Goal: Task Accomplishment & Management: Complete application form

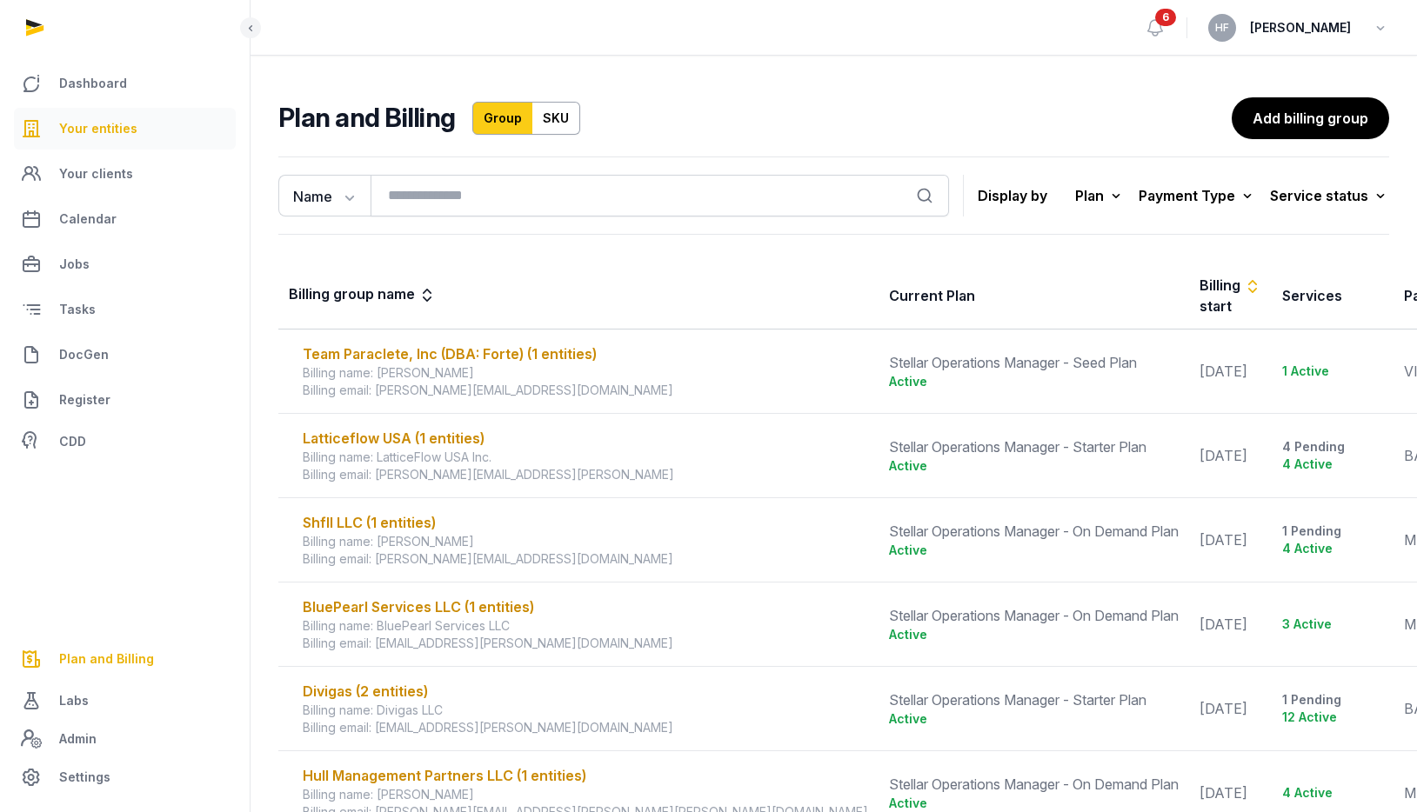
click at [100, 119] on span "Your entities" at bounding box center [98, 128] width 78 height 21
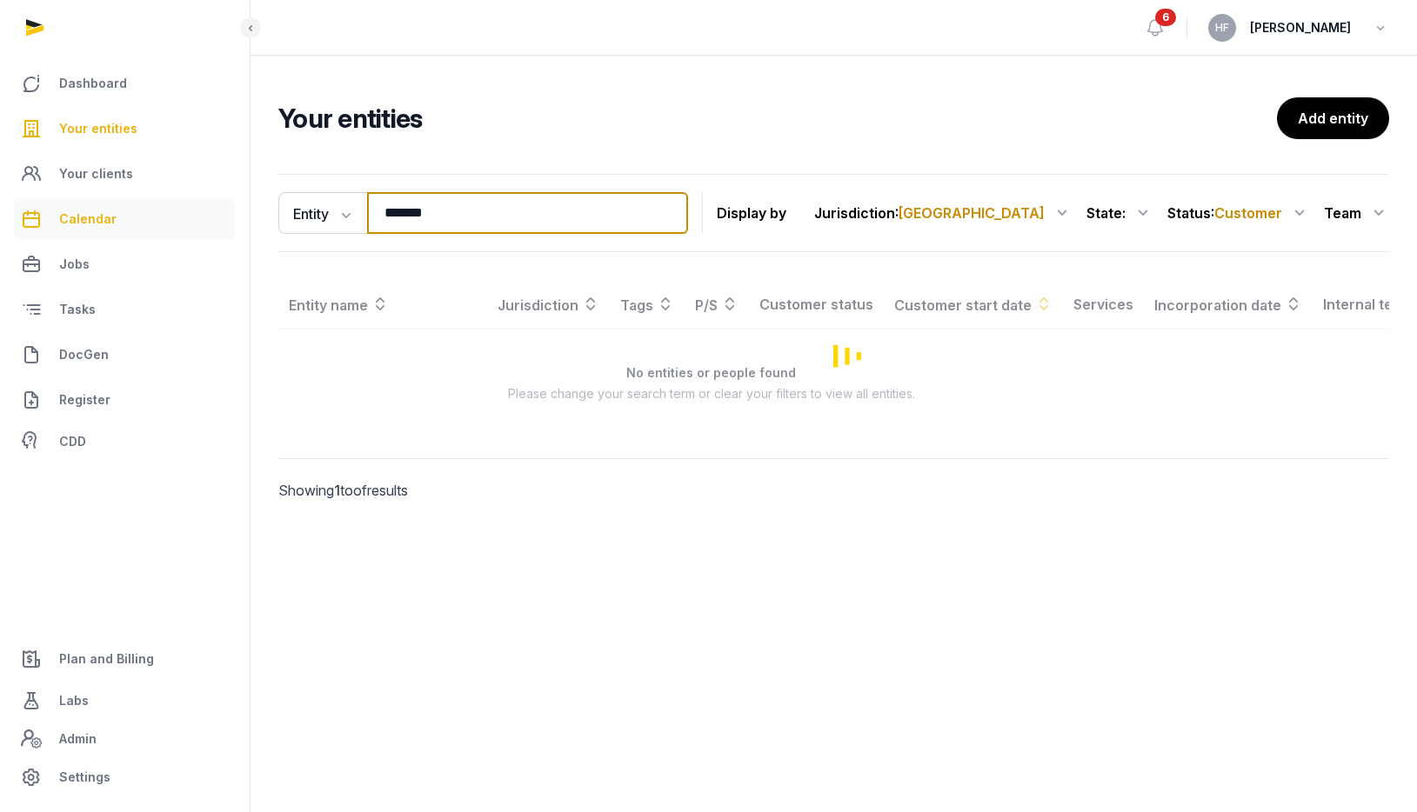
drag, startPoint x: 457, startPoint y: 210, endPoint x: 84, endPoint y: 205, distance: 373.2
click at [137, 205] on div "Dashboard Your entities Your clients Calendar Jobs Tasks DocGen Register CDD Pl…" at bounding box center [708, 406] width 1417 height 812
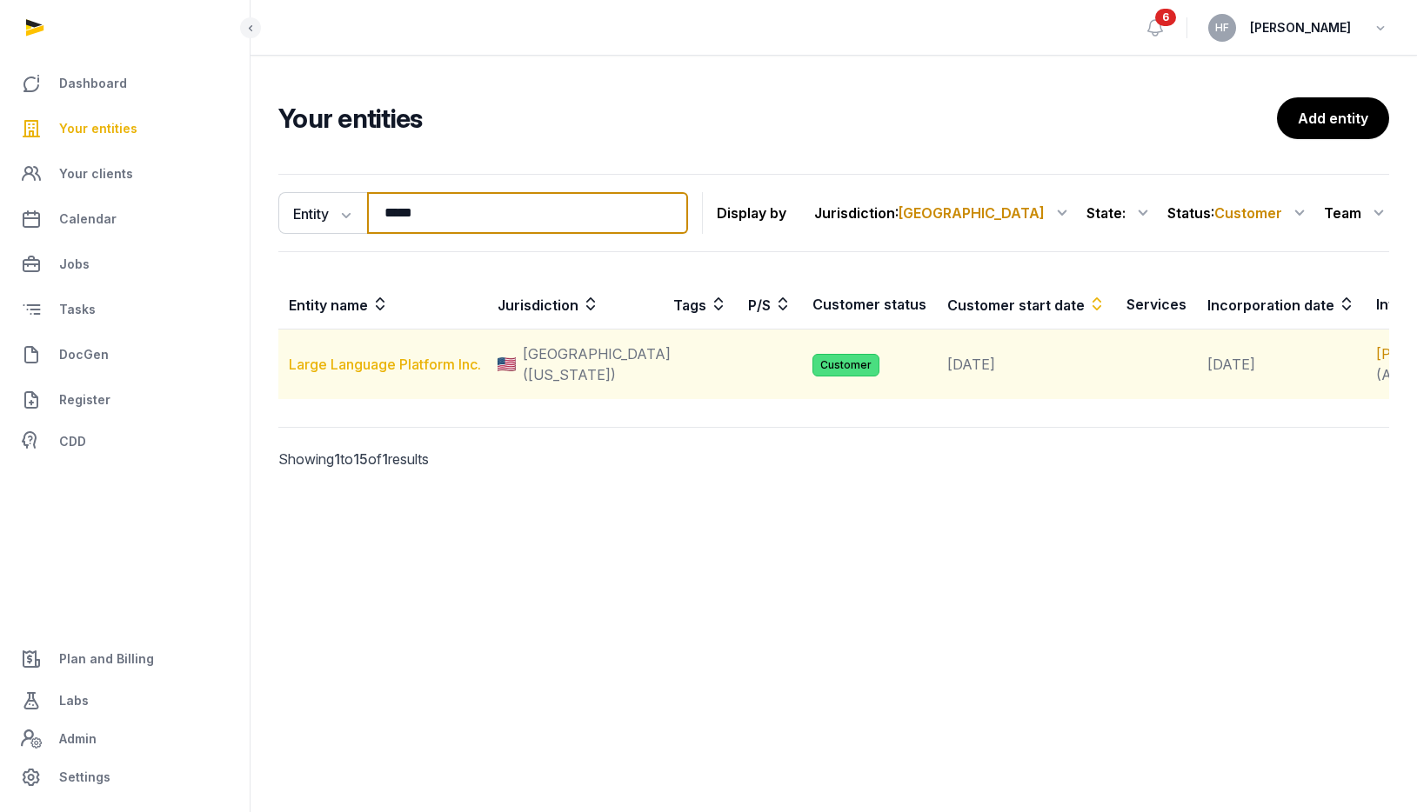
type input "*****"
click at [409, 373] on link "Large Language Platform Inc." at bounding box center [385, 364] width 192 height 17
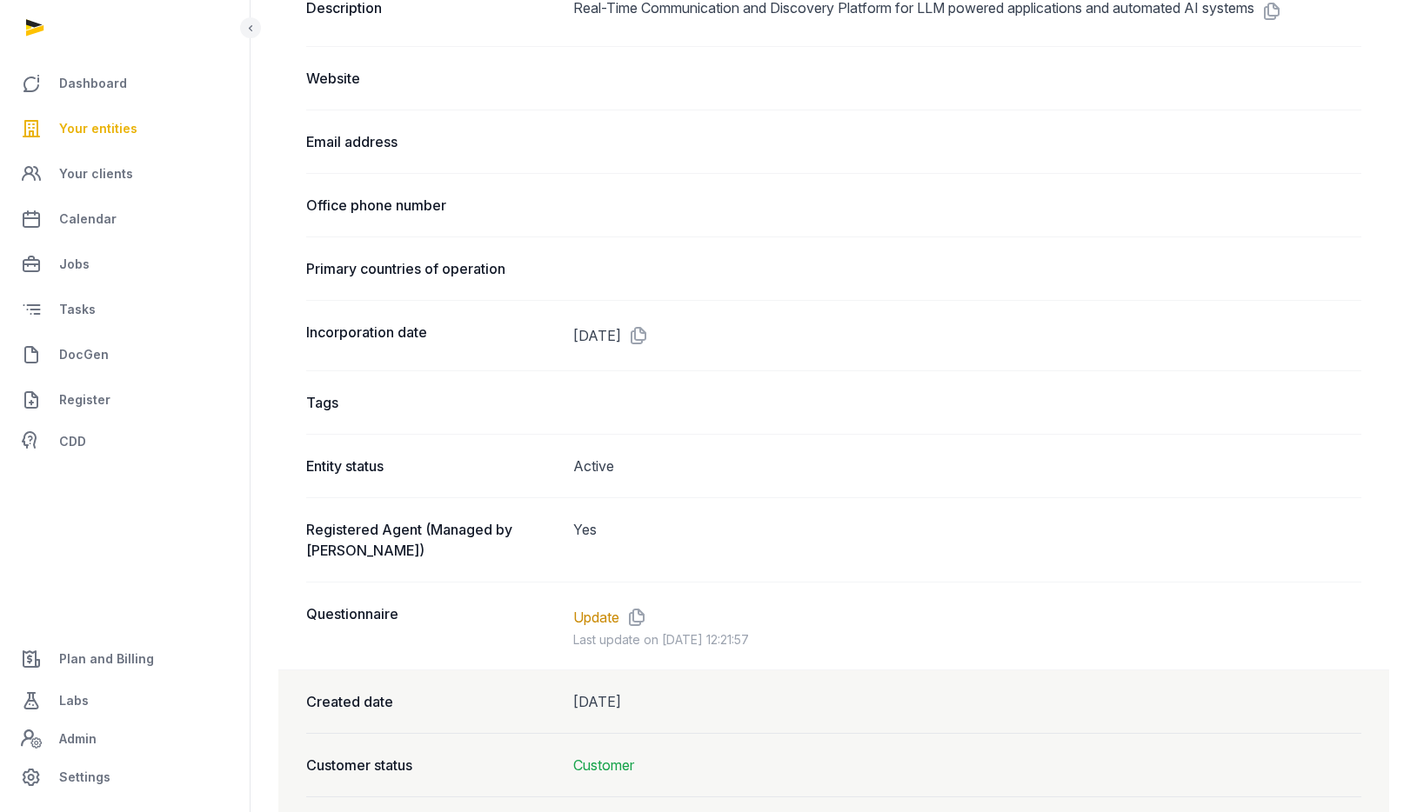
scroll to position [951, 0]
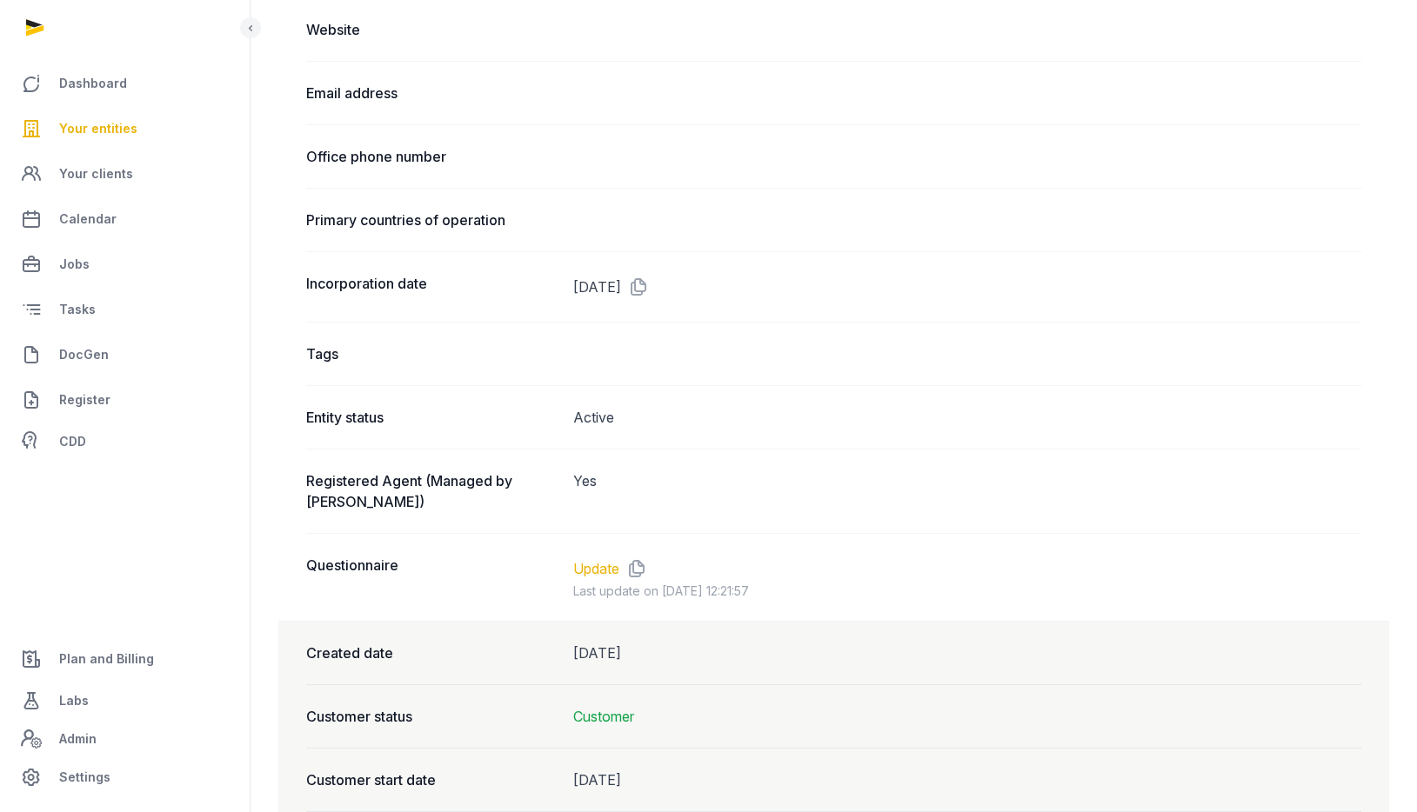
click at [606, 570] on link "Update" at bounding box center [596, 568] width 46 height 21
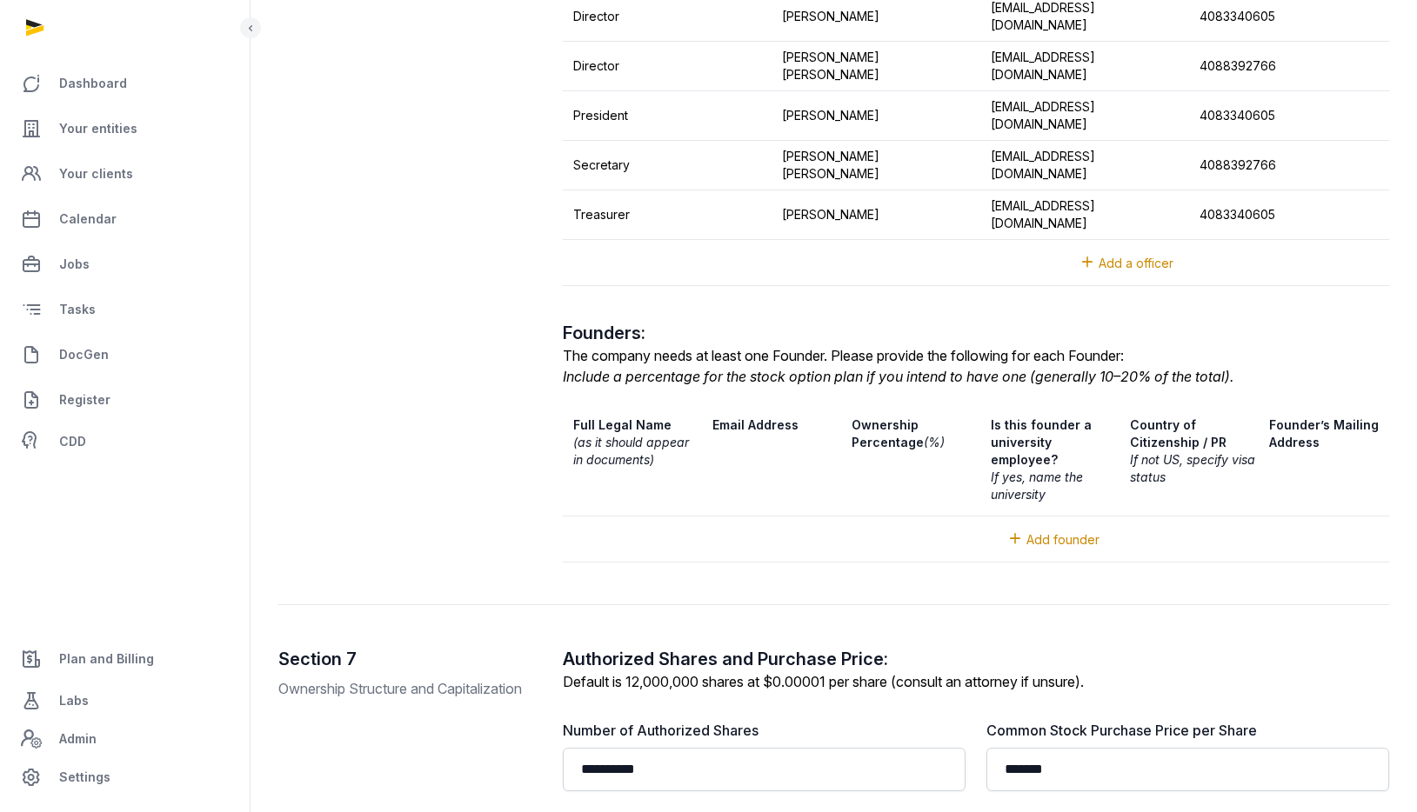
scroll to position [2339, 0]
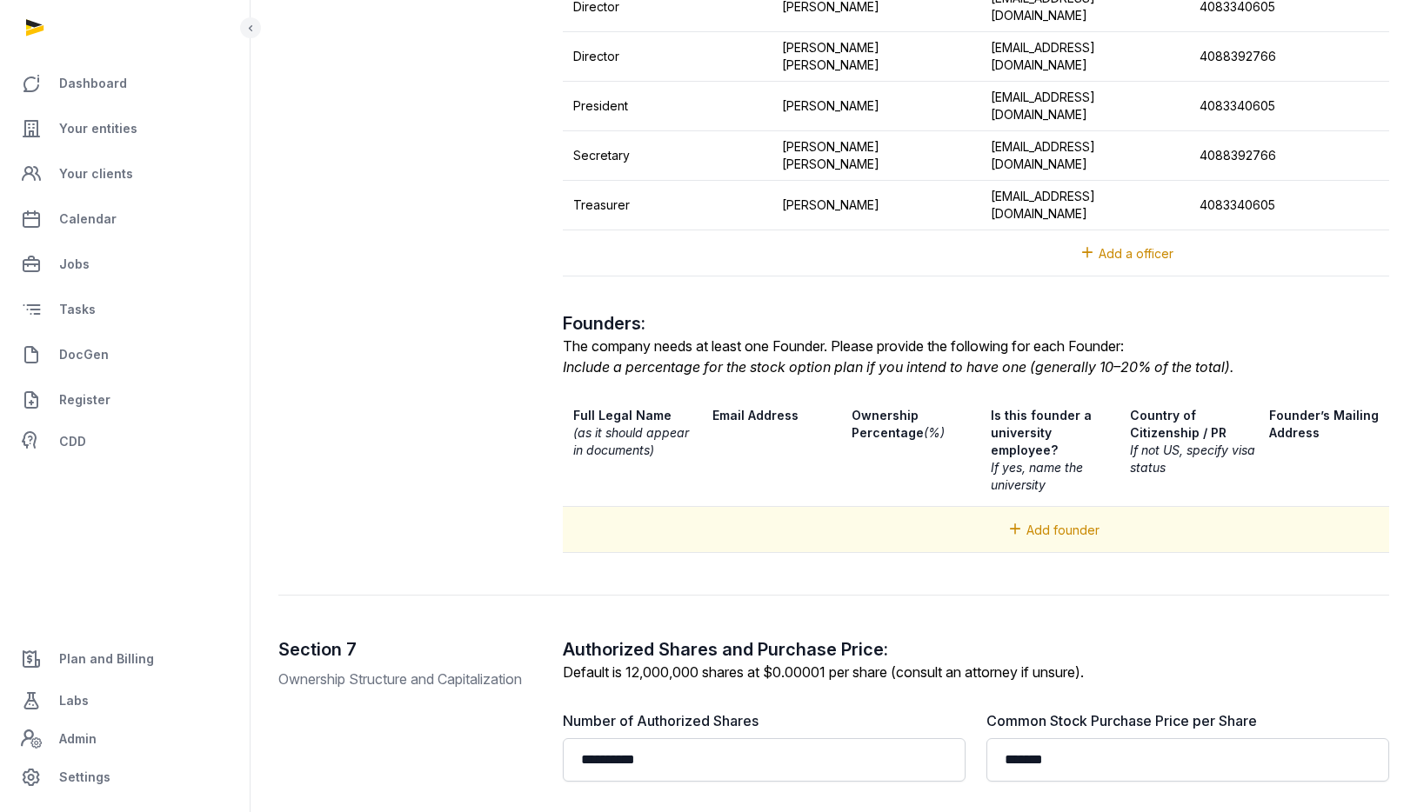
click at [1065, 523] on span "Add founder" at bounding box center [1062, 530] width 73 height 15
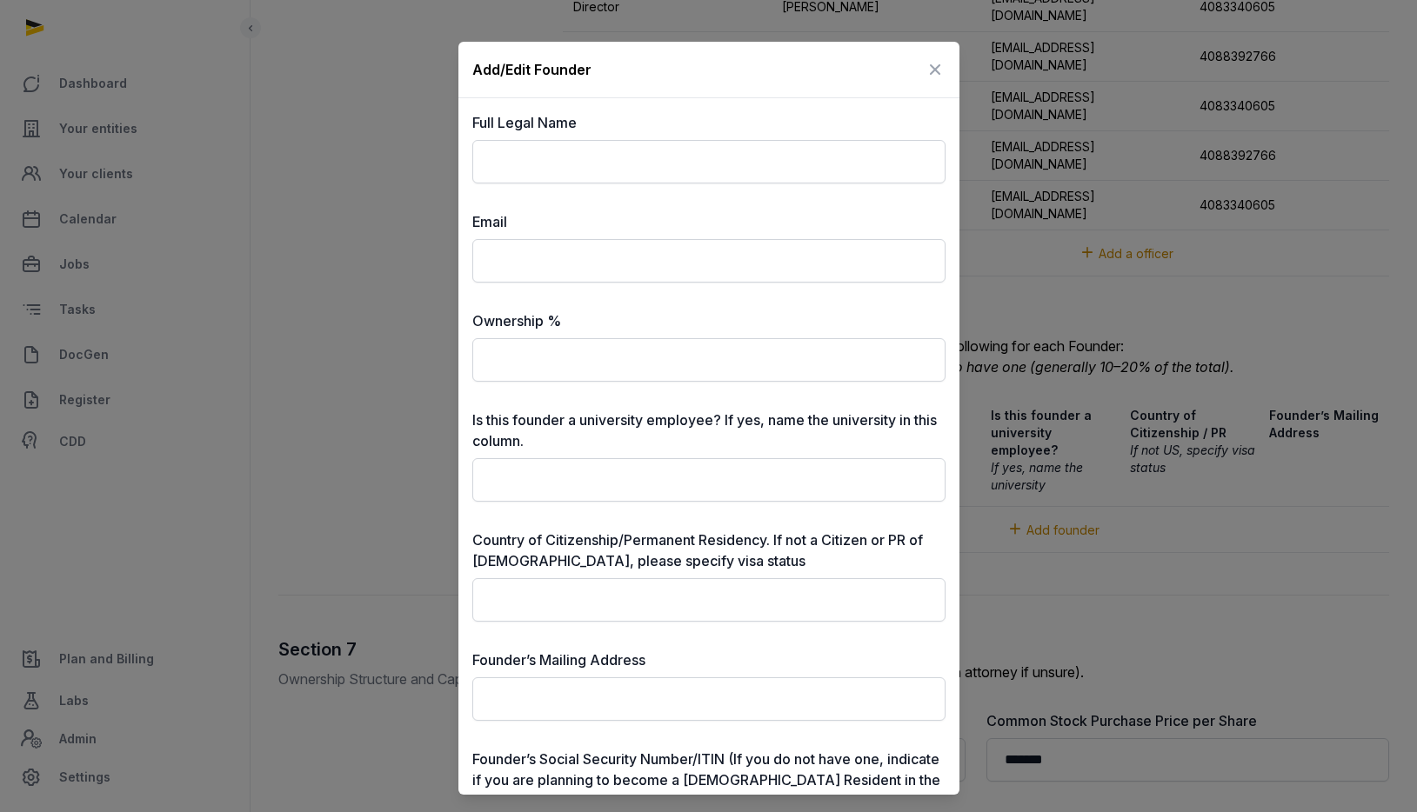
click at [939, 58] on icon at bounding box center [935, 70] width 21 height 28
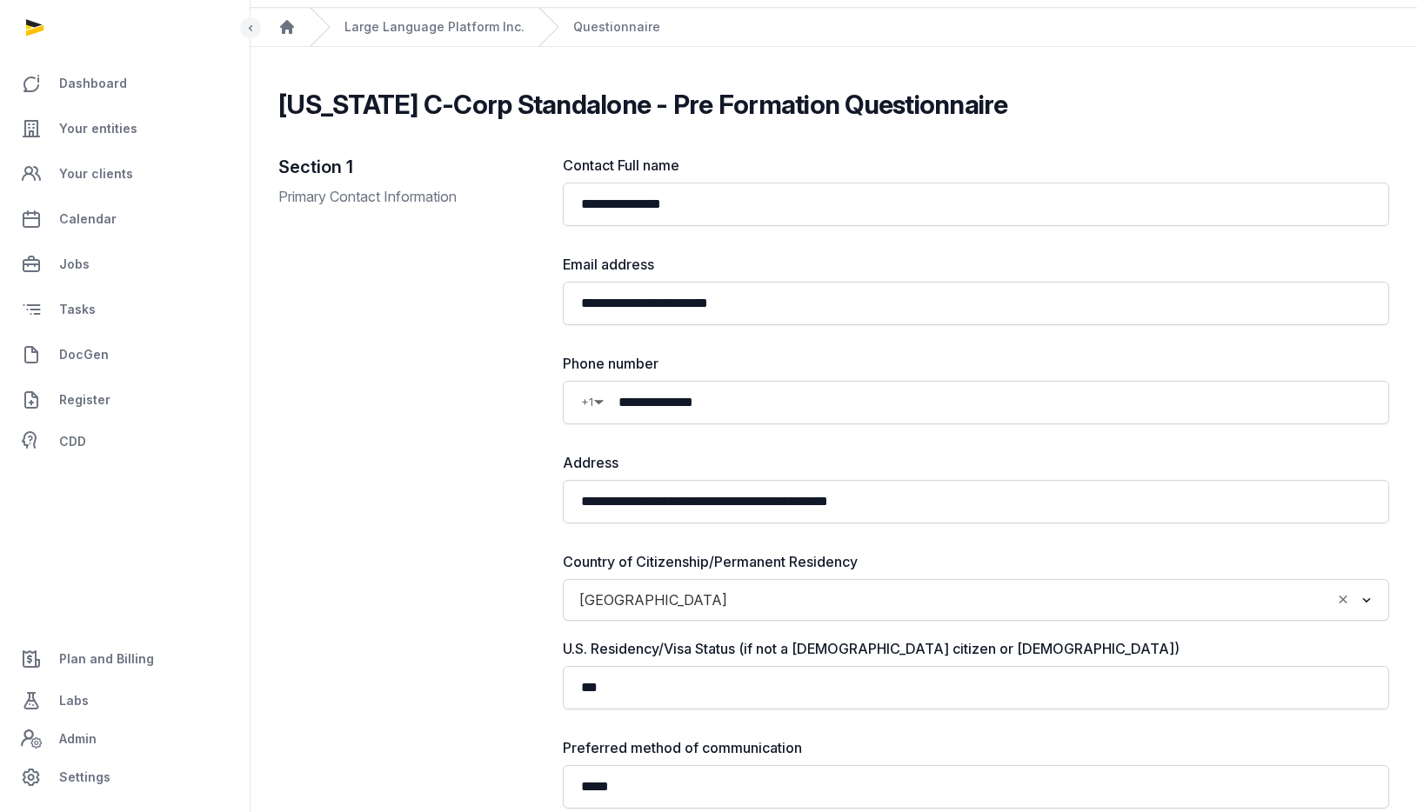
scroll to position [28, 0]
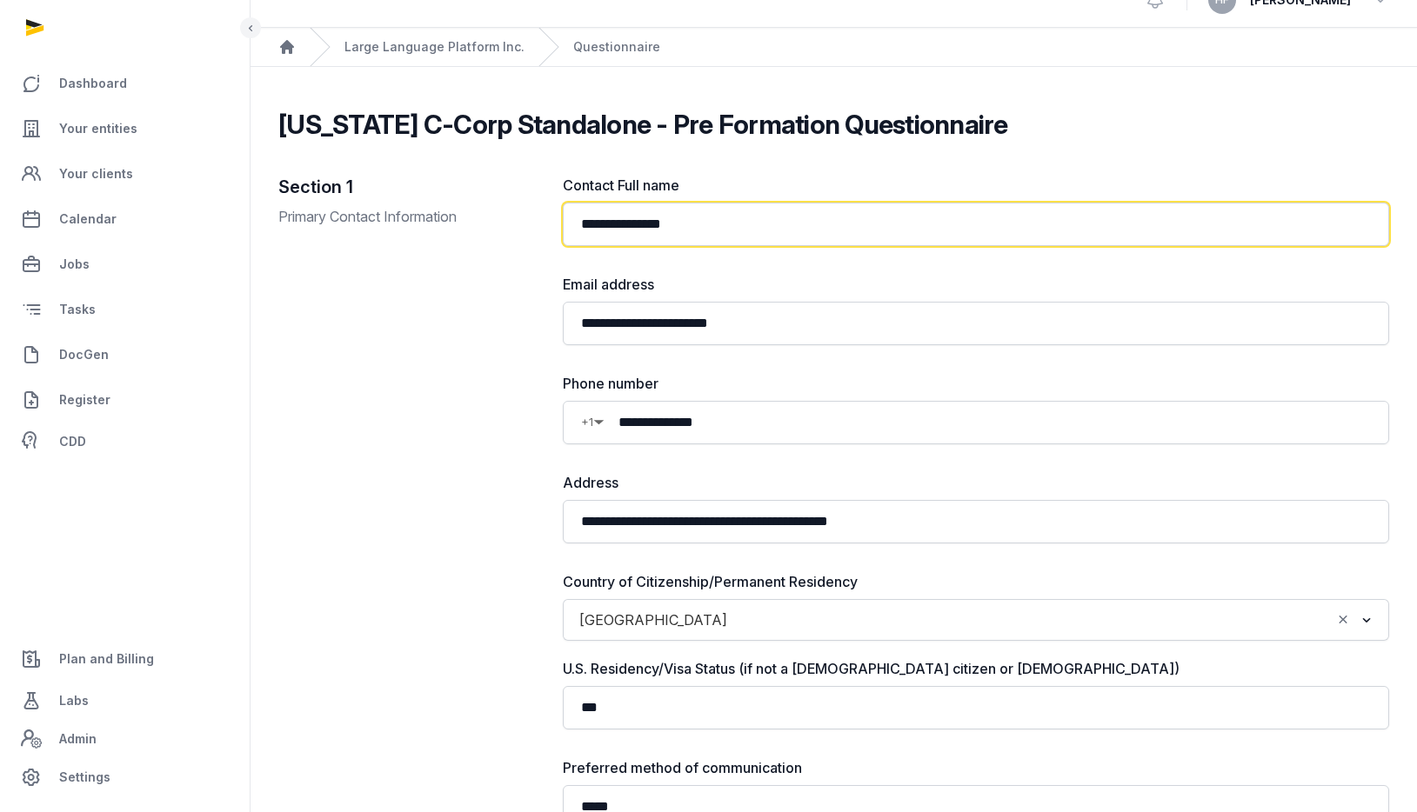
drag, startPoint x: 729, startPoint y: 223, endPoint x: 542, endPoint y: 223, distance: 187.0
click at [542, 223] on div "**********" at bounding box center [833, 539] width 1111 height 728
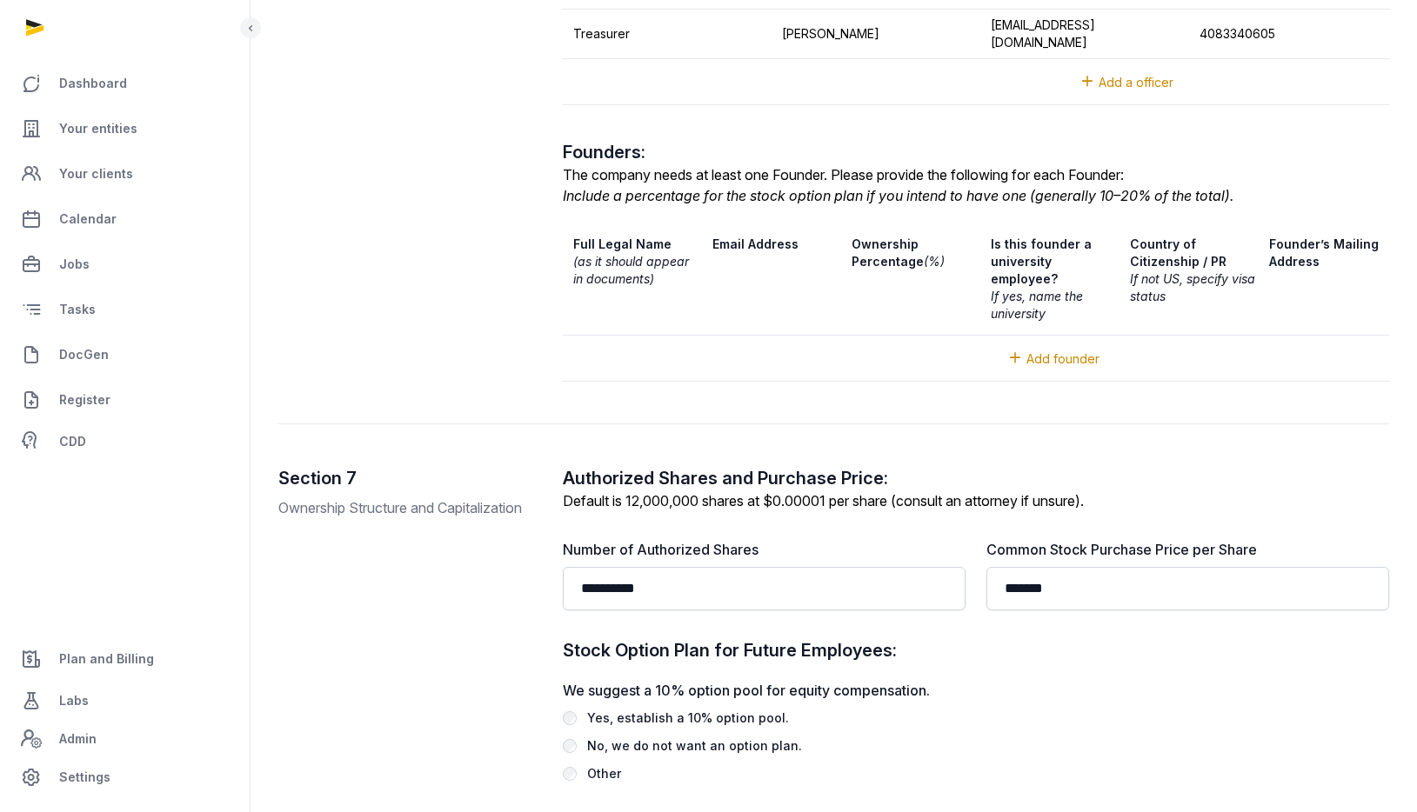
scroll to position [2515, 0]
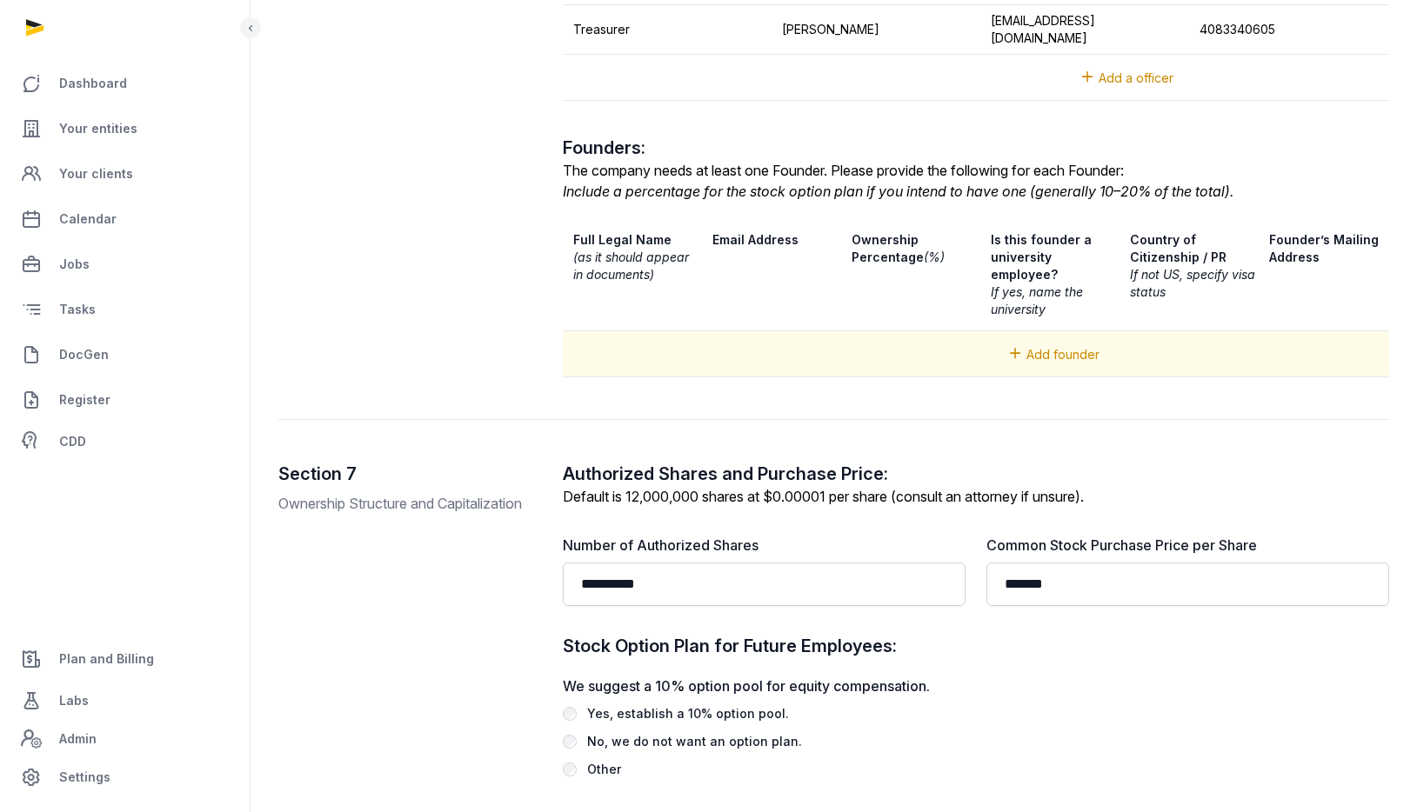
click at [1055, 347] on span "Add founder" at bounding box center [1062, 354] width 73 height 15
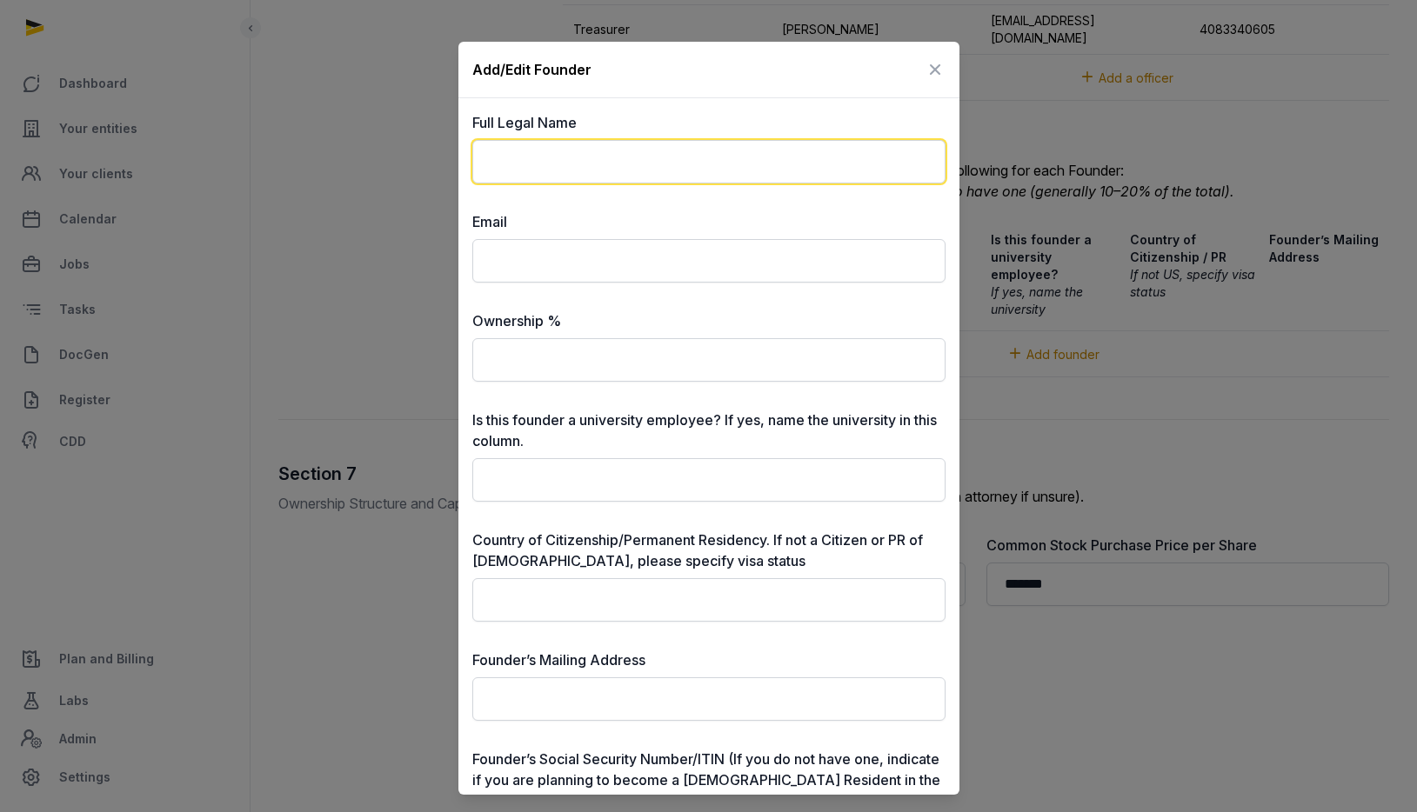
click at [599, 162] on input "text" at bounding box center [708, 161] width 473 height 43
paste input "**********"
type input "**********"
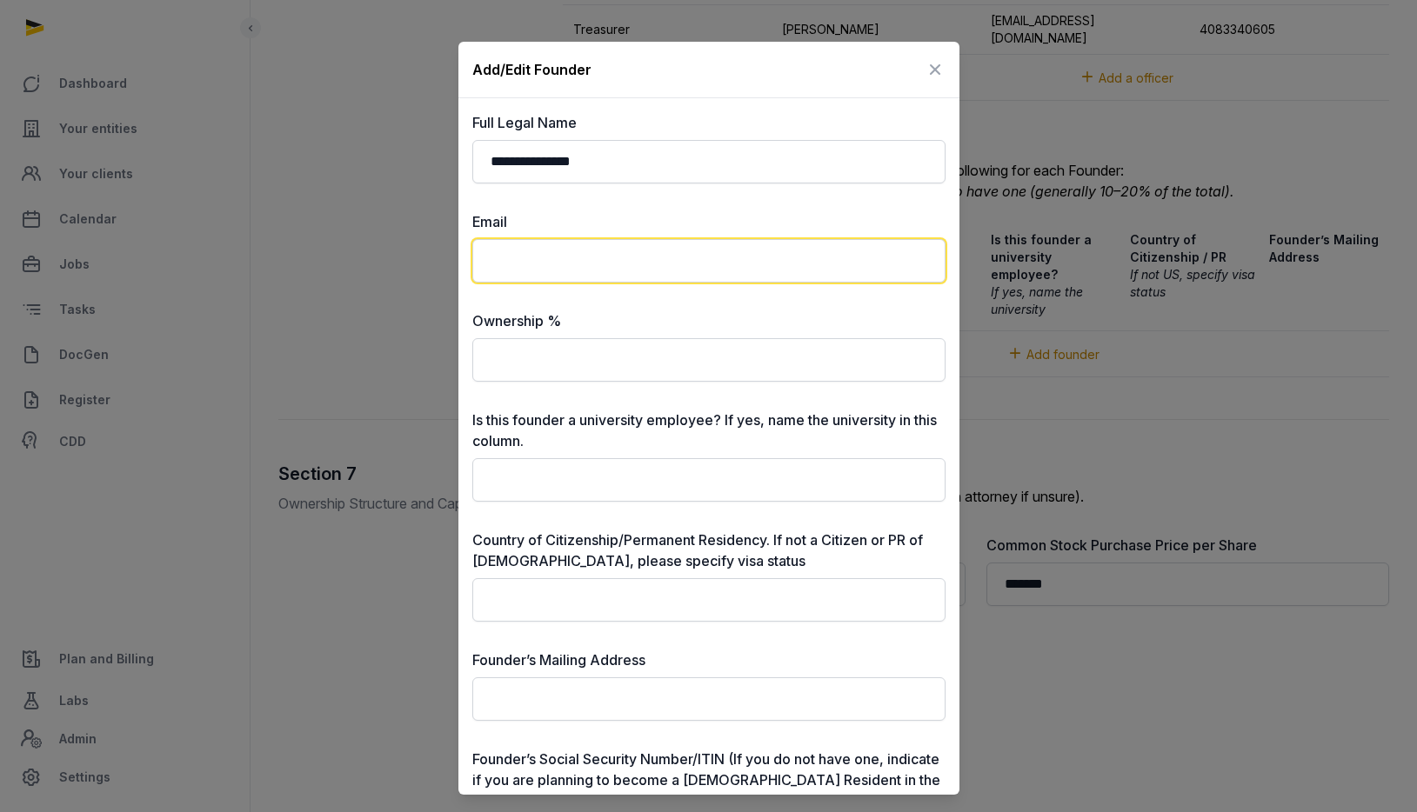
click at [566, 255] on input "email" at bounding box center [708, 260] width 473 height 43
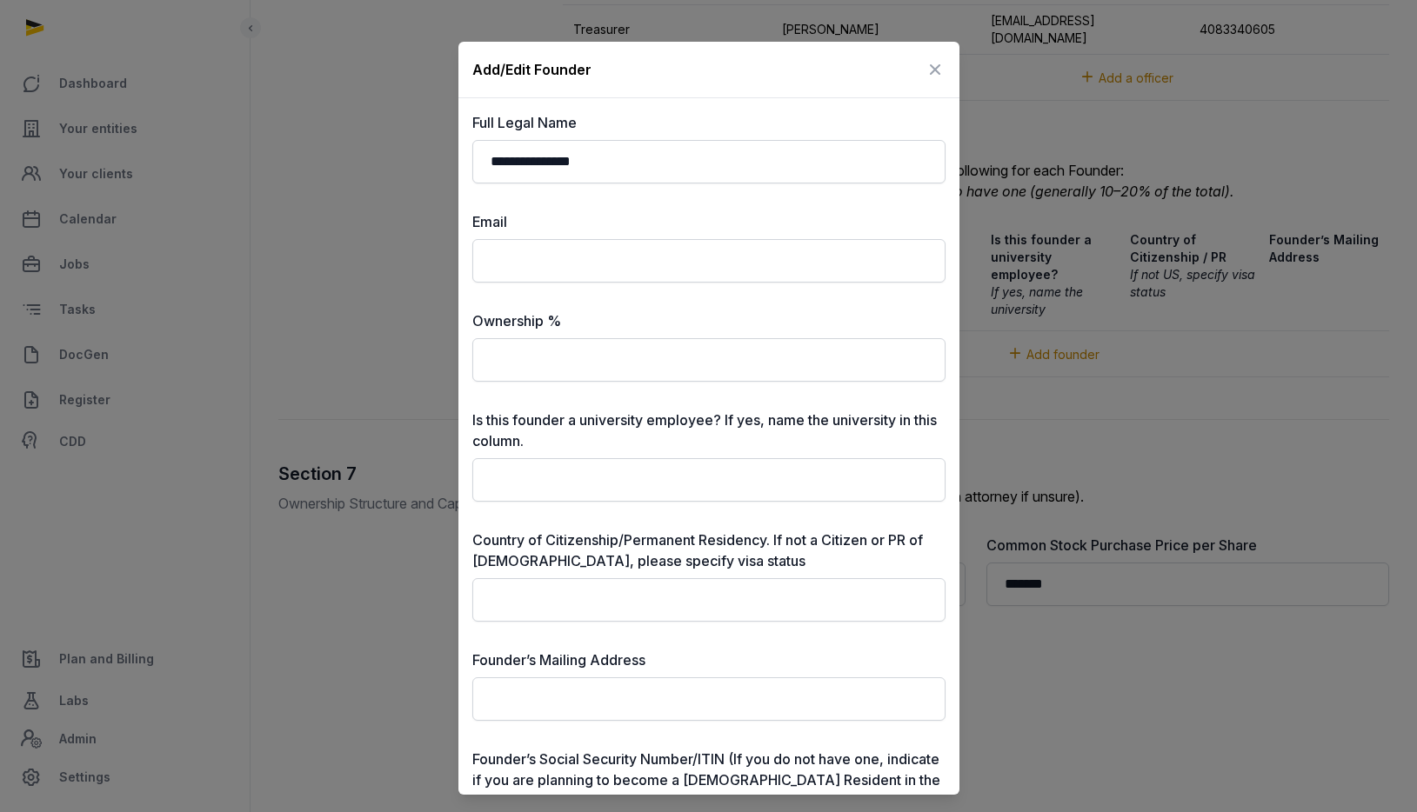
click at [1105, 312] on div at bounding box center [708, 406] width 1417 height 812
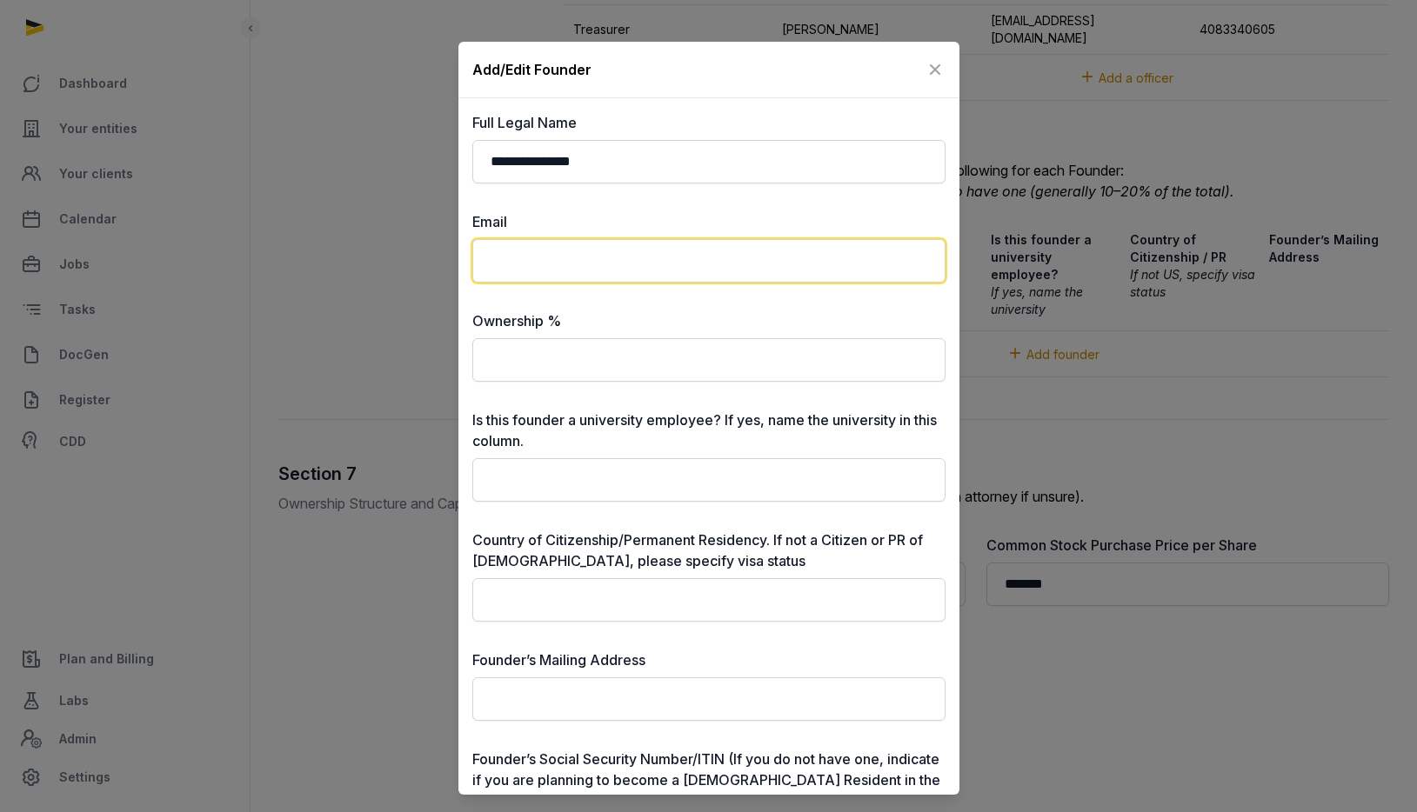
click at [678, 246] on input "email" at bounding box center [708, 260] width 473 height 43
paste input "**********"
type input "**********"
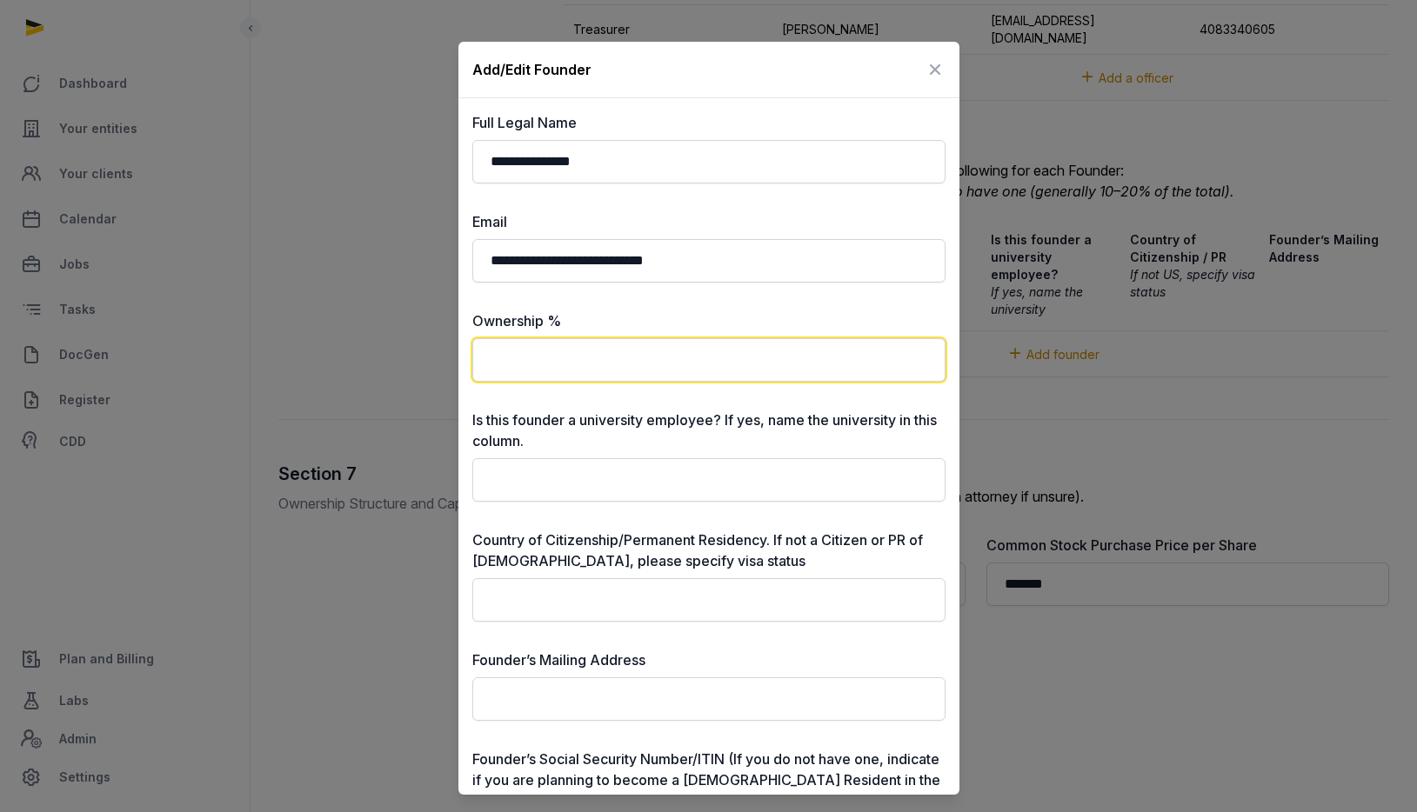
click at [606, 357] on input "text" at bounding box center [708, 359] width 473 height 43
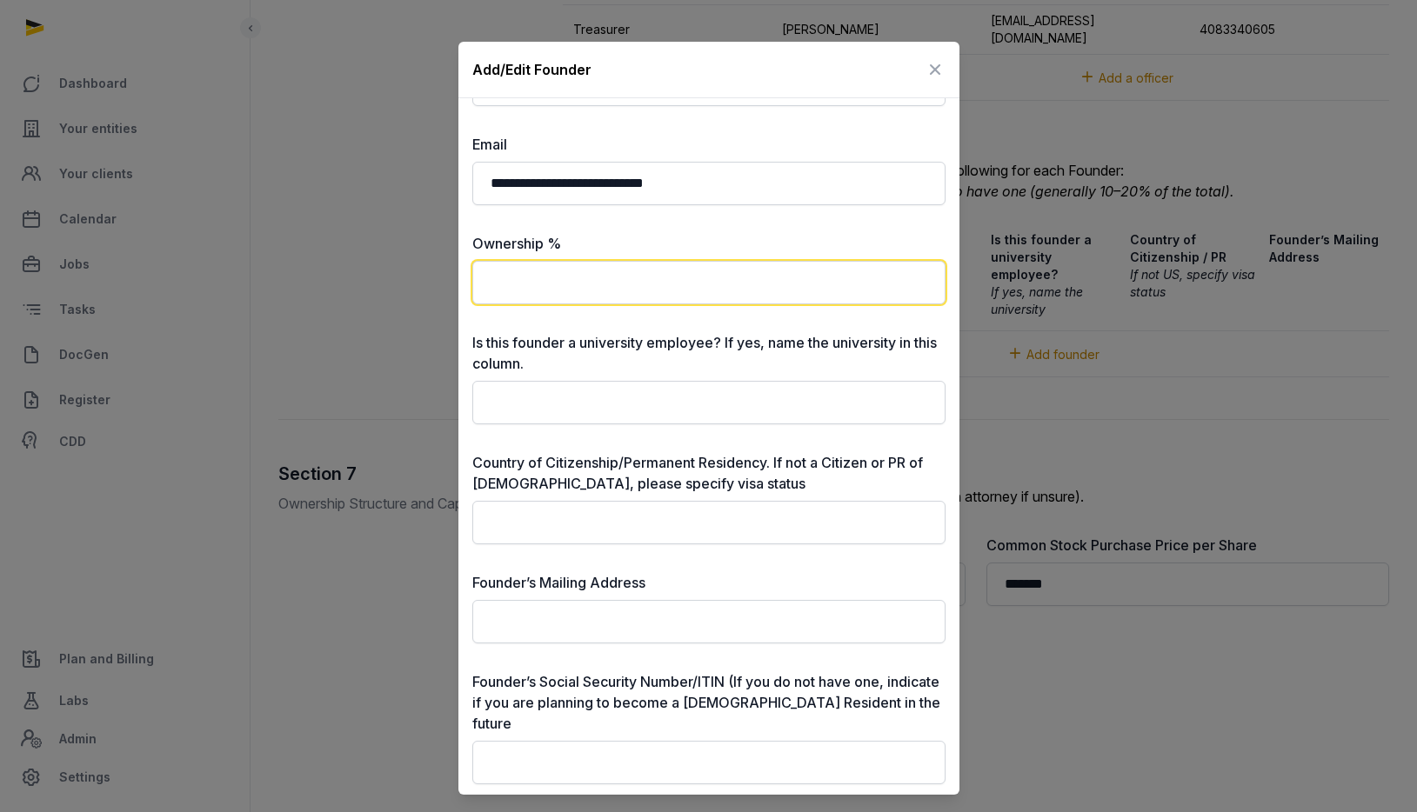
scroll to position [84, 0]
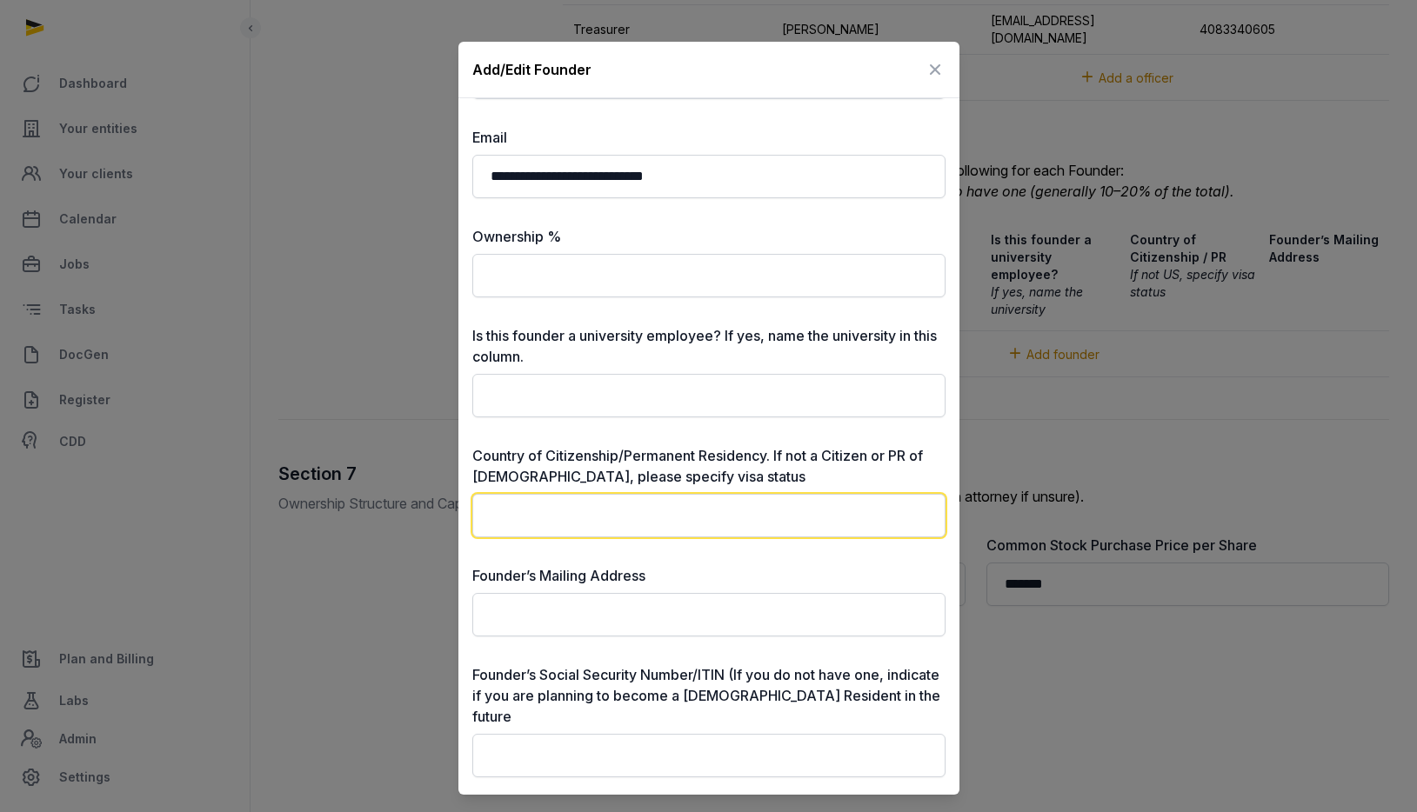
click at [607, 517] on input "text" at bounding box center [708, 515] width 473 height 43
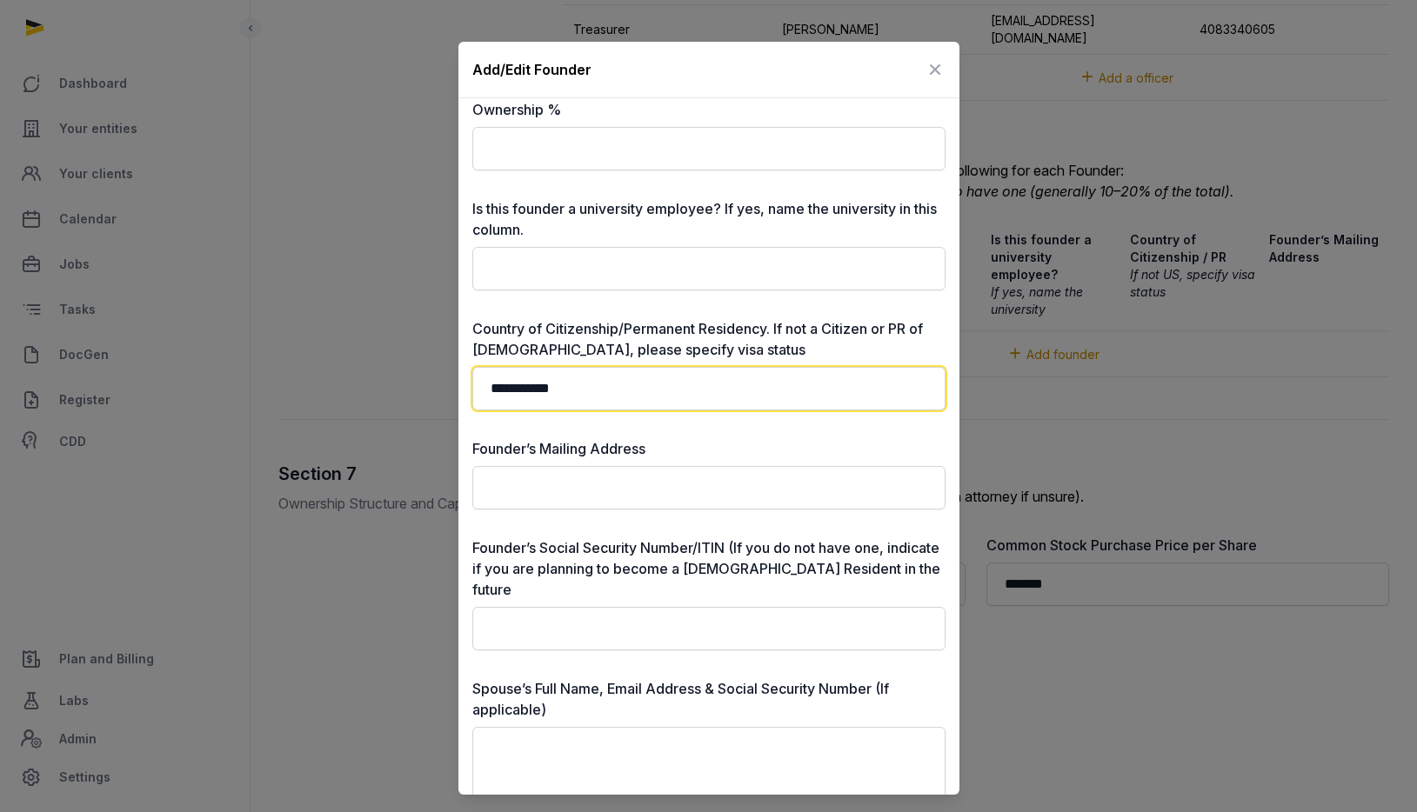
scroll to position [226, 0]
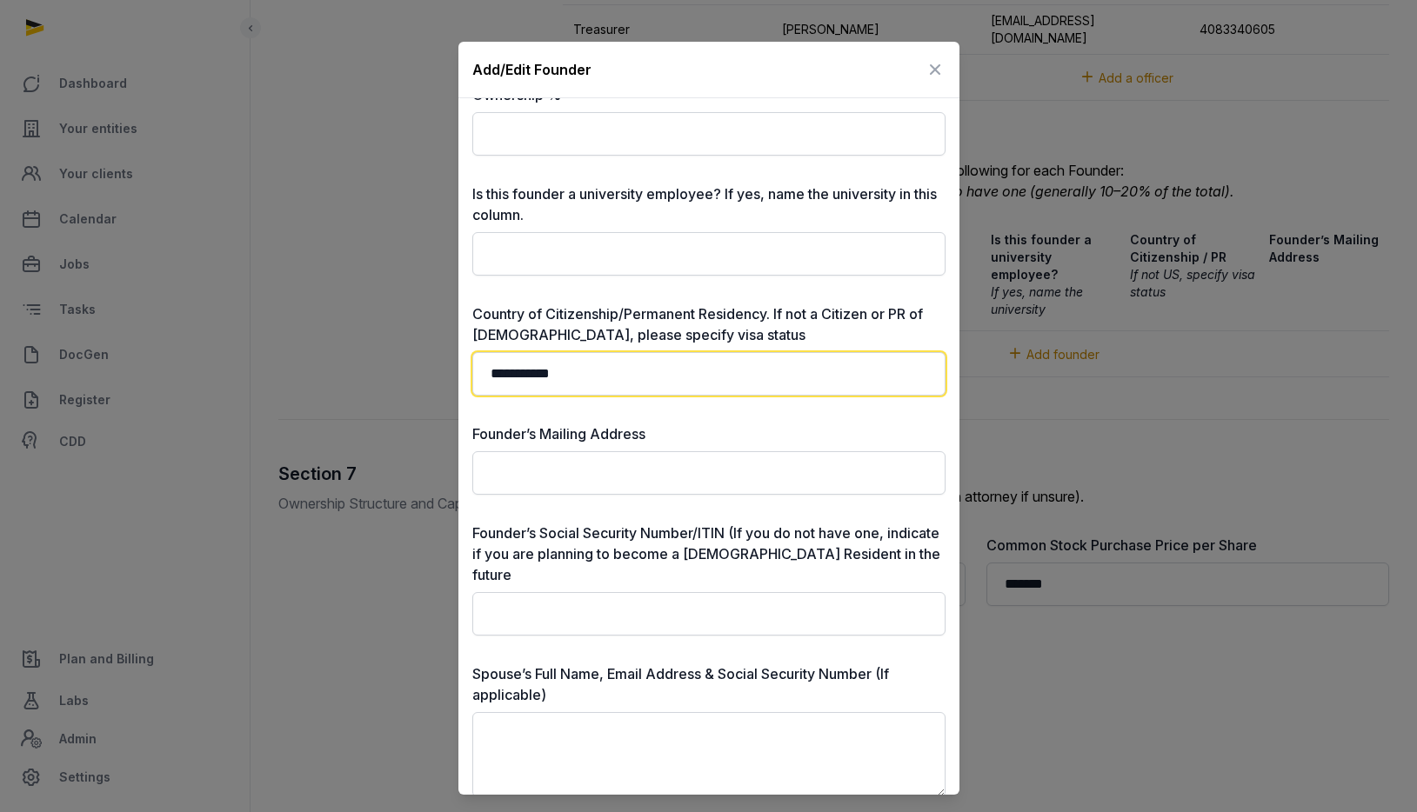
type input "**********"
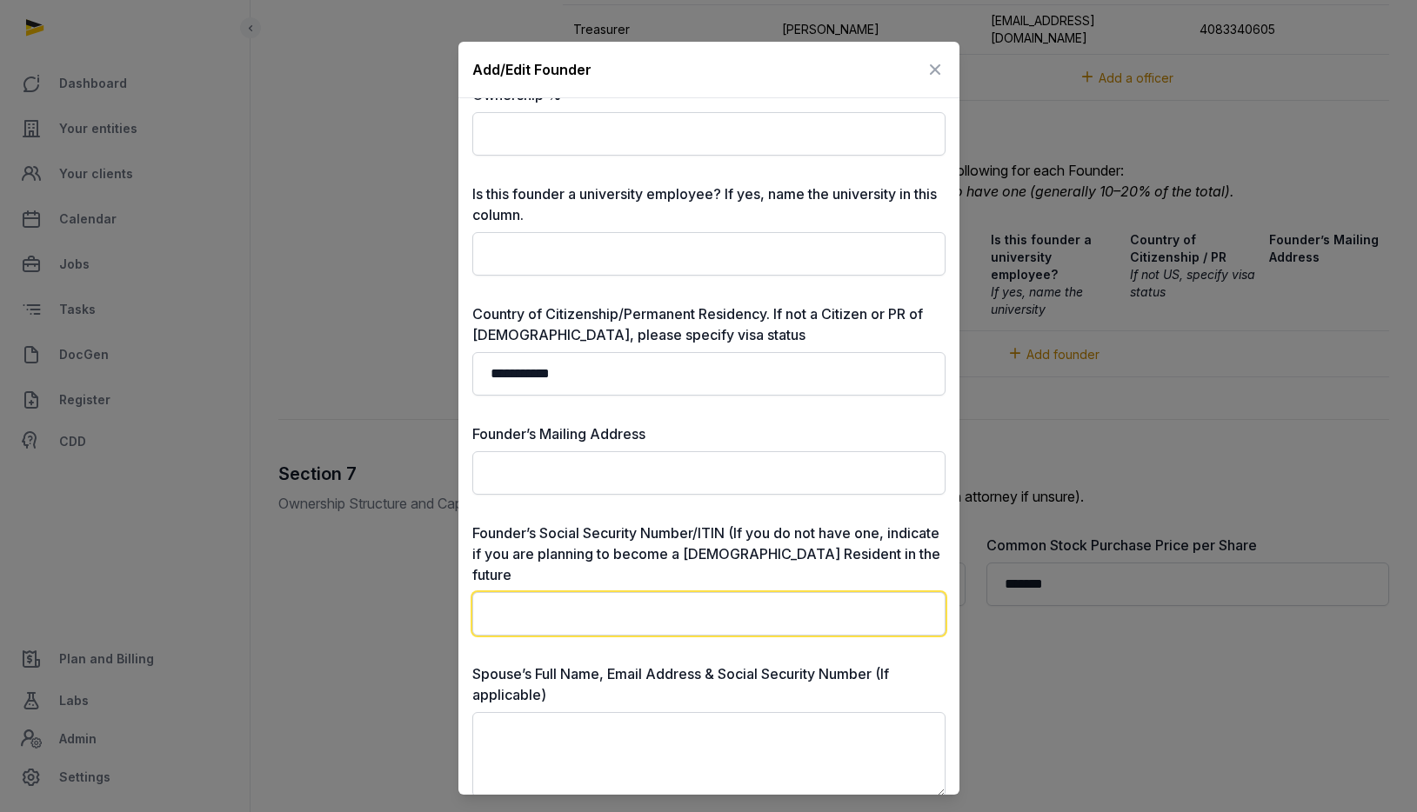
click at [660, 599] on input "text" at bounding box center [708, 613] width 473 height 43
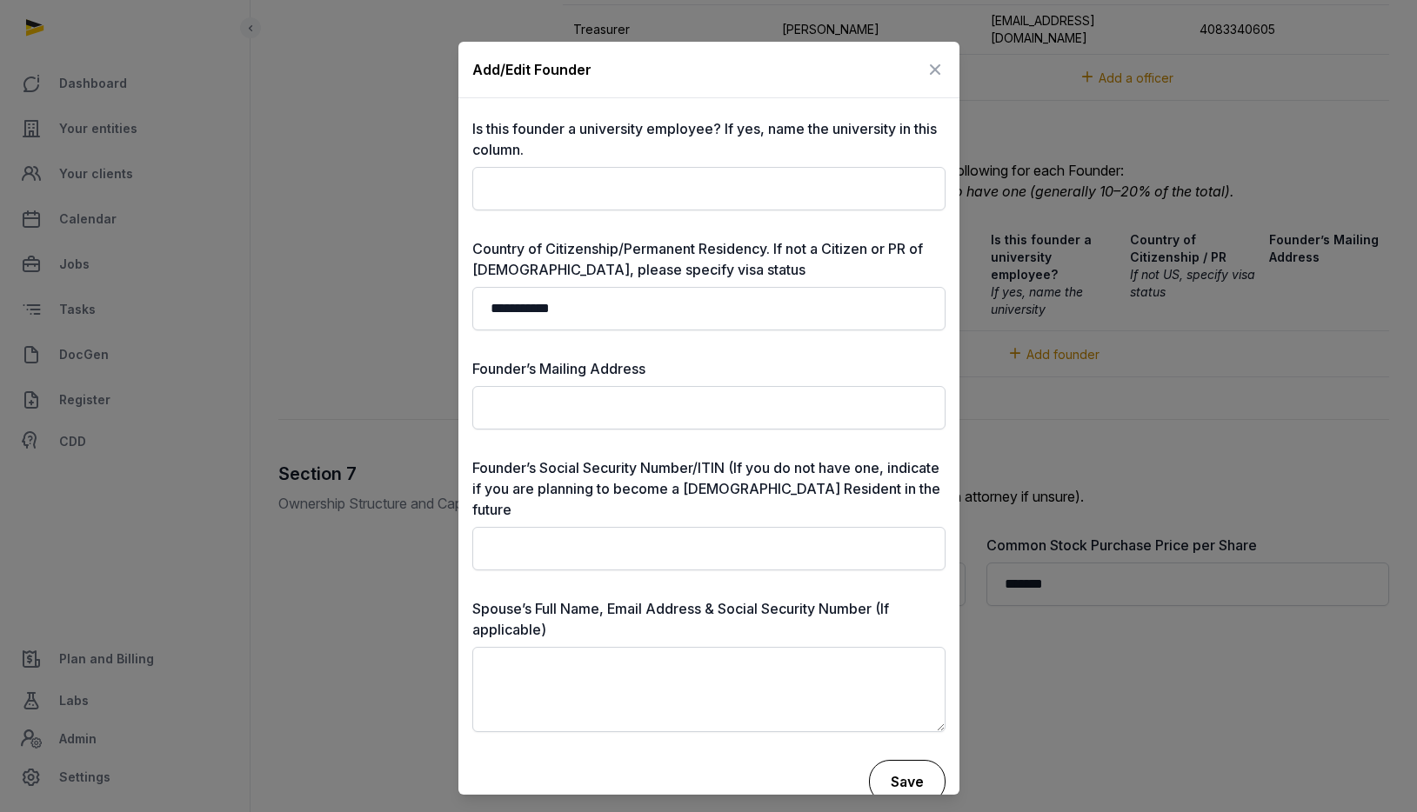
click at [923, 760] on button "Save" at bounding box center [907, 781] width 77 height 43
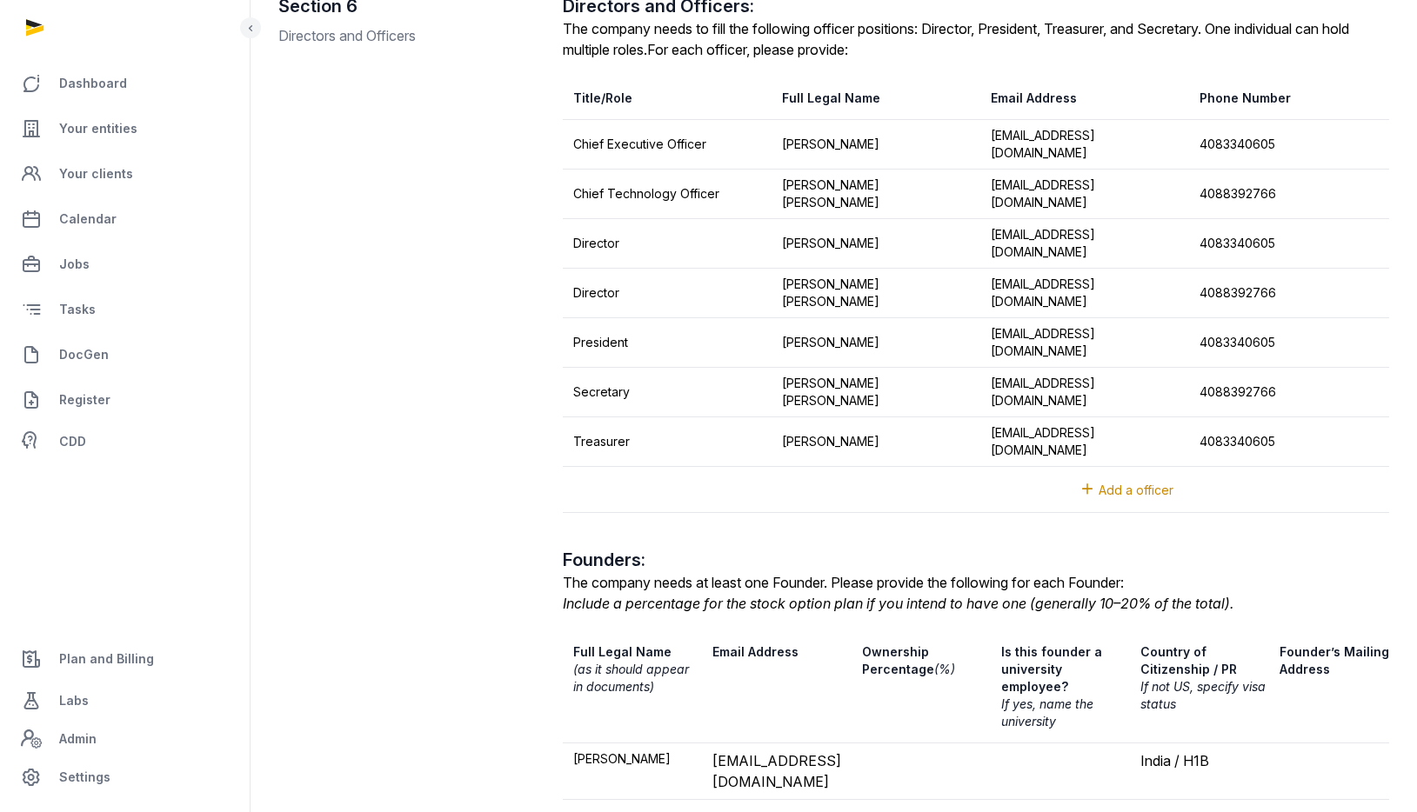
scroll to position [1919, 0]
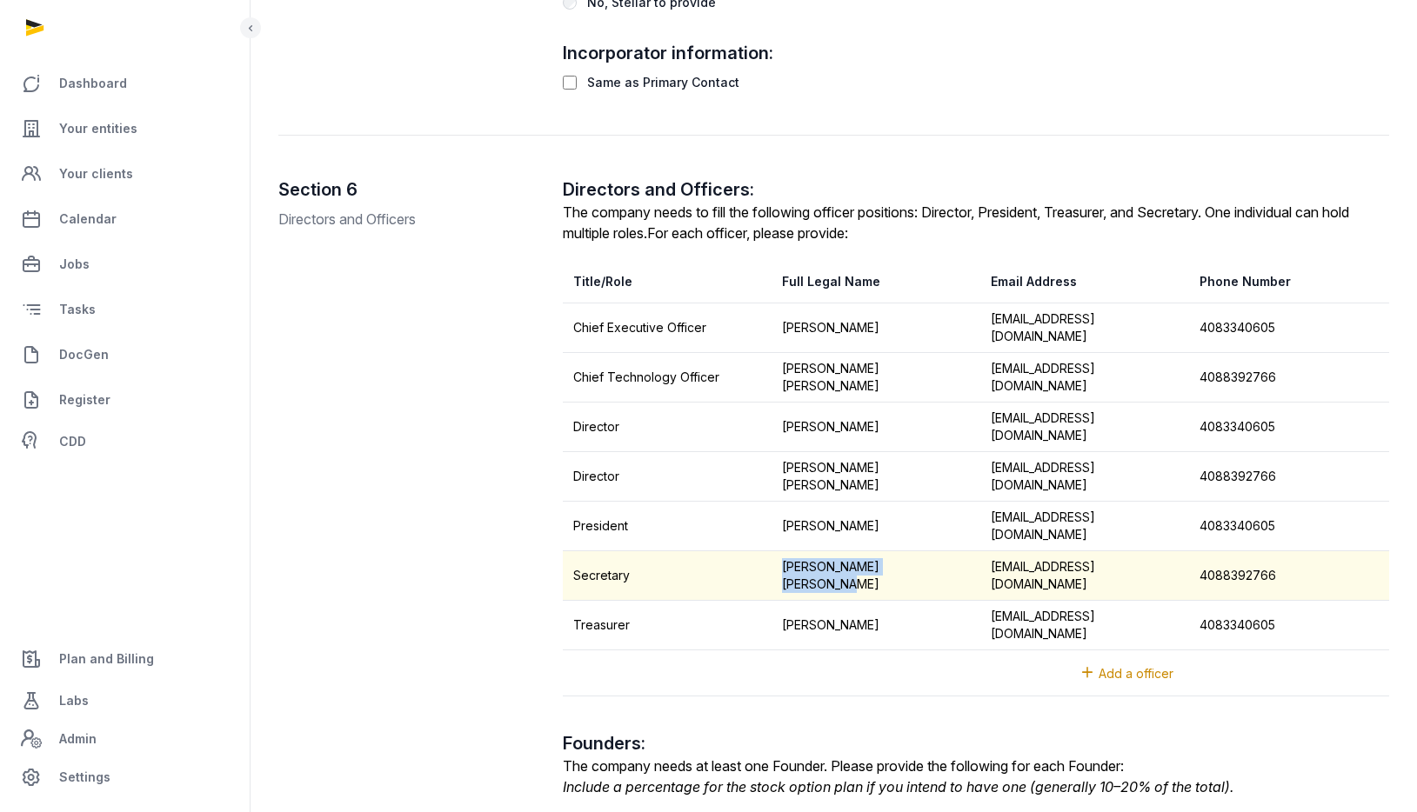
drag, startPoint x: 780, startPoint y: 517, endPoint x: 926, endPoint y: 517, distance: 146.1
click at [926, 552] on td "[PERSON_NAME] [PERSON_NAME]" at bounding box center [876, 577] width 209 height 50
copy td "[PERSON_NAME] [PERSON_NAME]"
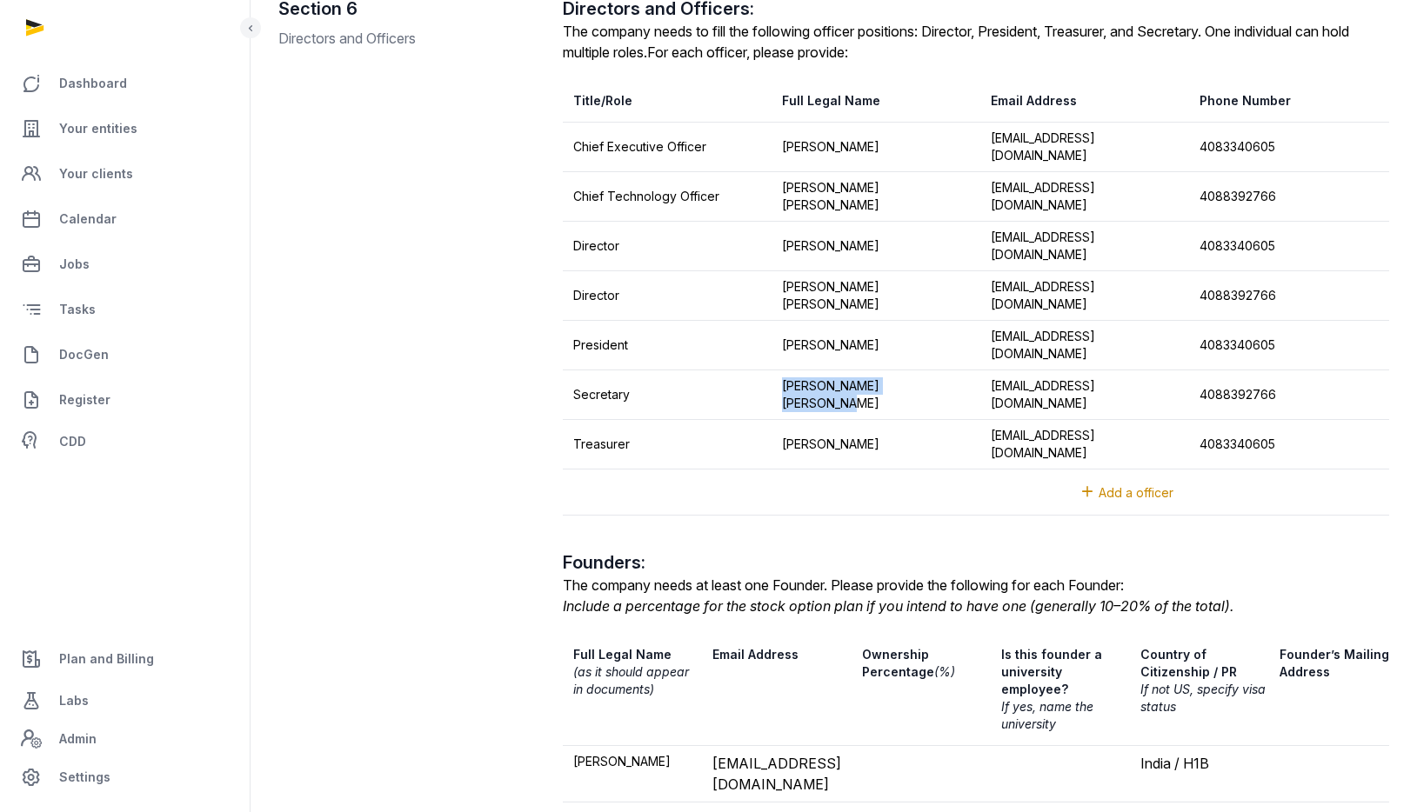
scroll to position [2103, 0]
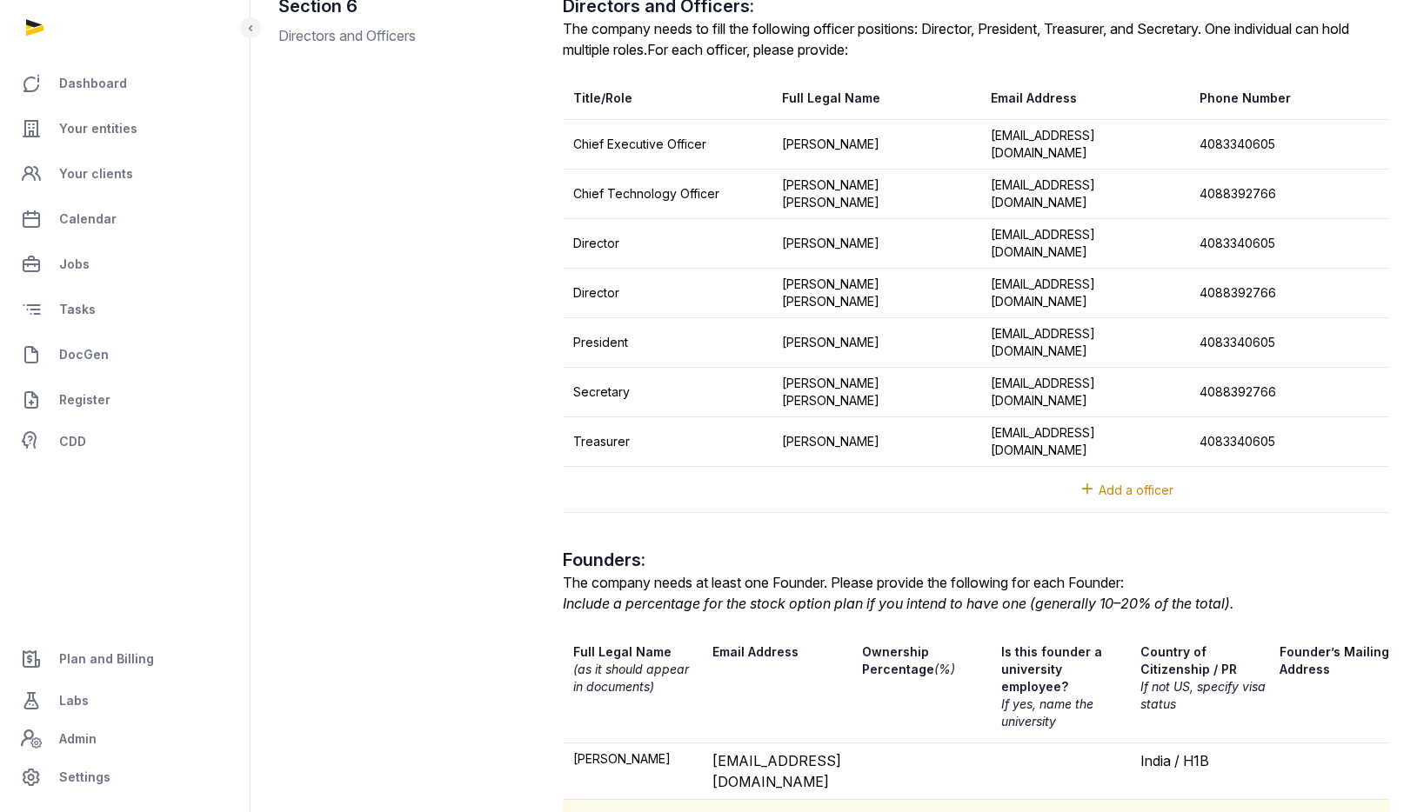
click at [1092, 812] on span "Add founder" at bounding box center [1068, 823] width 73 height 15
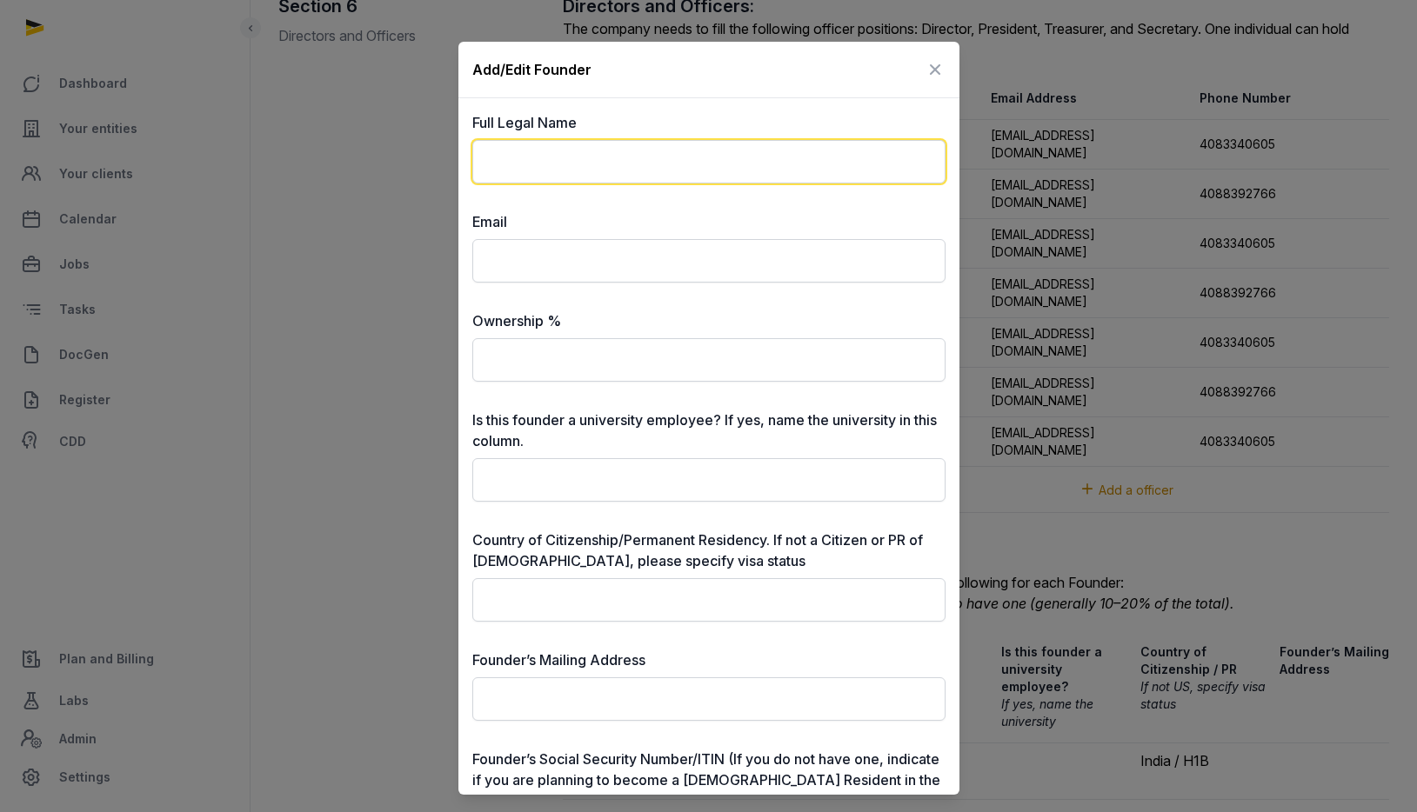
click at [703, 165] on input "text" at bounding box center [708, 161] width 473 height 43
paste input "**********"
type input "**********"
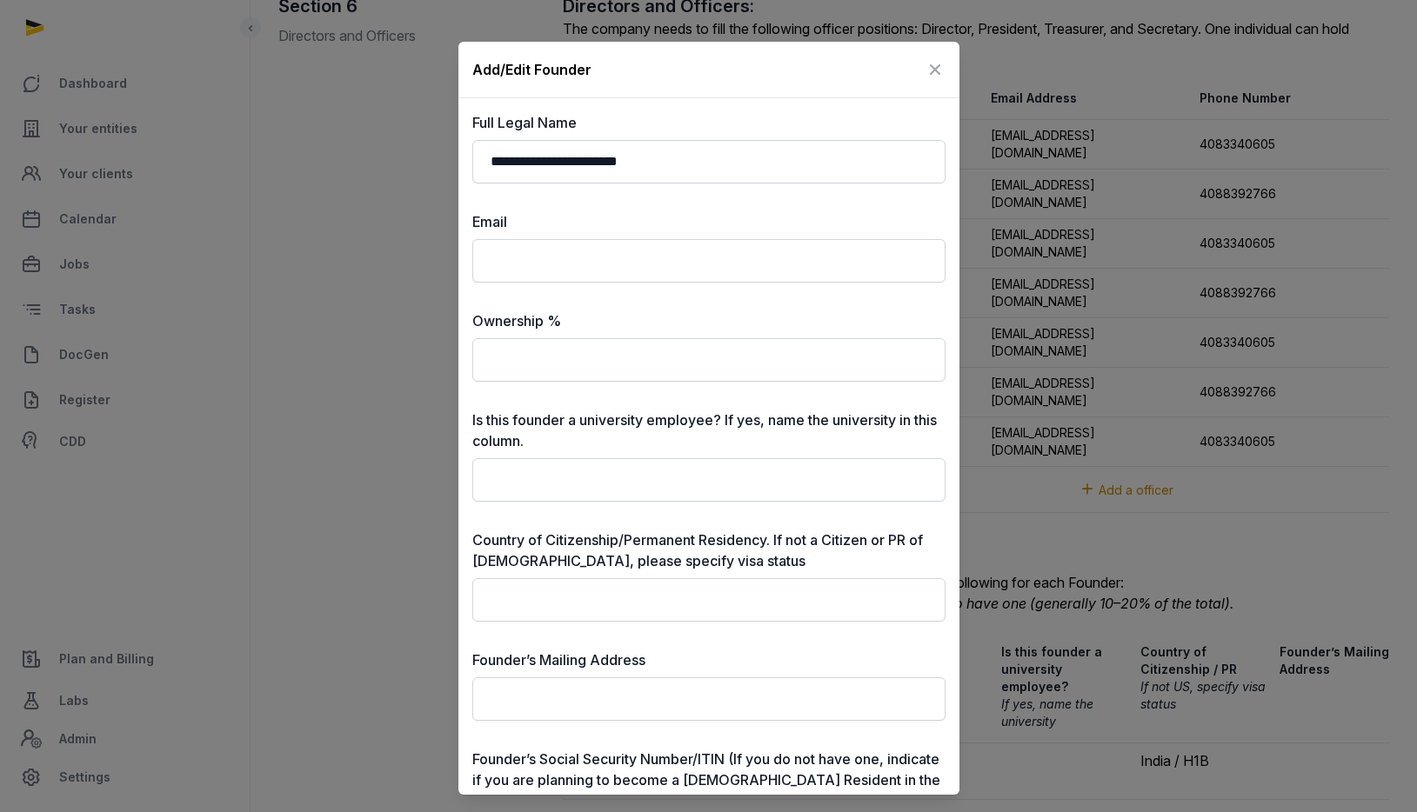
click at [932, 67] on icon at bounding box center [935, 70] width 21 height 28
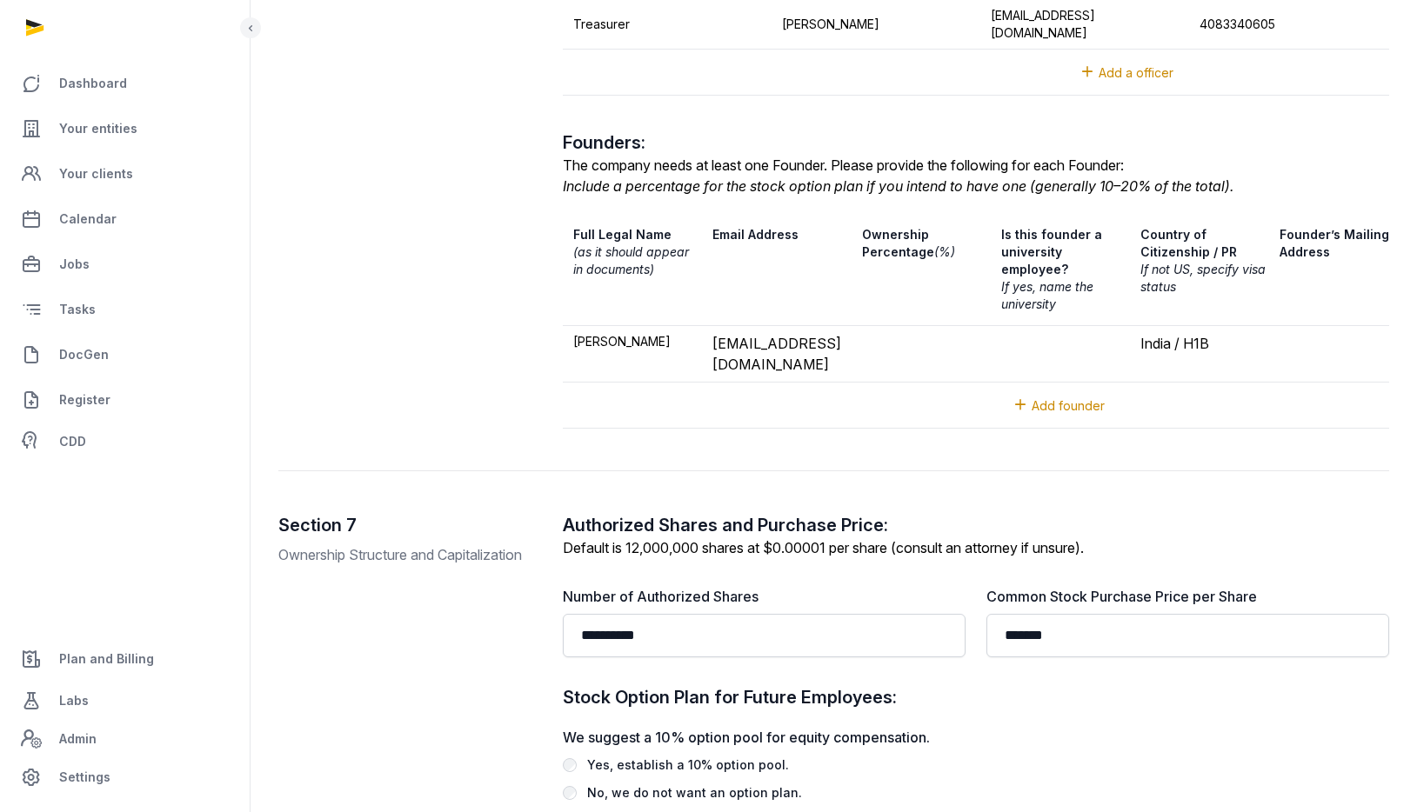
scroll to position [2358, 0]
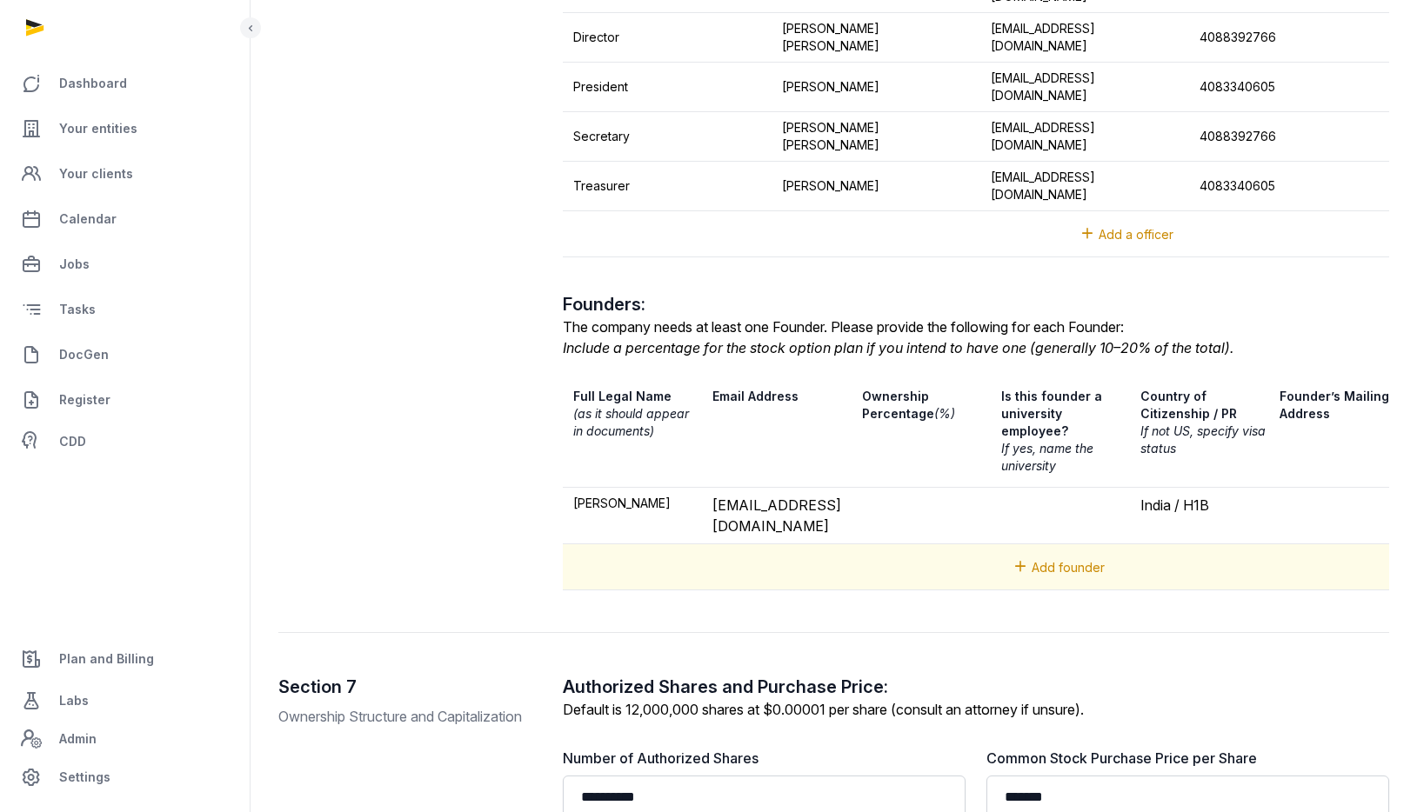
click at [1105, 560] on span "Add founder" at bounding box center [1068, 567] width 73 height 15
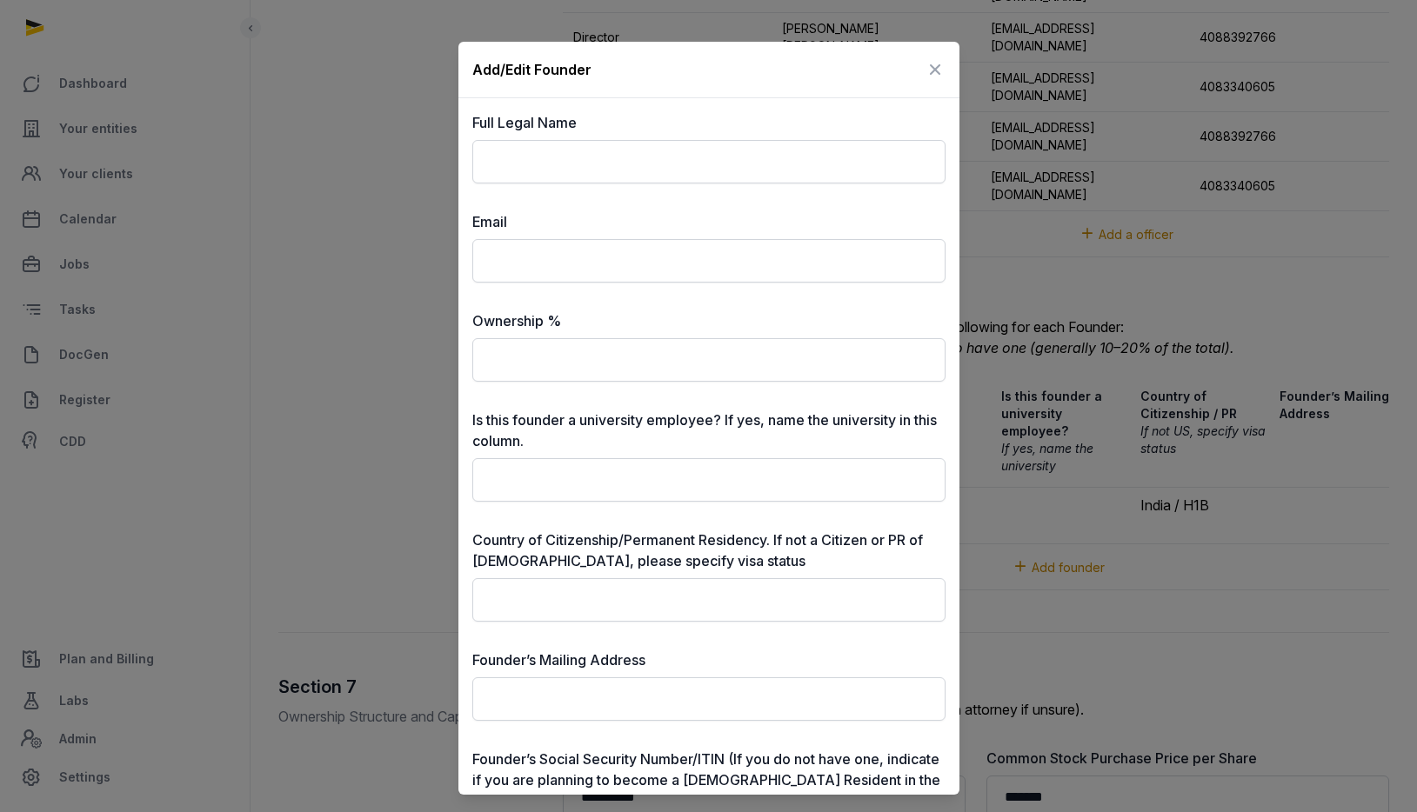
click at [929, 69] on icon at bounding box center [935, 70] width 21 height 28
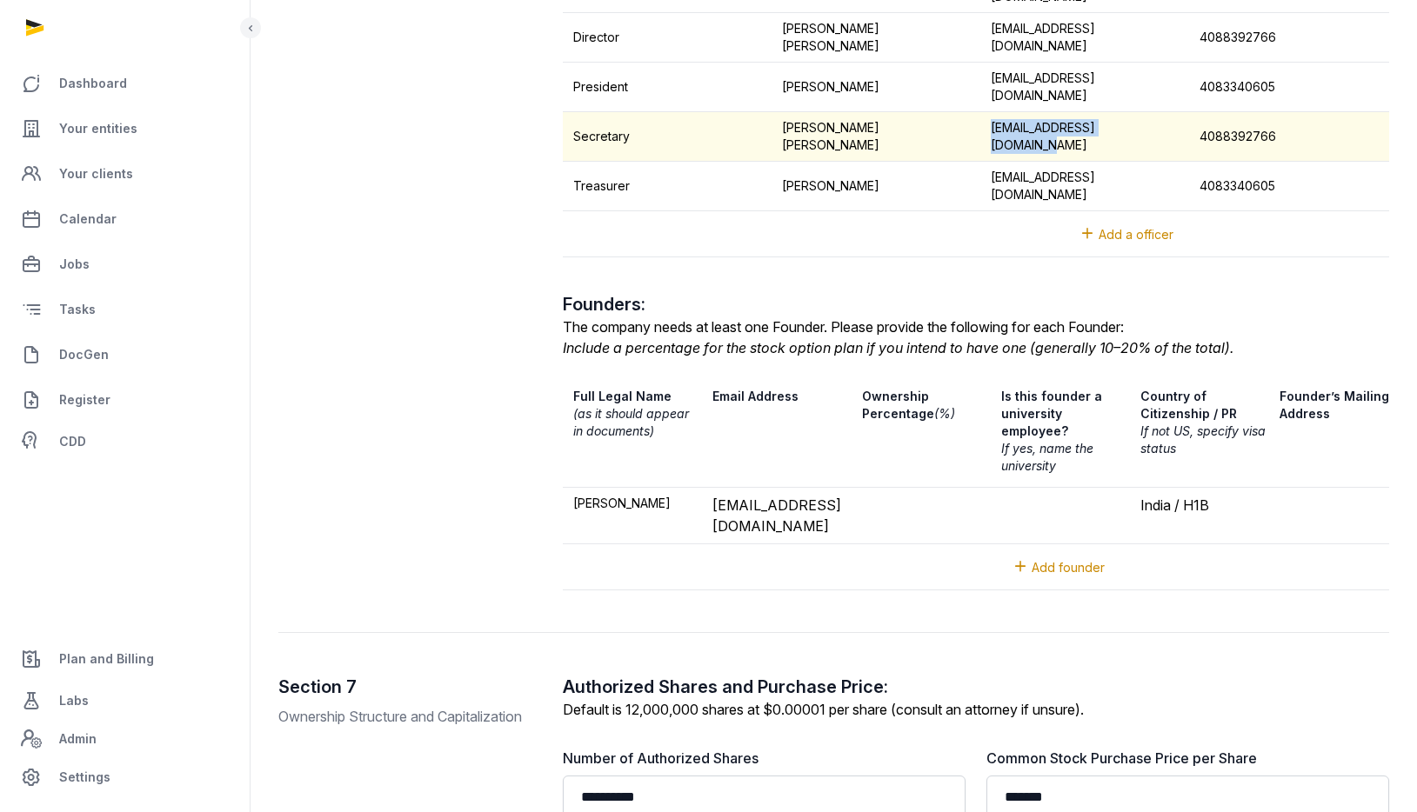
drag, startPoint x: 993, startPoint y: 75, endPoint x: 1169, endPoint y: 84, distance: 176.8
click at [1169, 112] on td "[EMAIL_ADDRESS][DOMAIN_NAME]" at bounding box center [1084, 137] width 209 height 50
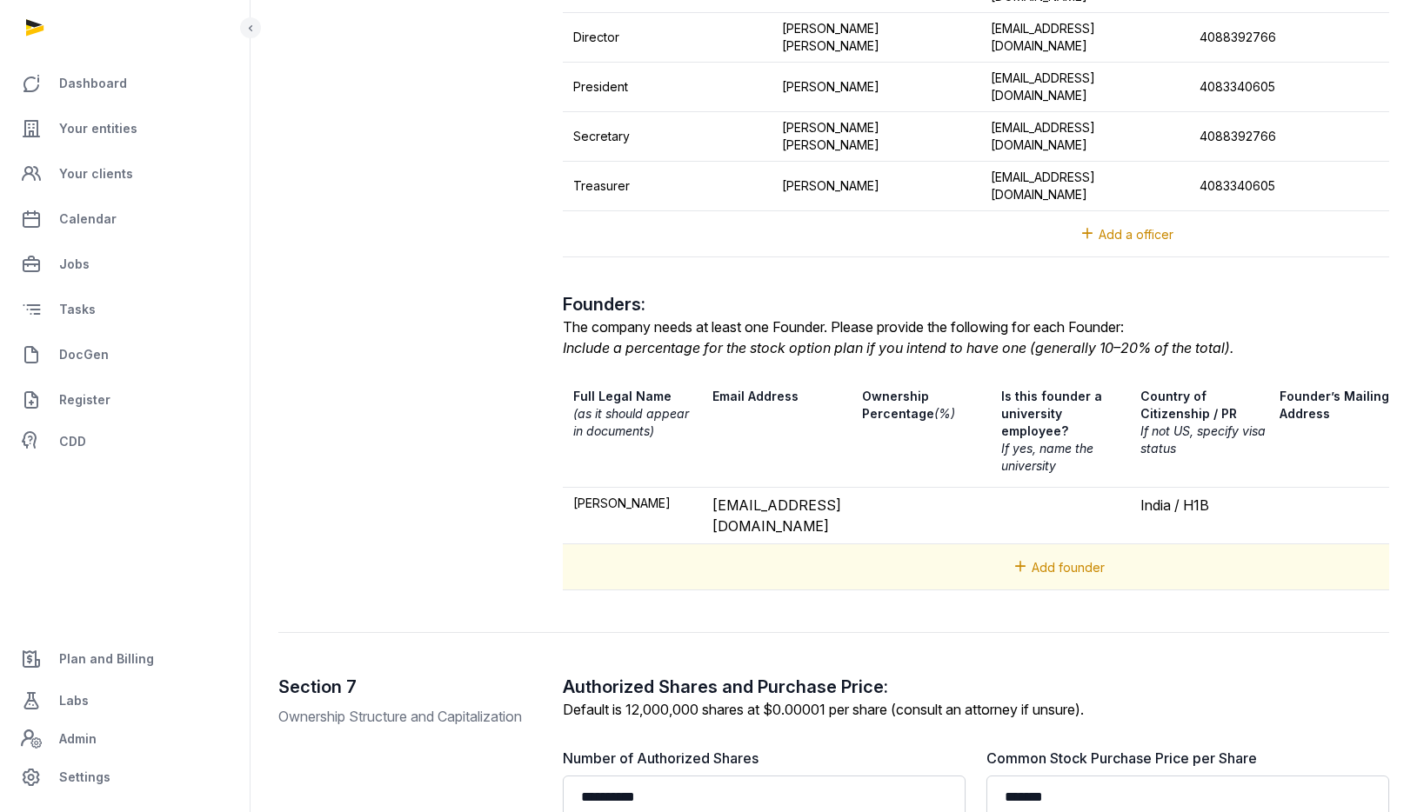
click at [1100, 560] on span "Add founder" at bounding box center [1068, 567] width 73 height 15
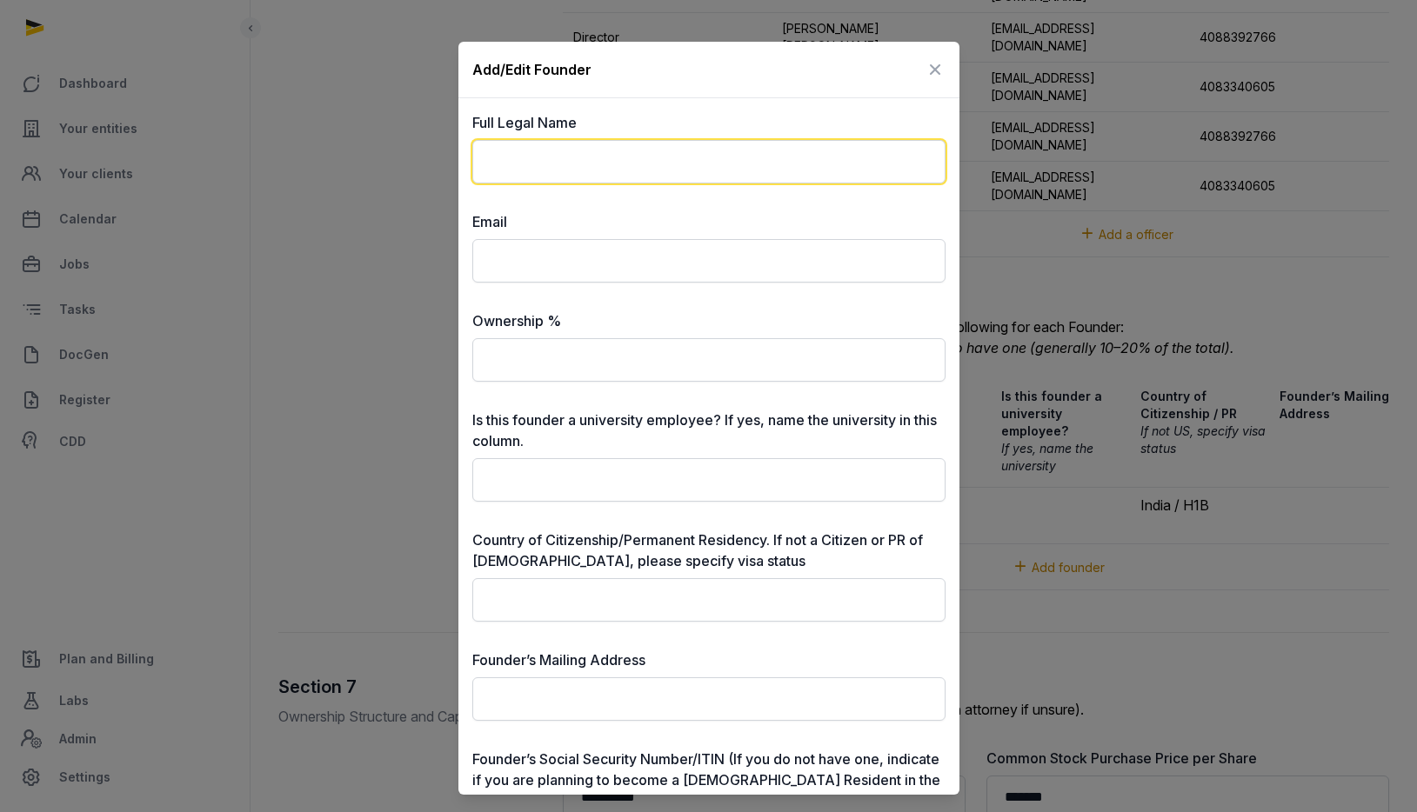
click at [736, 167] on input "text" at bounding box center [708, 161] width 473 height 43
paste input "**********"
type input "**********"
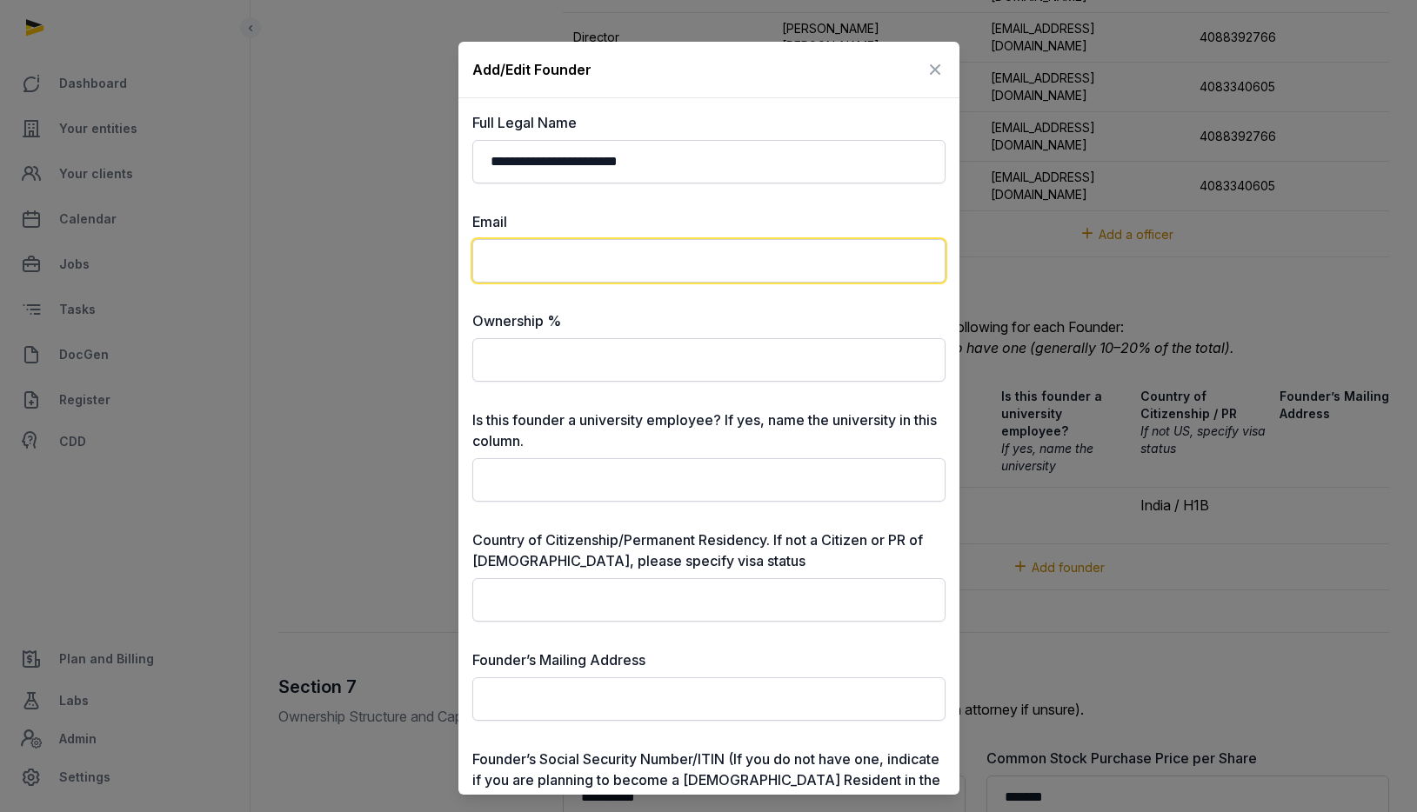
click at [639, 256] on input "email" at bounding box center [708, 260] width 473 height 43
paste input "**********"
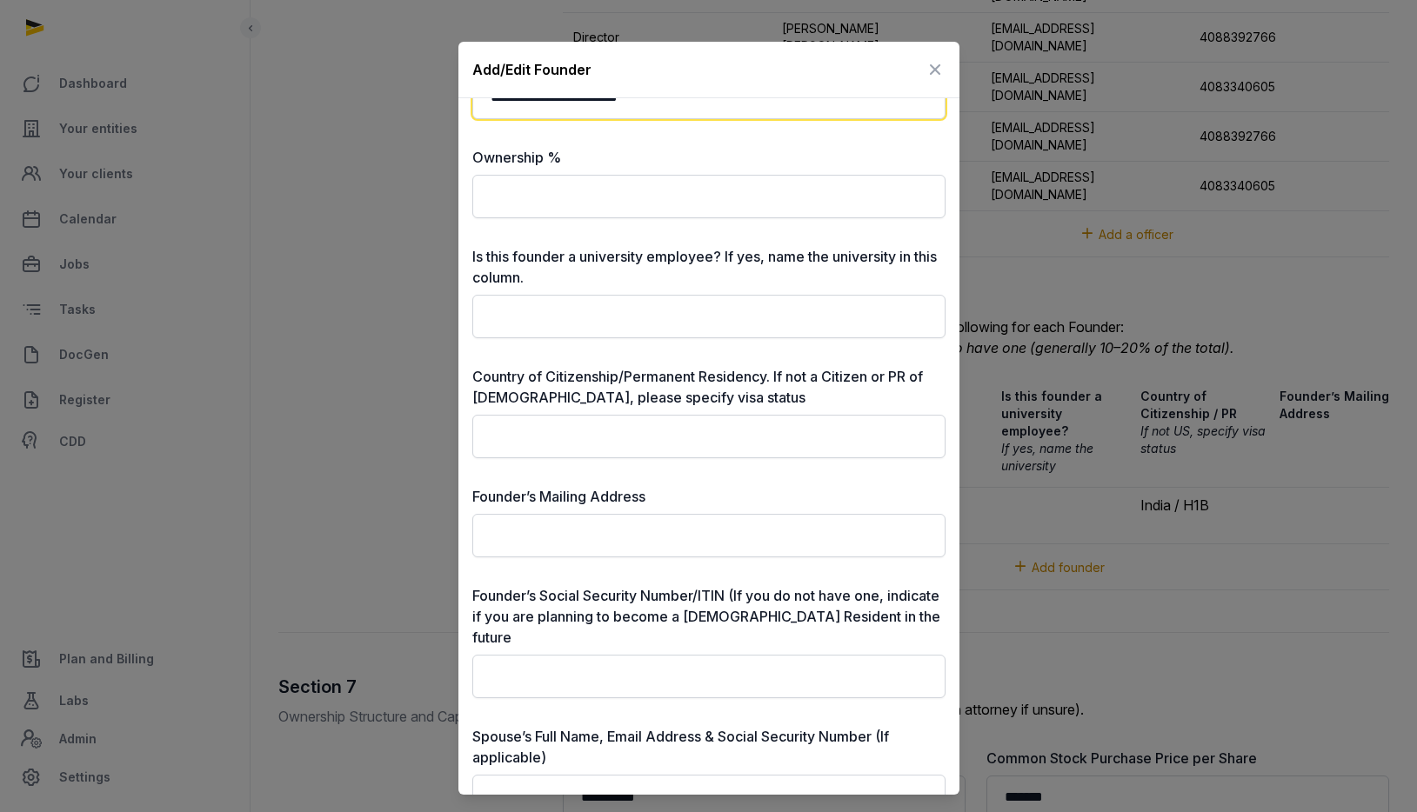
scroll to position [173, 0]
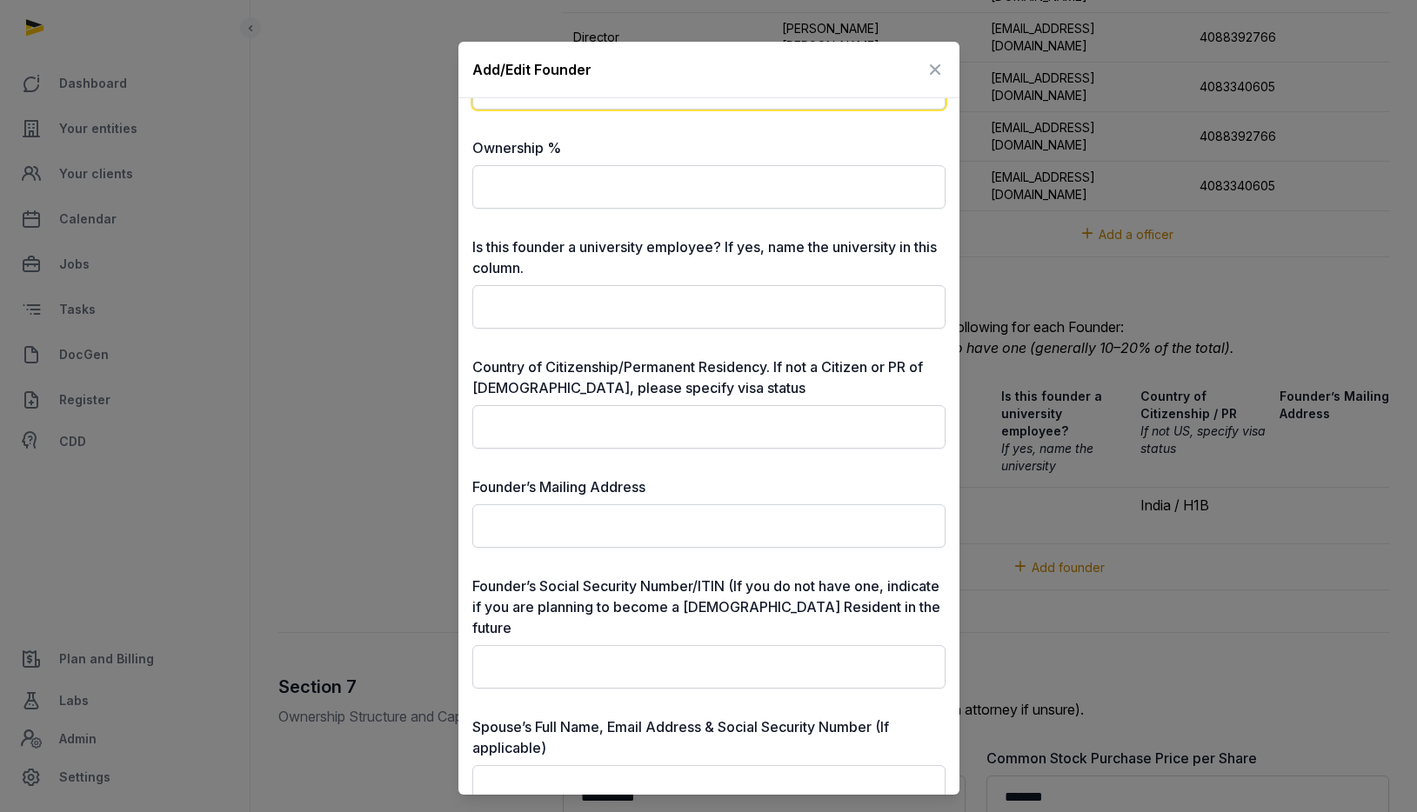
type input "**********"
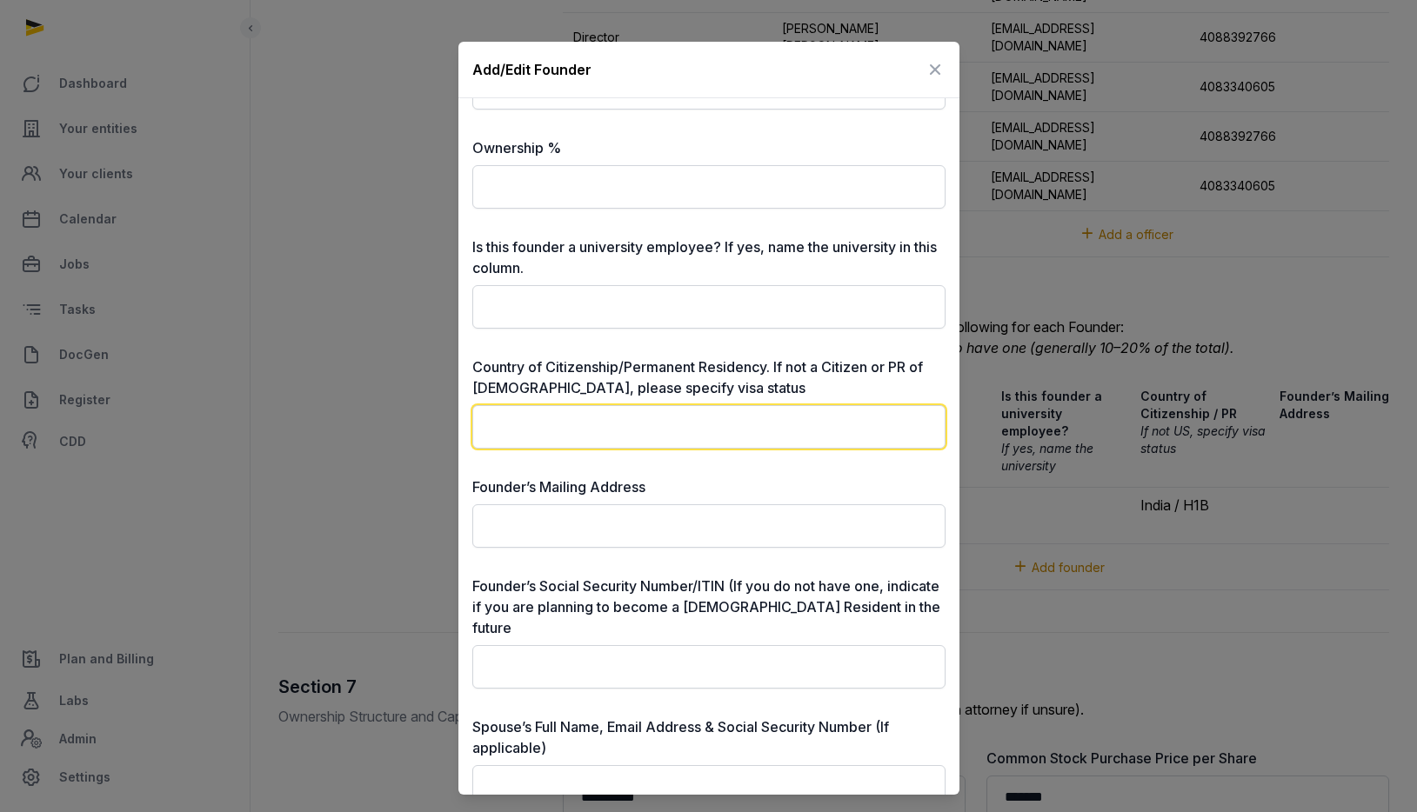
click at [693, 429] on input "text" at bounding box center [708, 426] width 473 height 43
type input "**********"
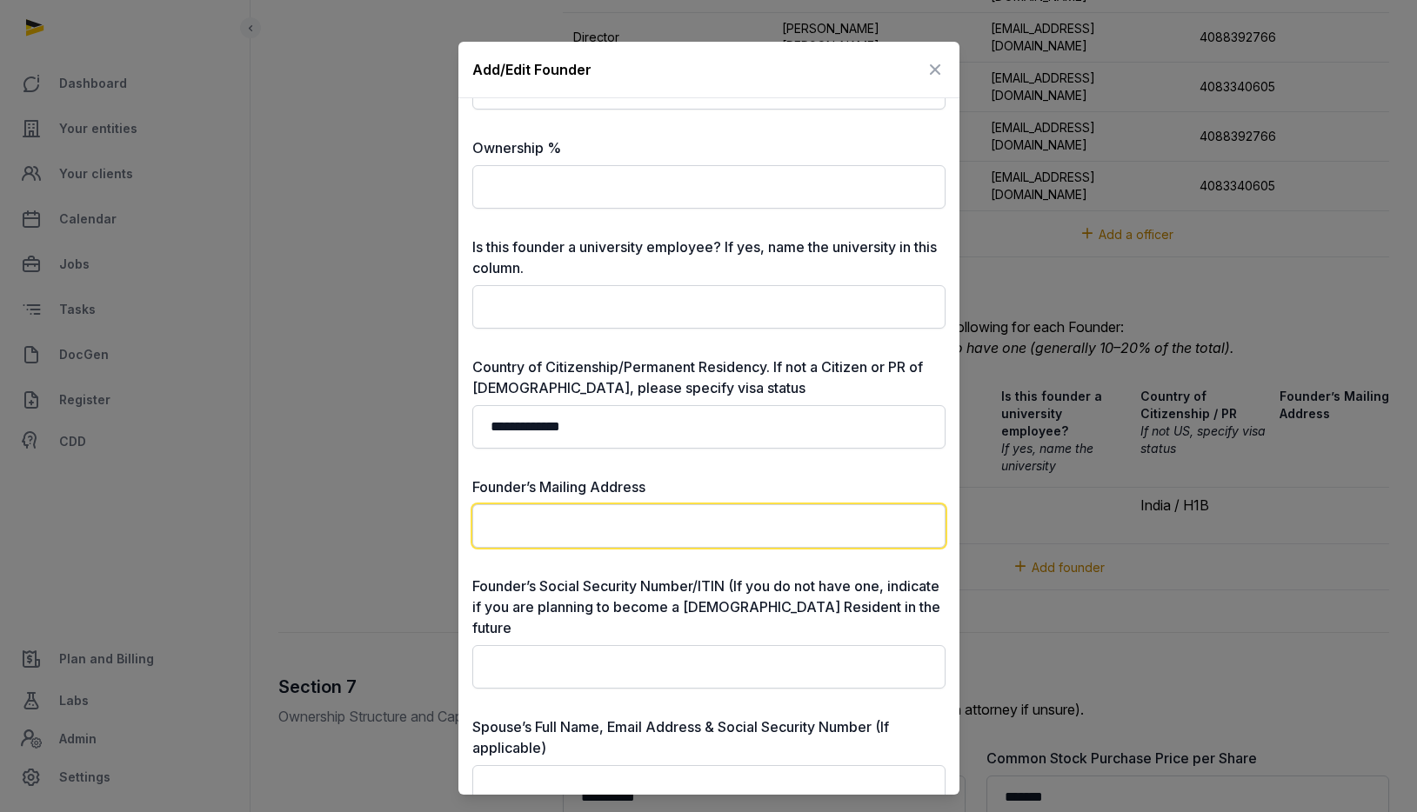
click at [692, 522] on input "text" at bounding box center [708, 526] width 473 height 43
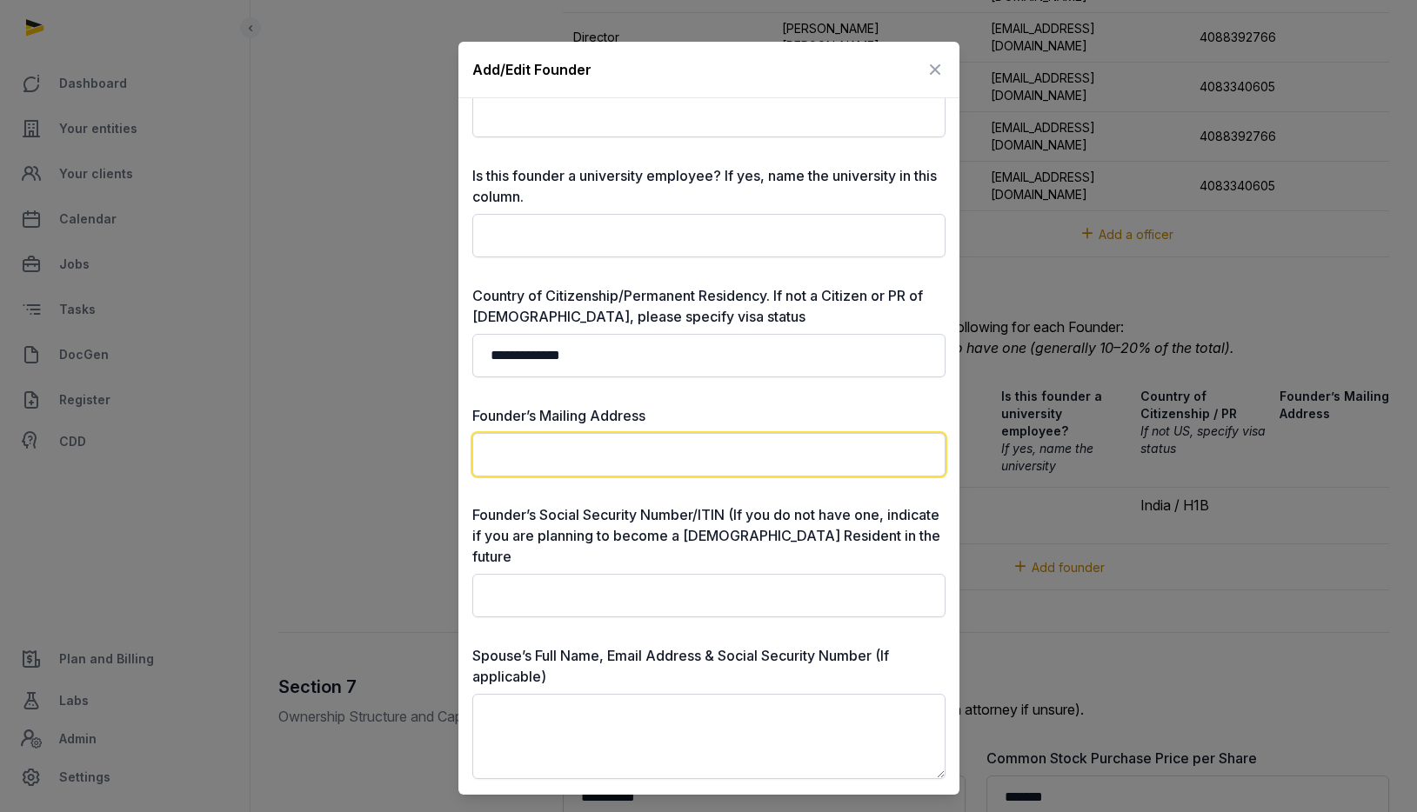
scroll to position [291, 0]
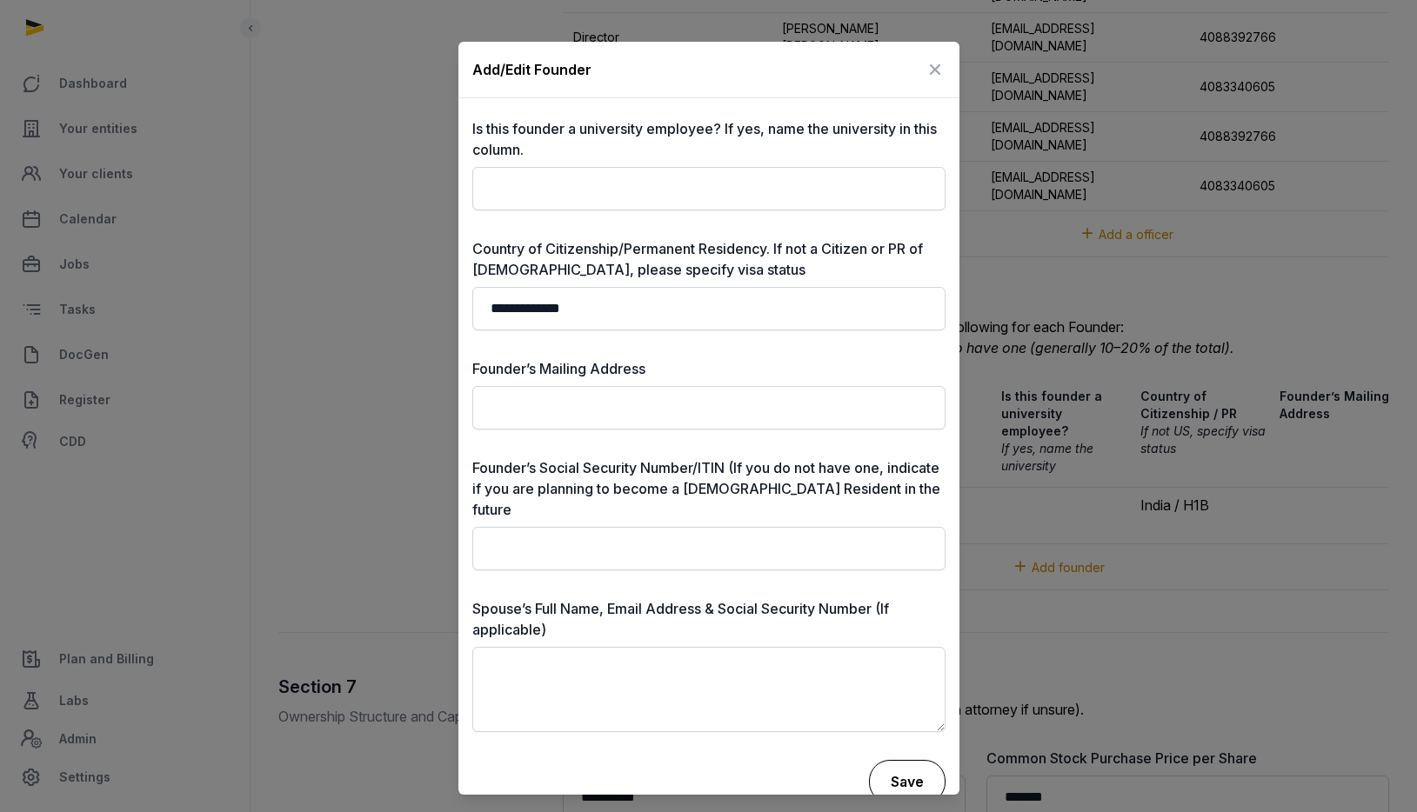
click at [923, 760] on button "Save" at bounding box center [907, 781] width 77 height 43
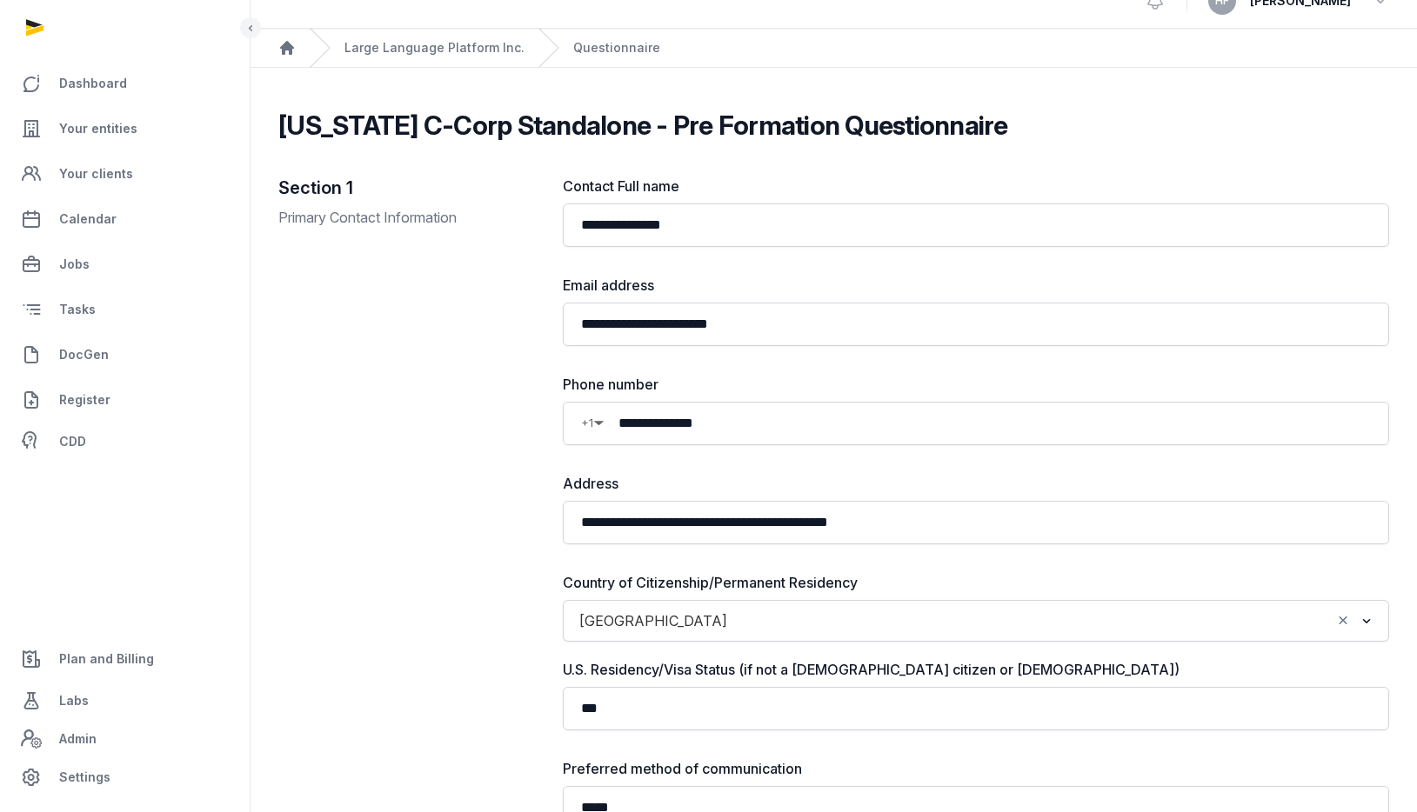
scroll to position [0, 0]
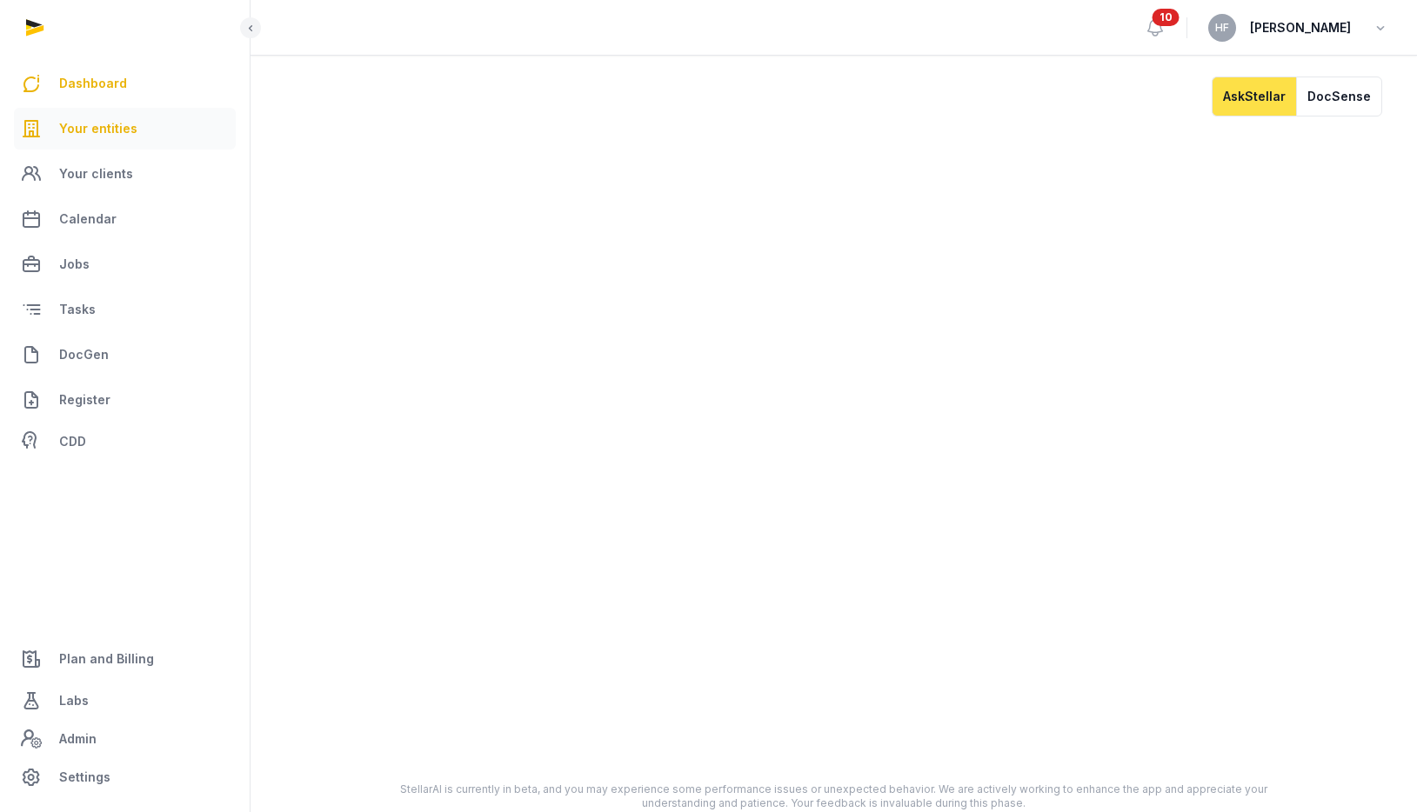
click at [112, 121] on span "Your entities" at bounding box center [98, 128] width 78 height 21
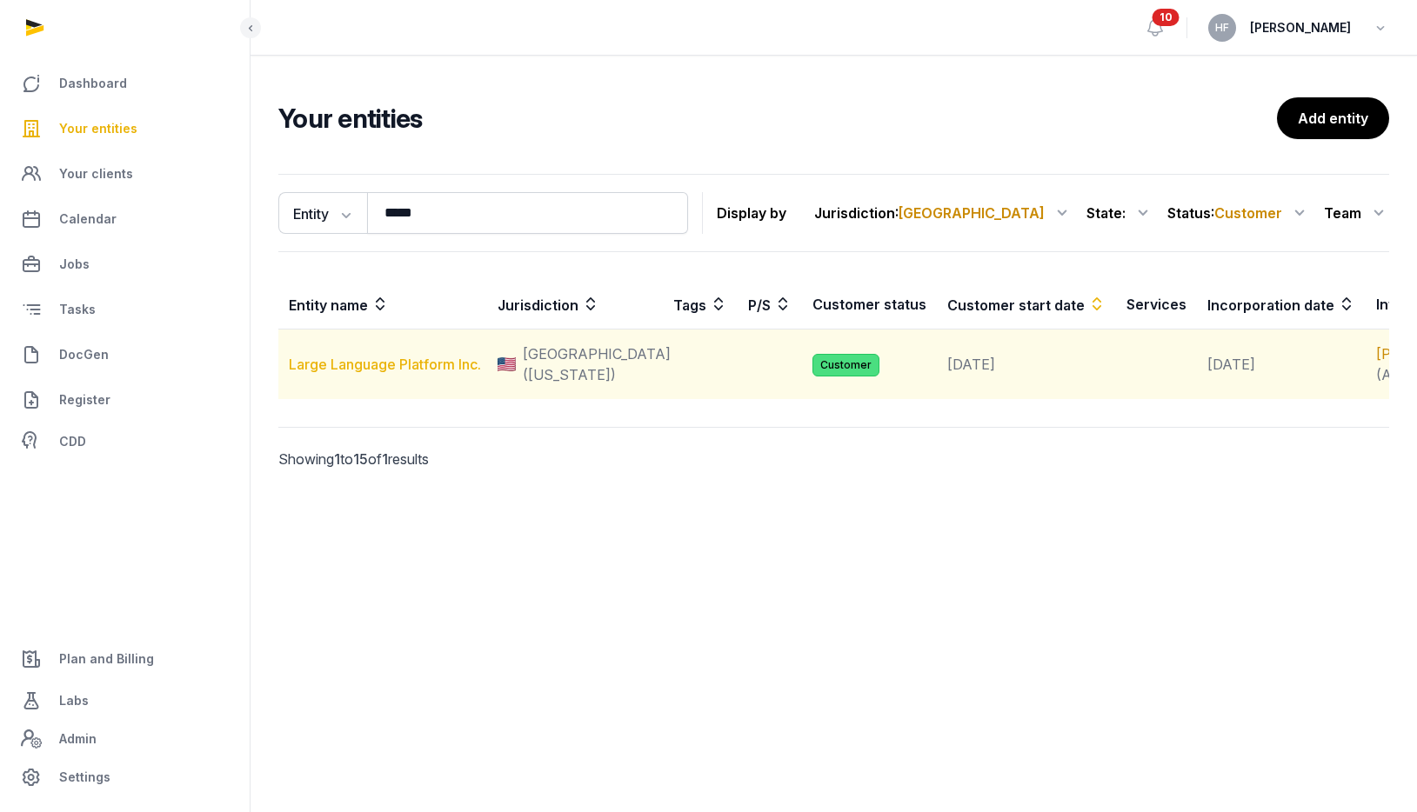
click at [431, 373] on link "Large Language Platform Inc." at bounding box center [385, 364] width 192 height 17
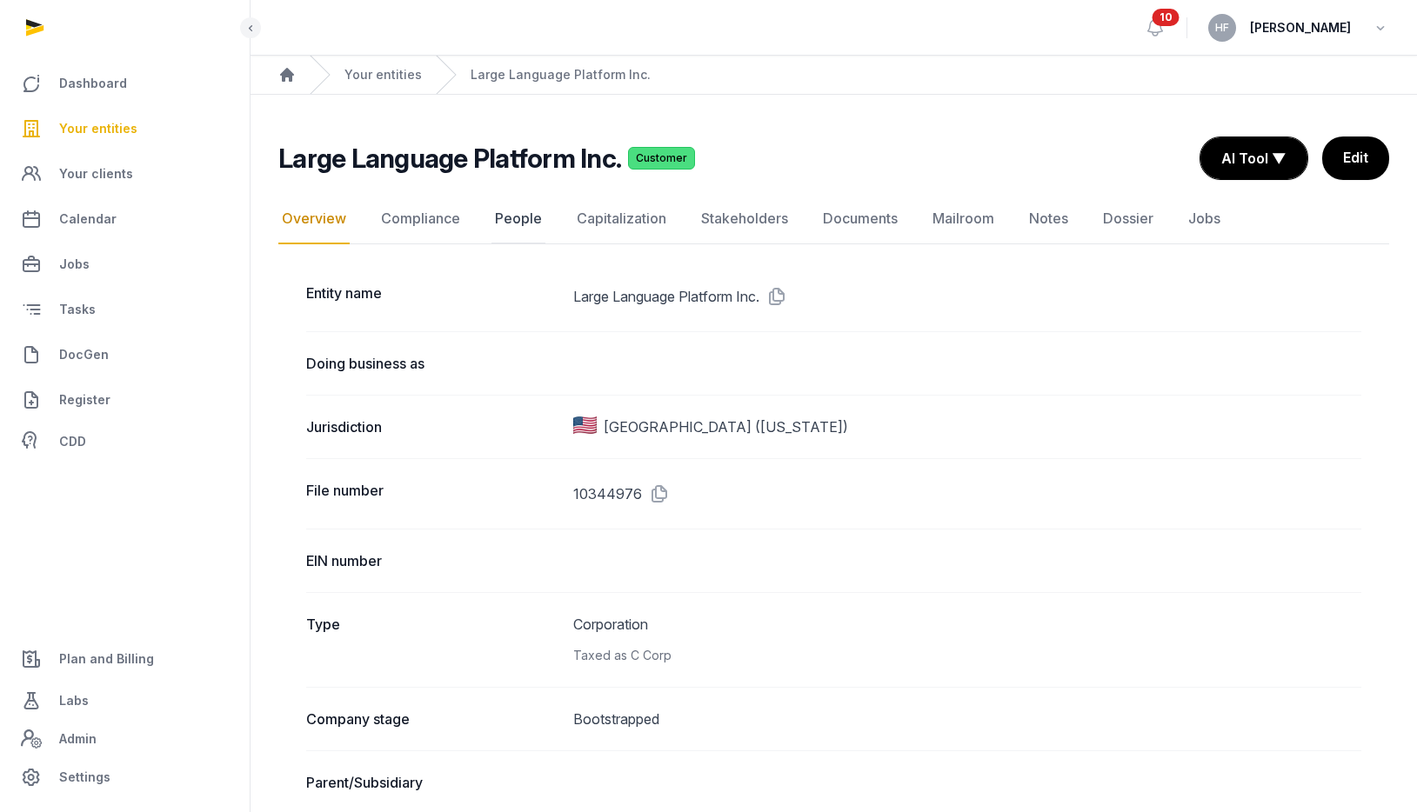
click at [505, 222] on link "People" at bounding box center [518, 219] width 54 height 50
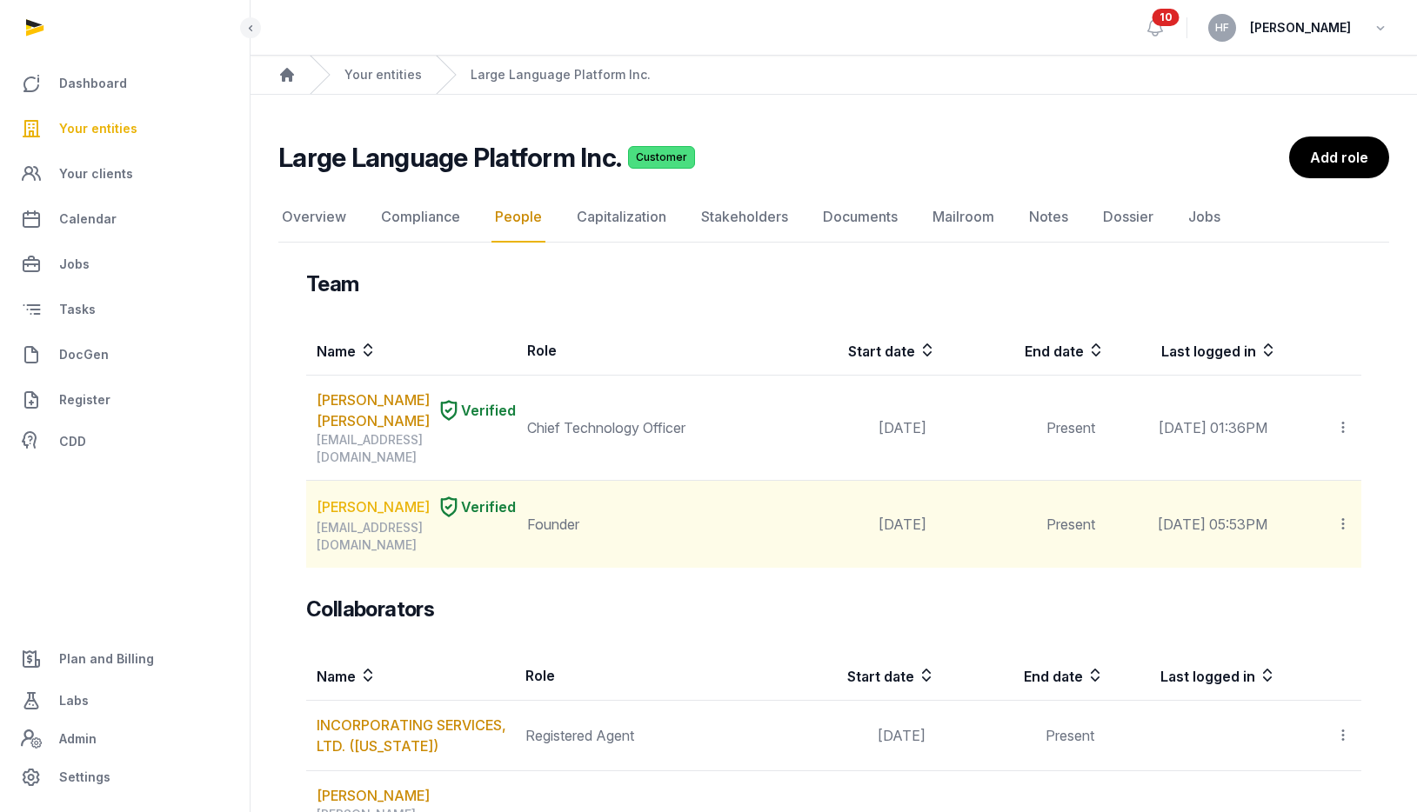
click at [372, 518] on link "[PERSON_NAME]" at bounding box center [373, 507] width 113 height 21
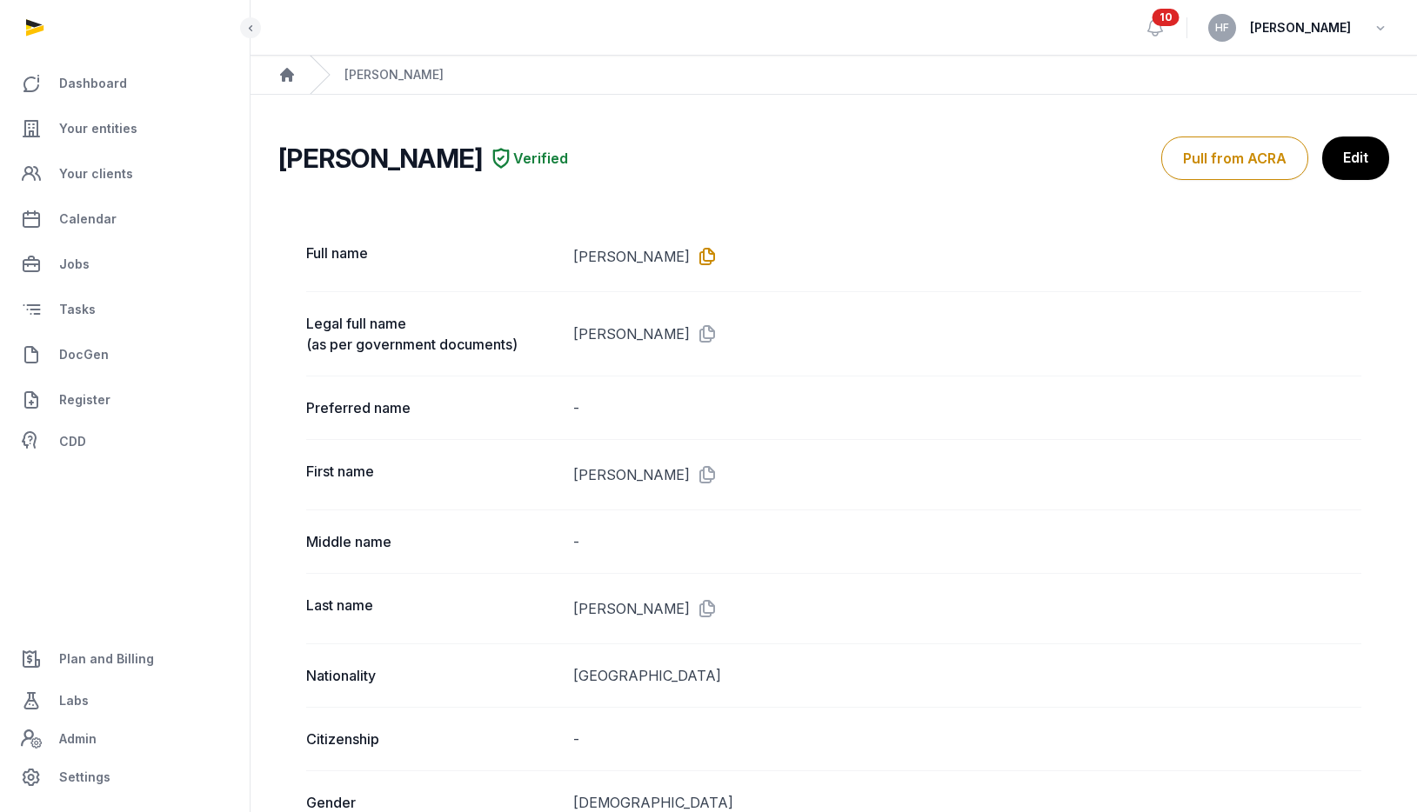
click at [718, 251] on icon at bounding box center [704, 257] width 28 height 28
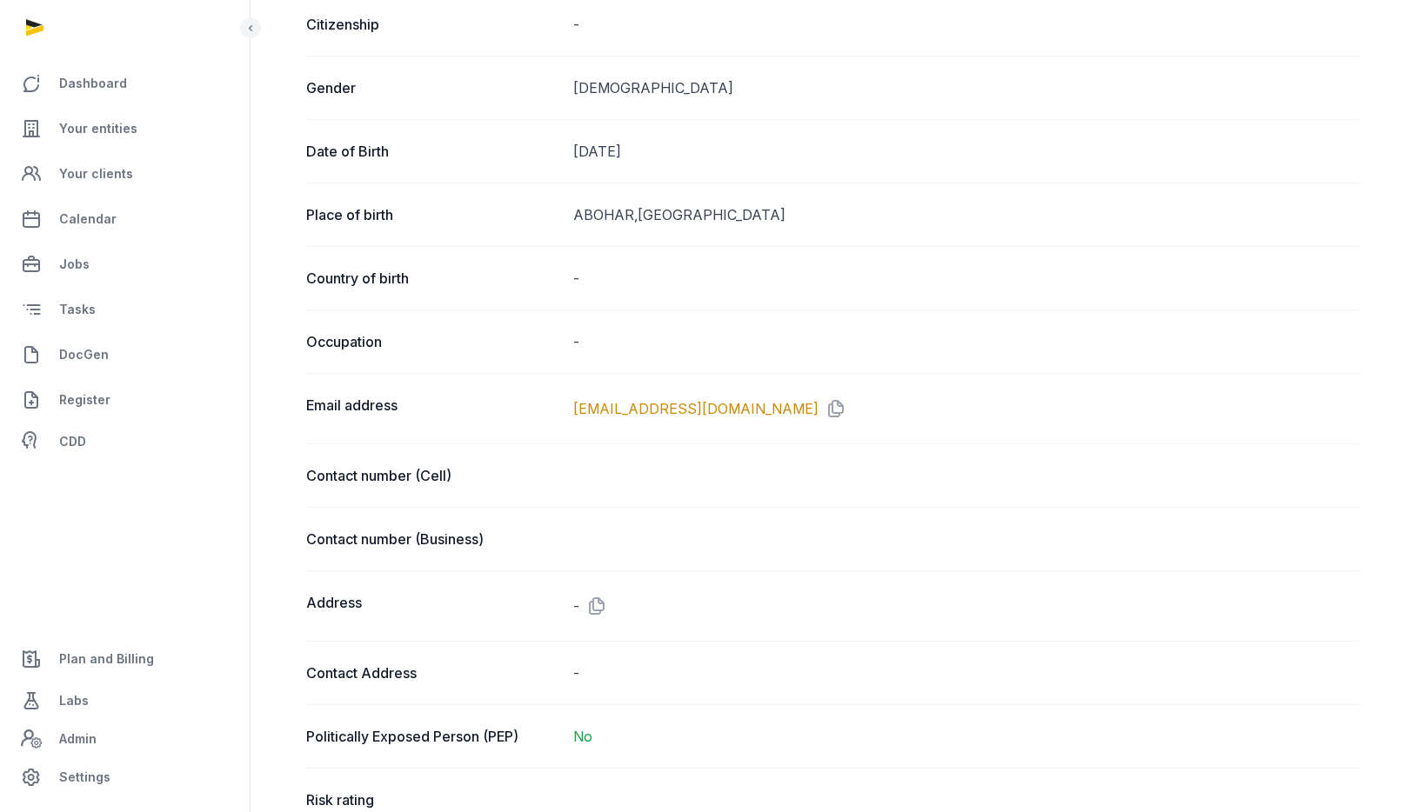
scroll to position [722, 0]
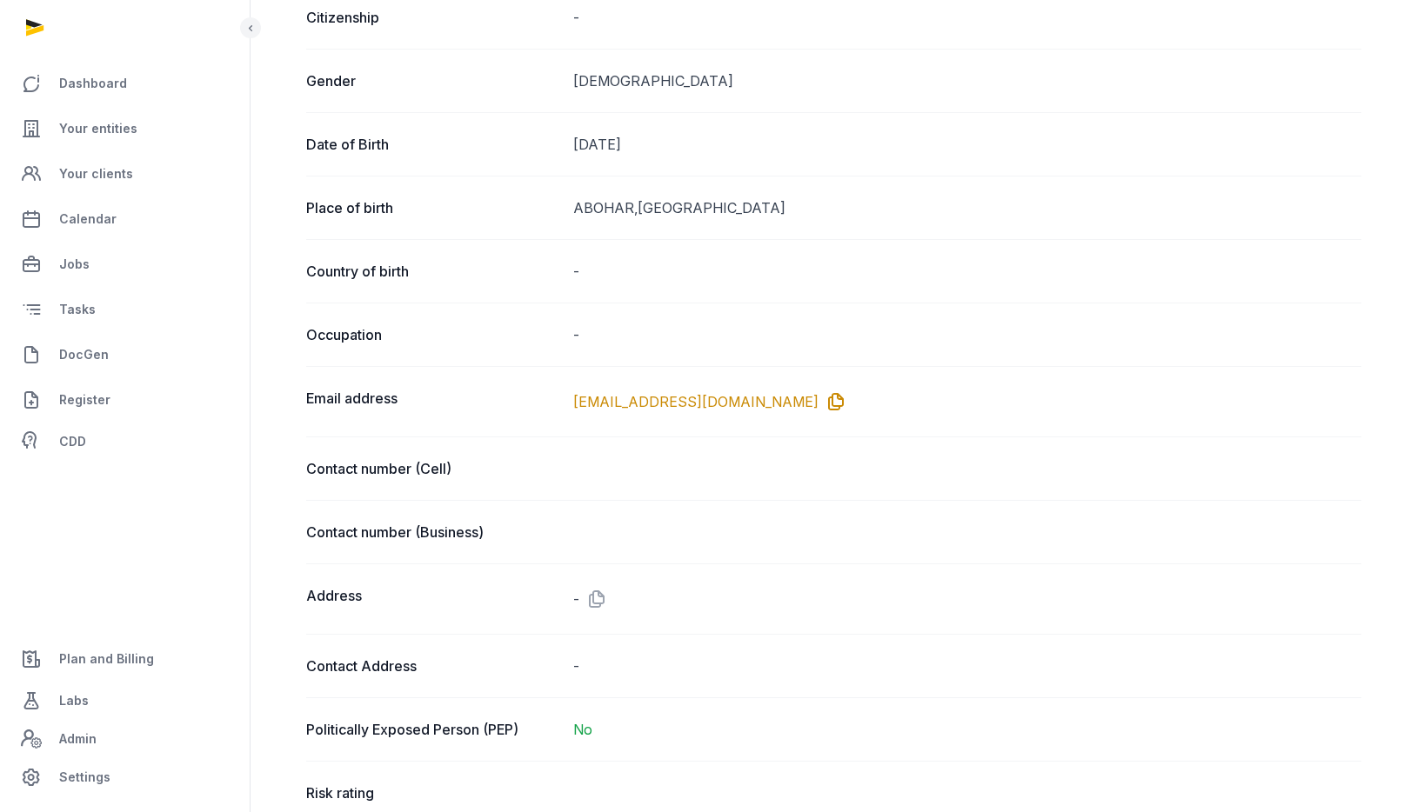
click at [819, 398] on icon at bounding box center [833, 402] width 28 height 28
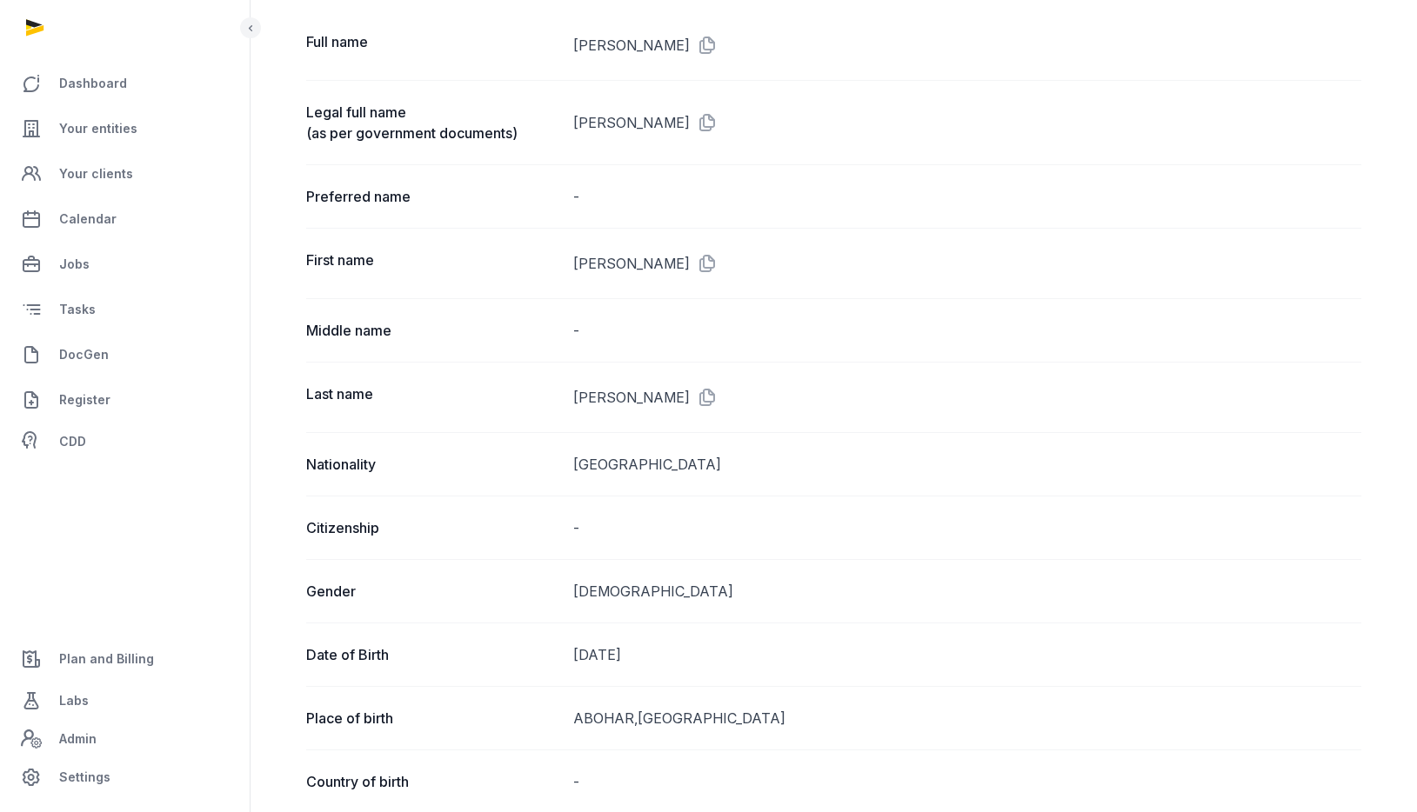
scroll to position [0, 0]
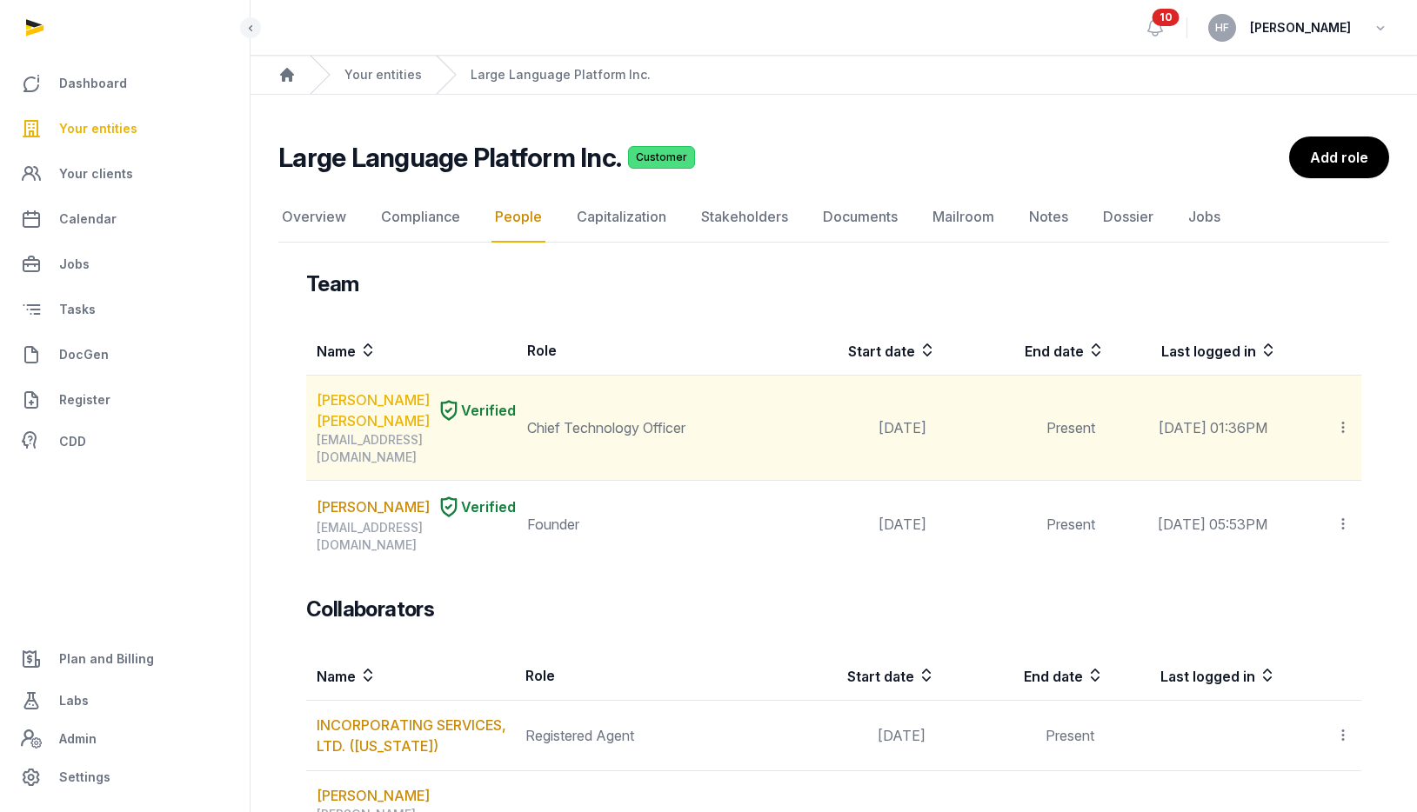
click at [359, 431] on link "[PERSON_NAME] [PERSON_NAME]" at bounding box center [373, 411] width 113 height 42
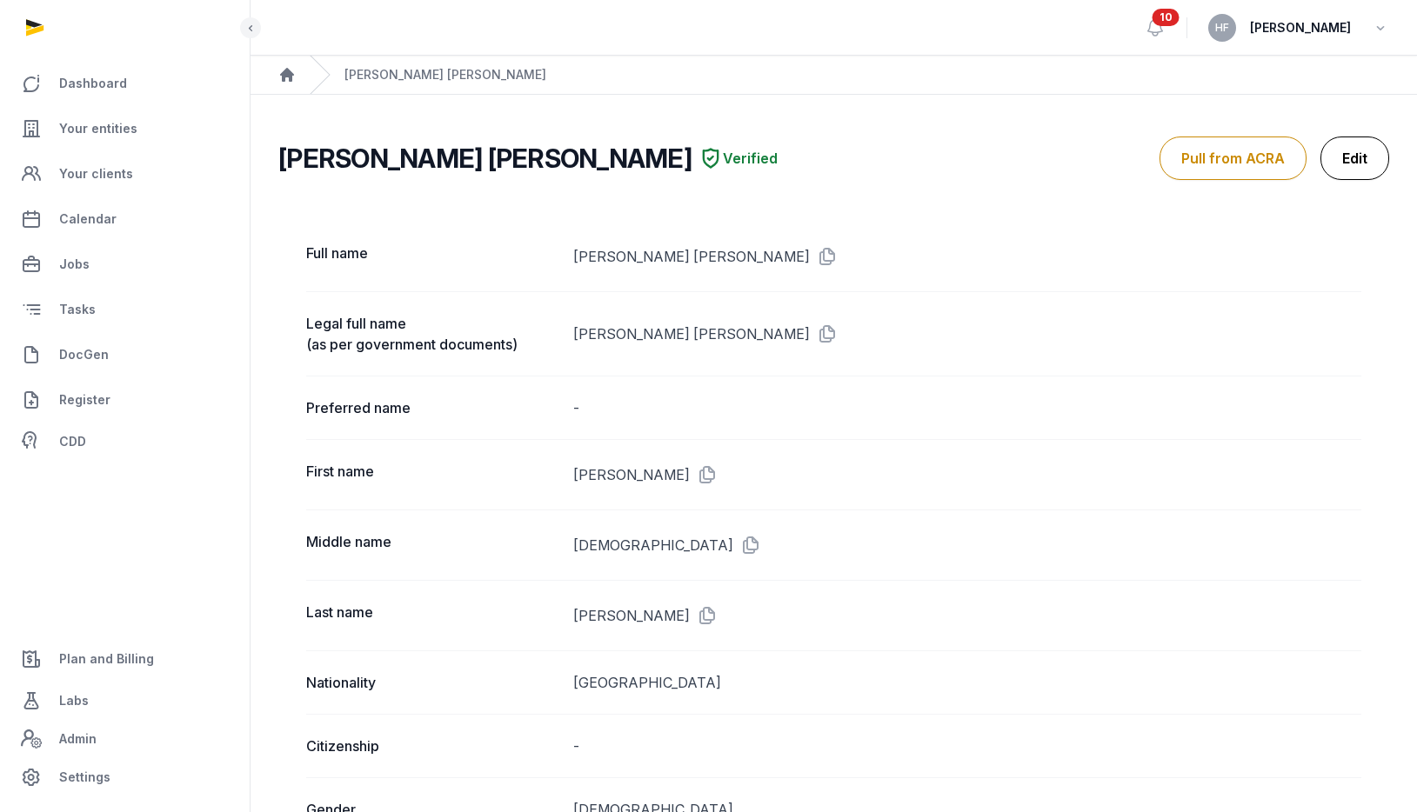
click at [1356, 168] on link "Edit" at bounding box center [1354, 158] width 69 height 43
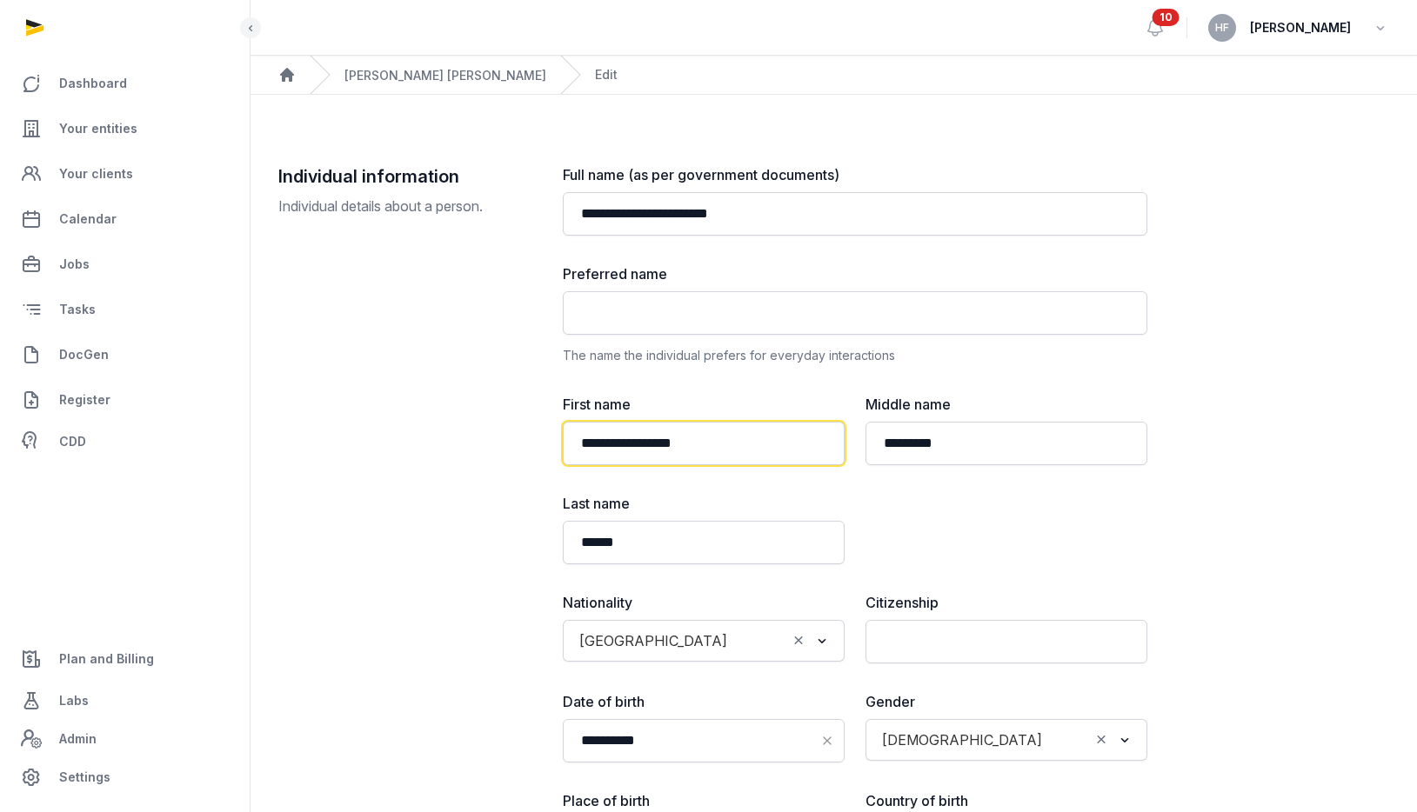
drag, startPoint x: 747, startPoint y: 444, endPoint x: 651, endPoint y: 444, distance: 96.6
click at [651, 444] on input "**********" at bounding box center [704, 443] width 282 height 43
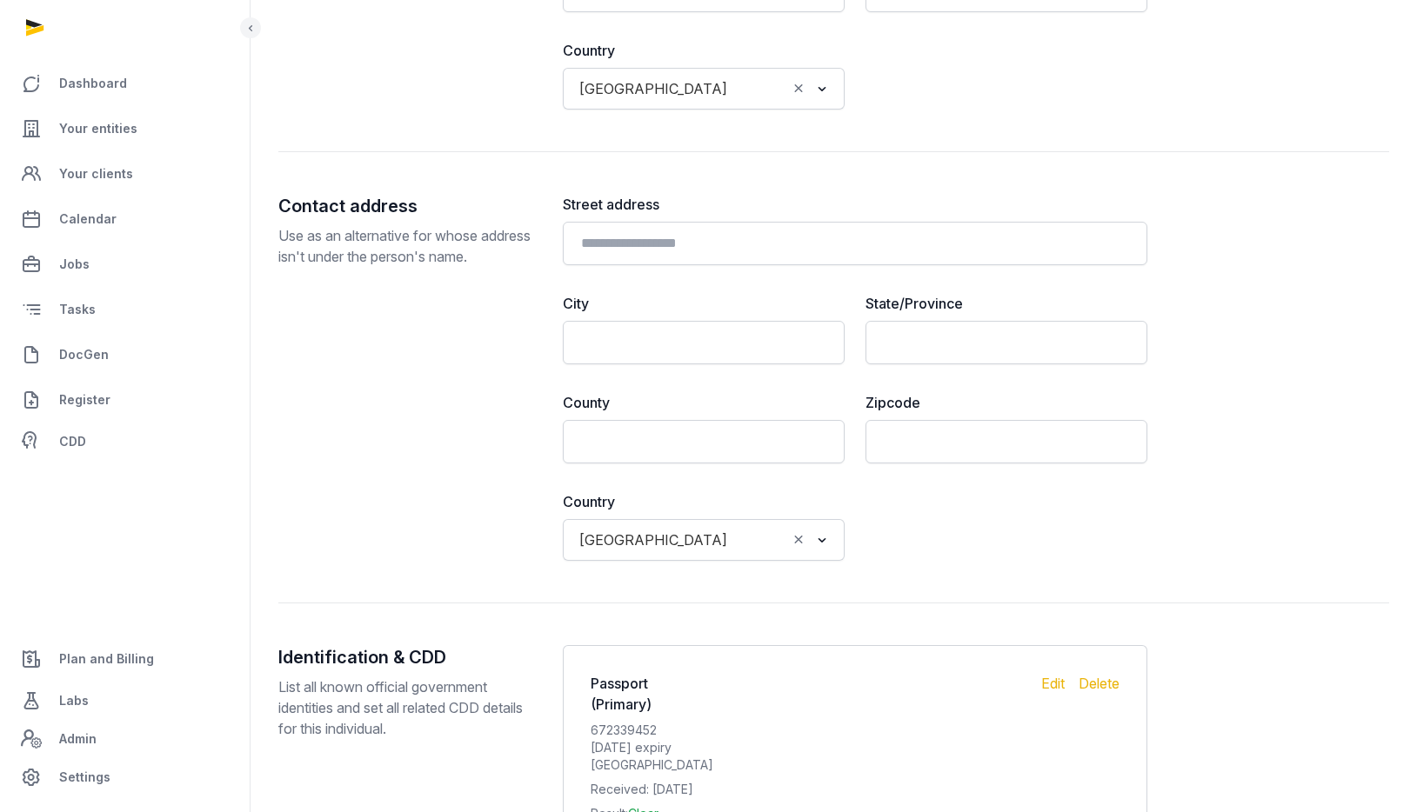
scroll to position [1742, 0]
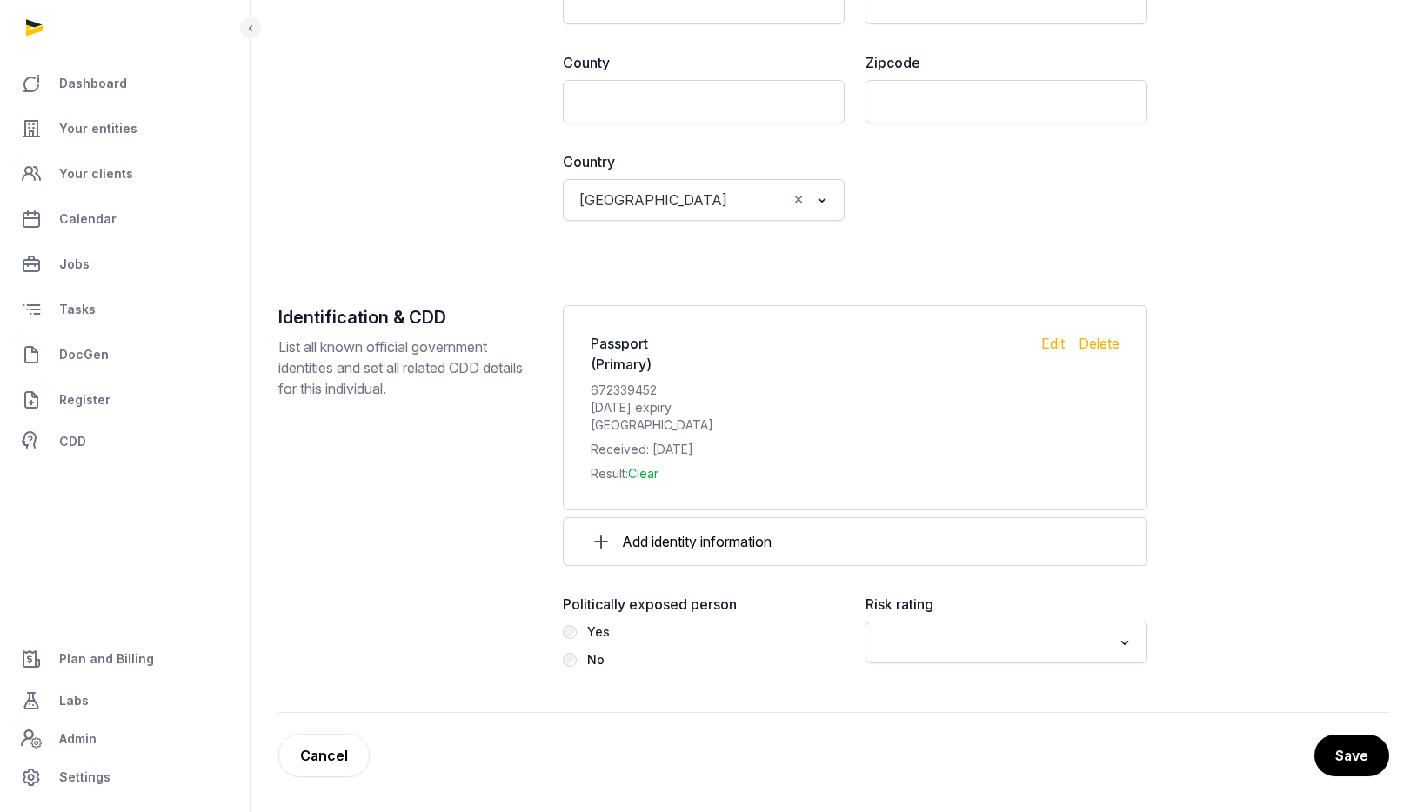
type input "*******"
click at [1053, 642] on input "Search for option" at bounding box center [994, 643] width 236 height 24
click at [944, 738] on li "Low" at bounding box center [1006, 731] width 280 height 25
click at [1362, 750] on button "Save" at bounding box center [1351, 755] width 77 height 43
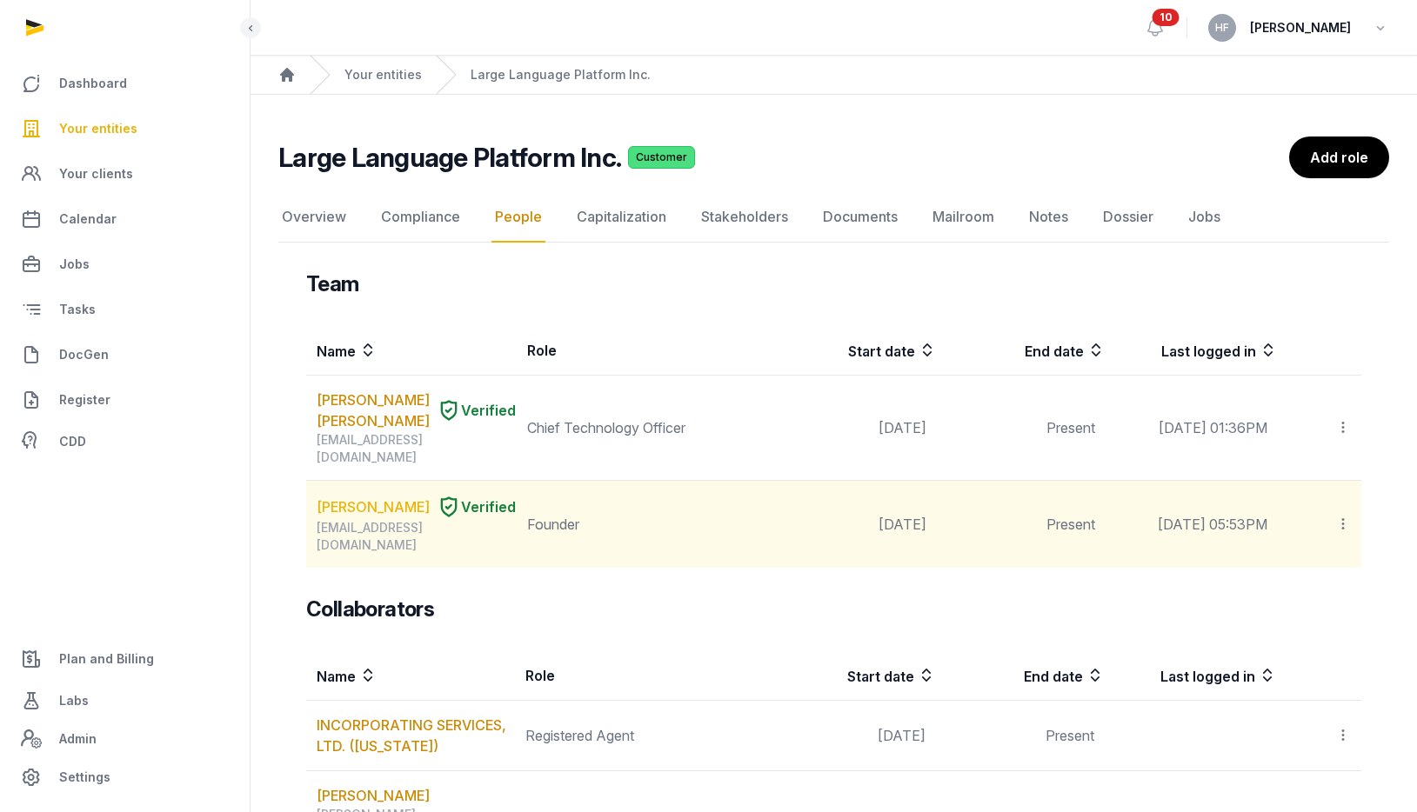
click at [366, 503] on link "[PERSON_NAME]" at bounding box center [373, 507] width 113 height 21
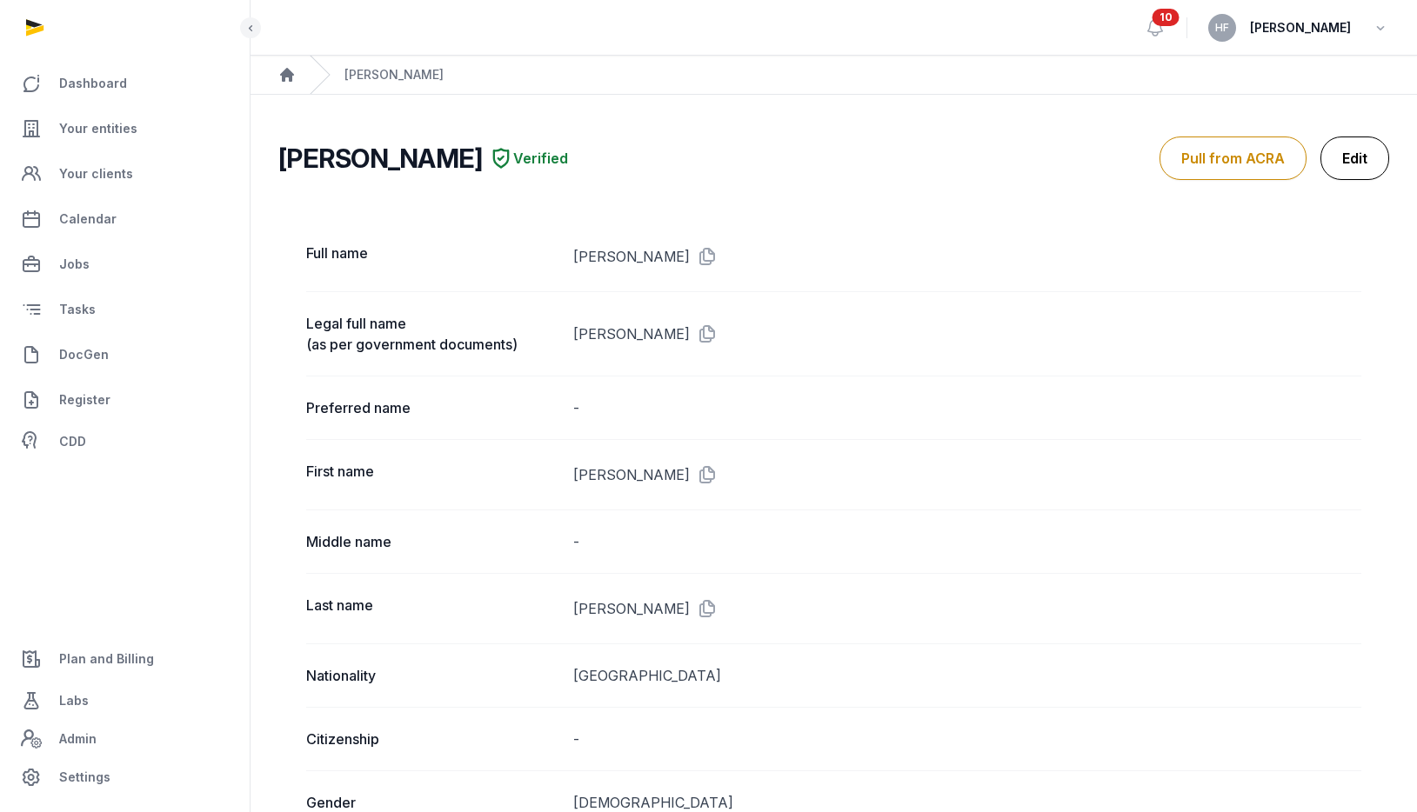
click at [1354, 153] on link "Edit" at bounding box center [1354, 158] width 69 height 43
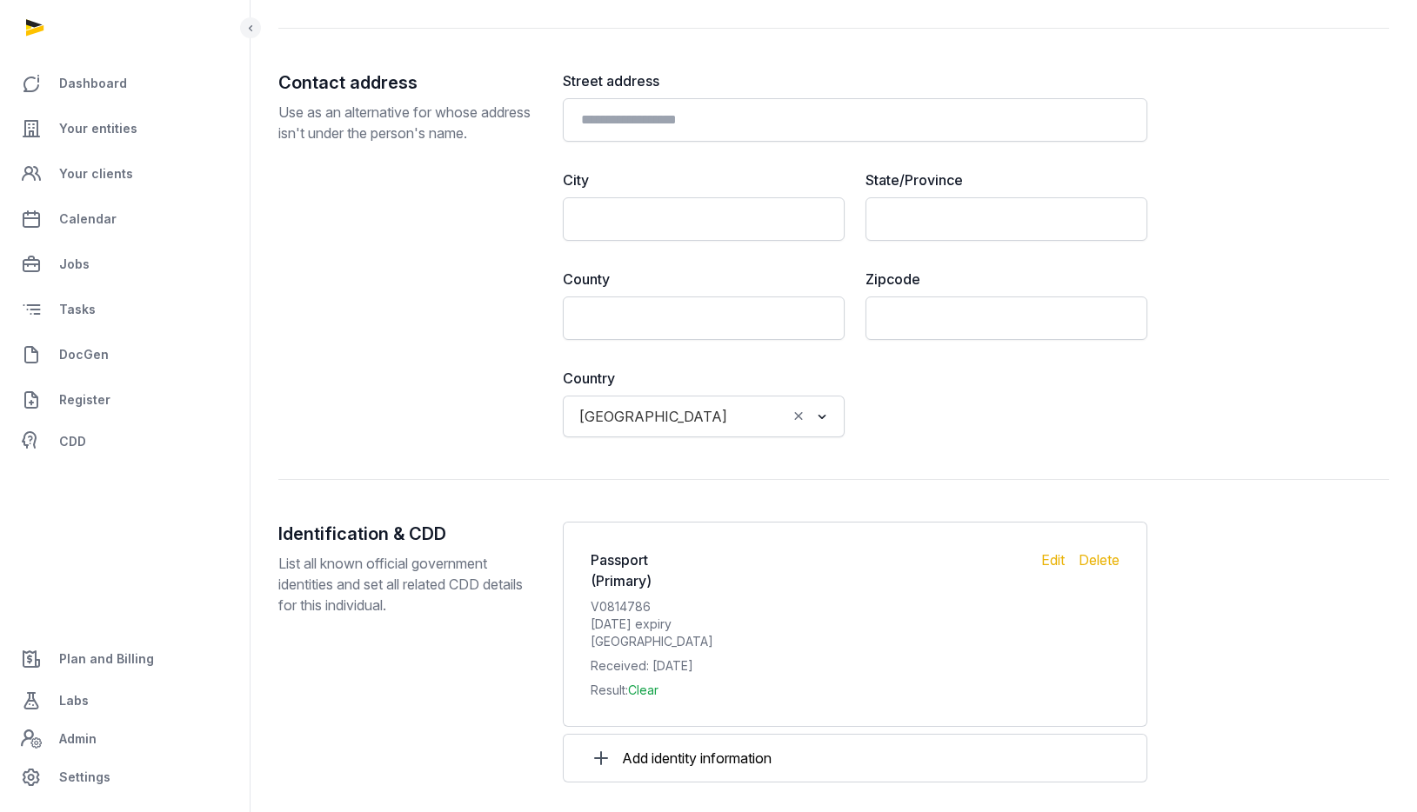
scroll to position [1742, 0]
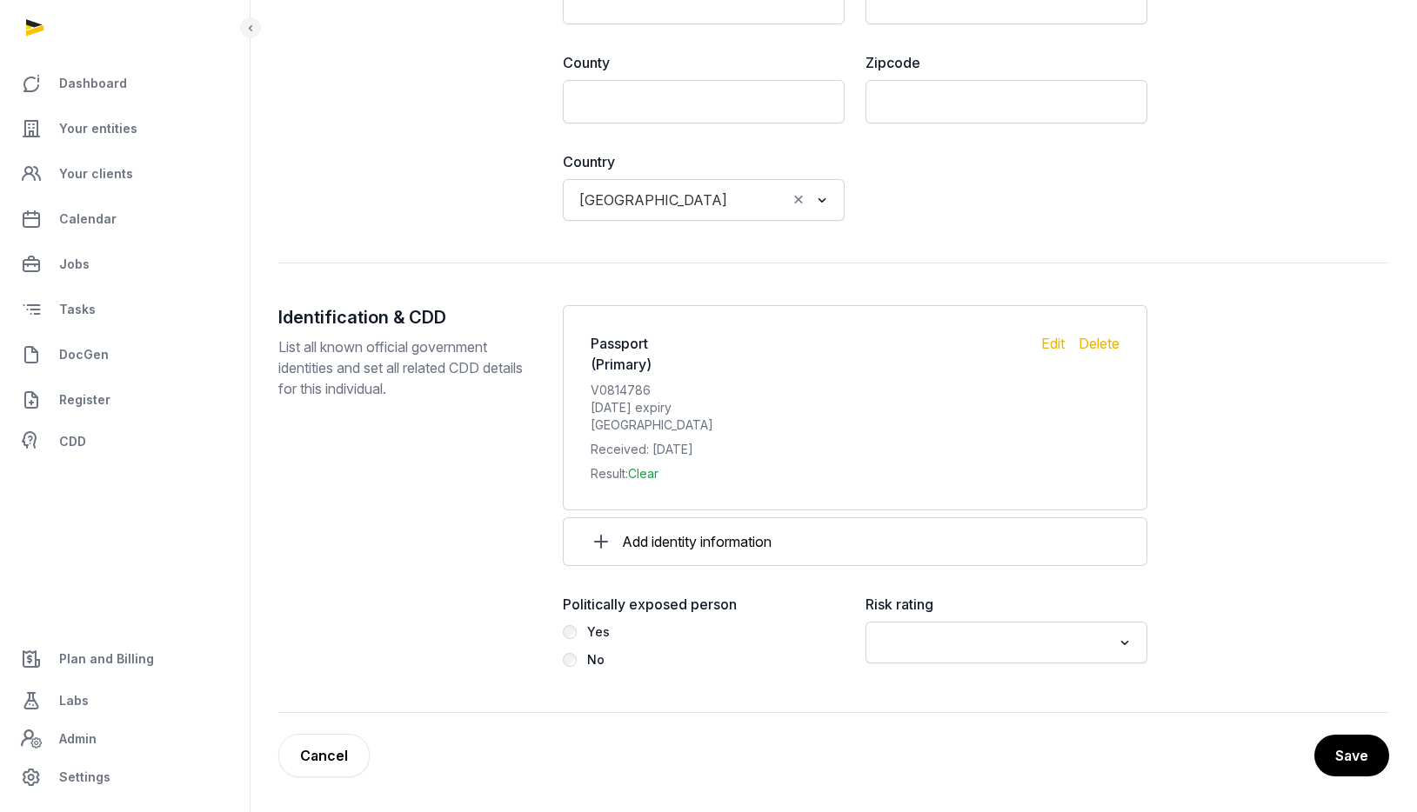
click at [981, 606] on label "Risk rating" at bounding box center [1007, 604] width 282 height 21
click at [962, 634] on input "Search for option" at bounding box center [994, 643] width 236 height 24
click at [910, 729] on li "Low" at bounding box center [1006, 731] width 280 height 25
click at [1341, 772] on button "Save" at bounding box center [1351, 755] width 77 height 43
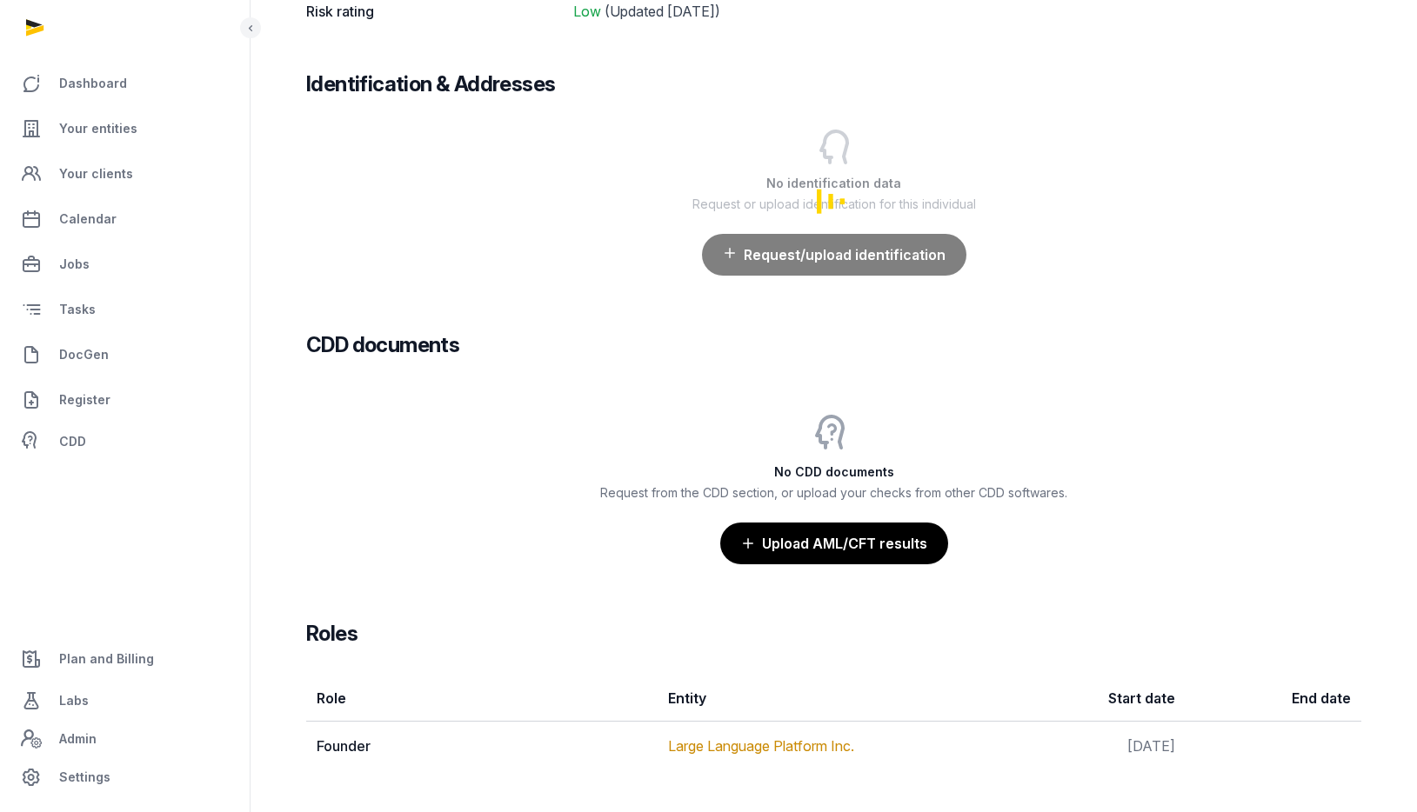
scroll to position [1508, 0]
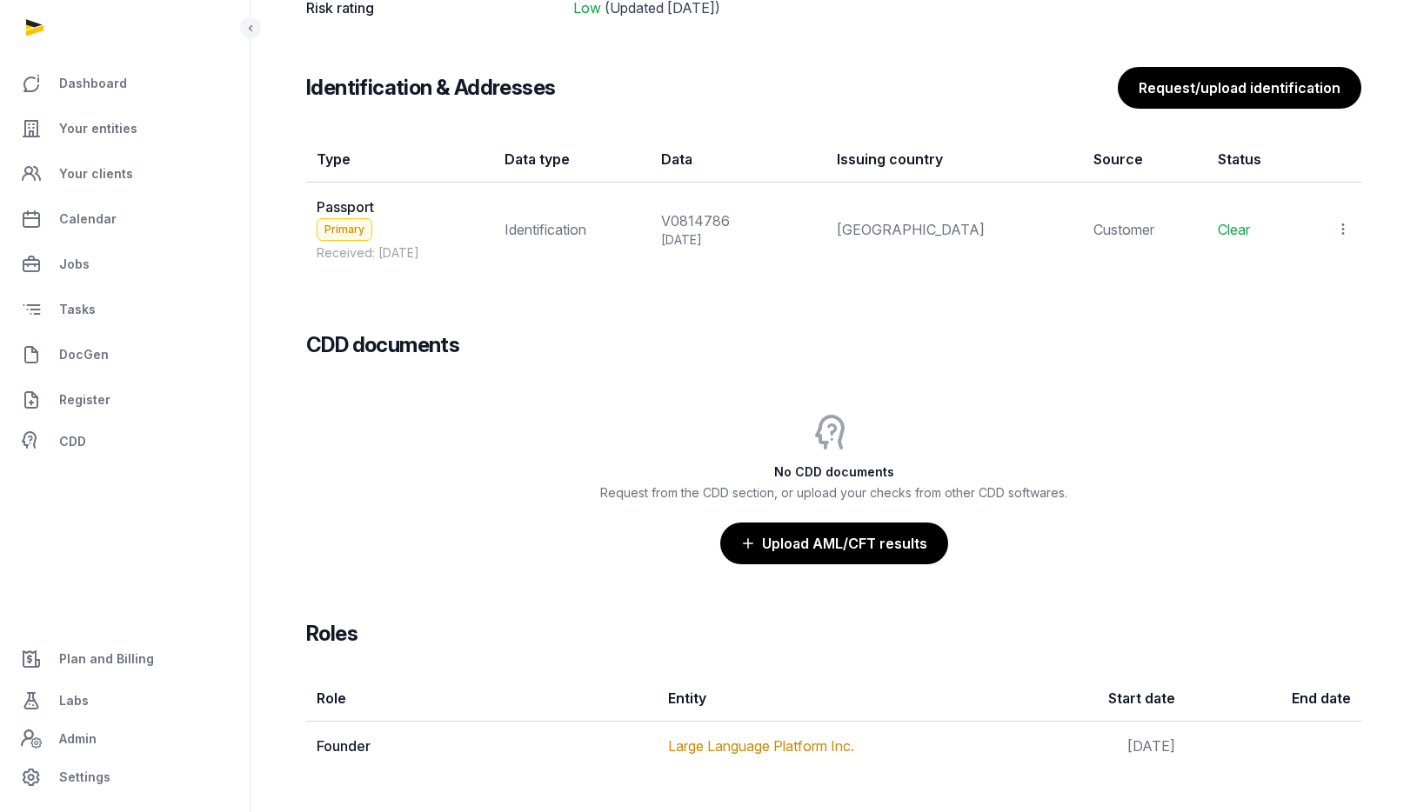
click at [1344, 229] on icon at bounding box center [1343, 229] width 16 height 18
click at [1315, 271] on span "View" at bounding box center [1317, 276] width 31 height 17
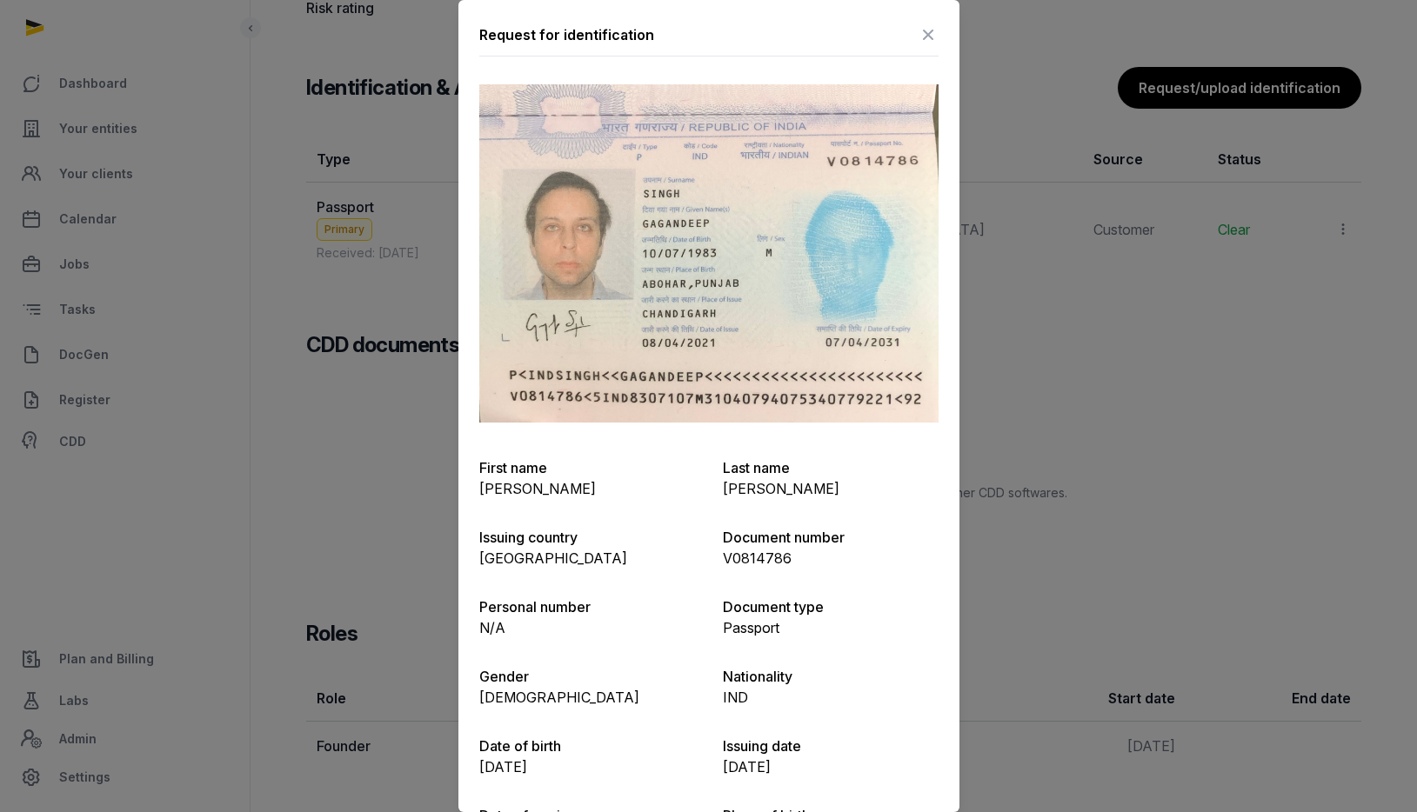
click at [1105, 303] on div at bounding box center [708, 406] width 1417 height 812
click at [925, 27] on icon at bounding box center [928, 35] width 21 height 28
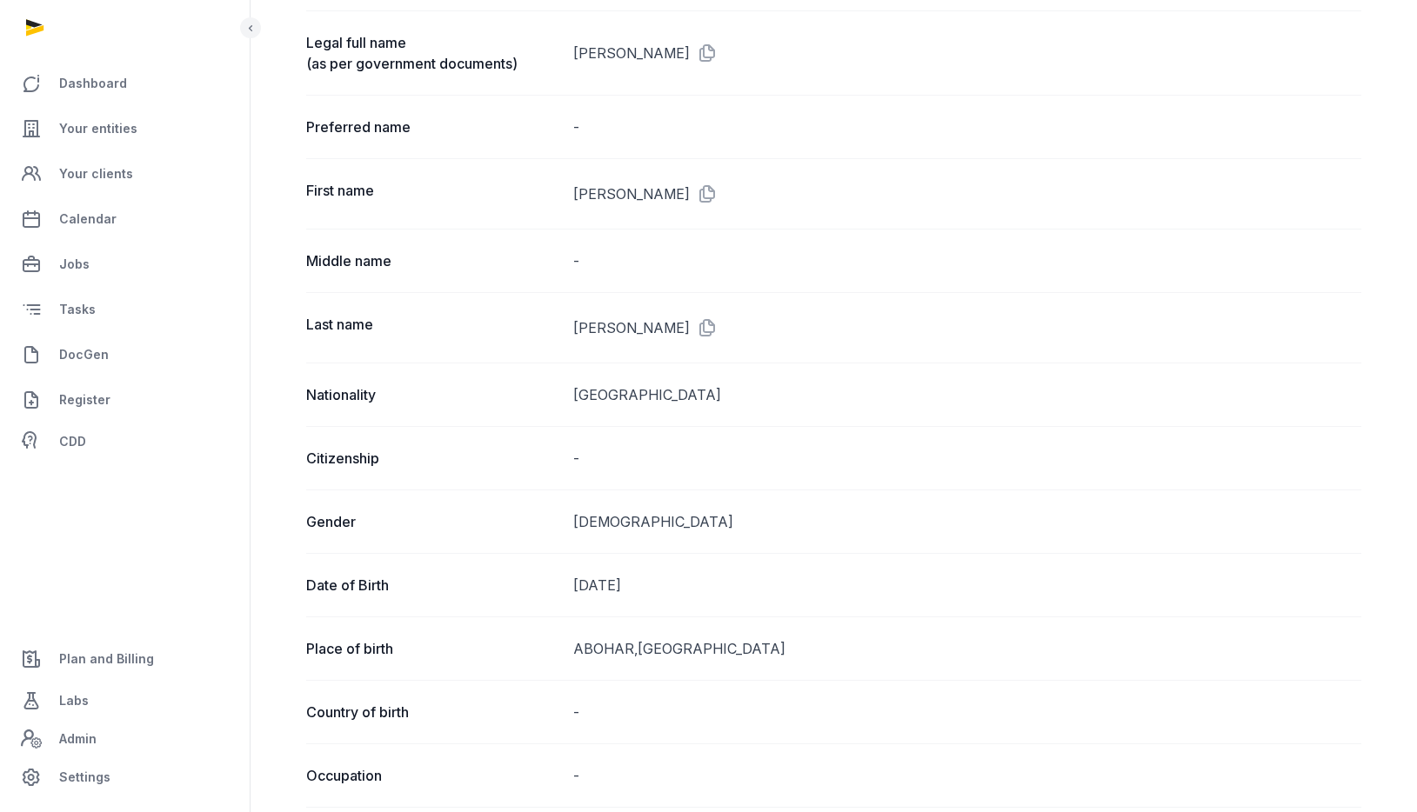
scroll to position [0, 0]
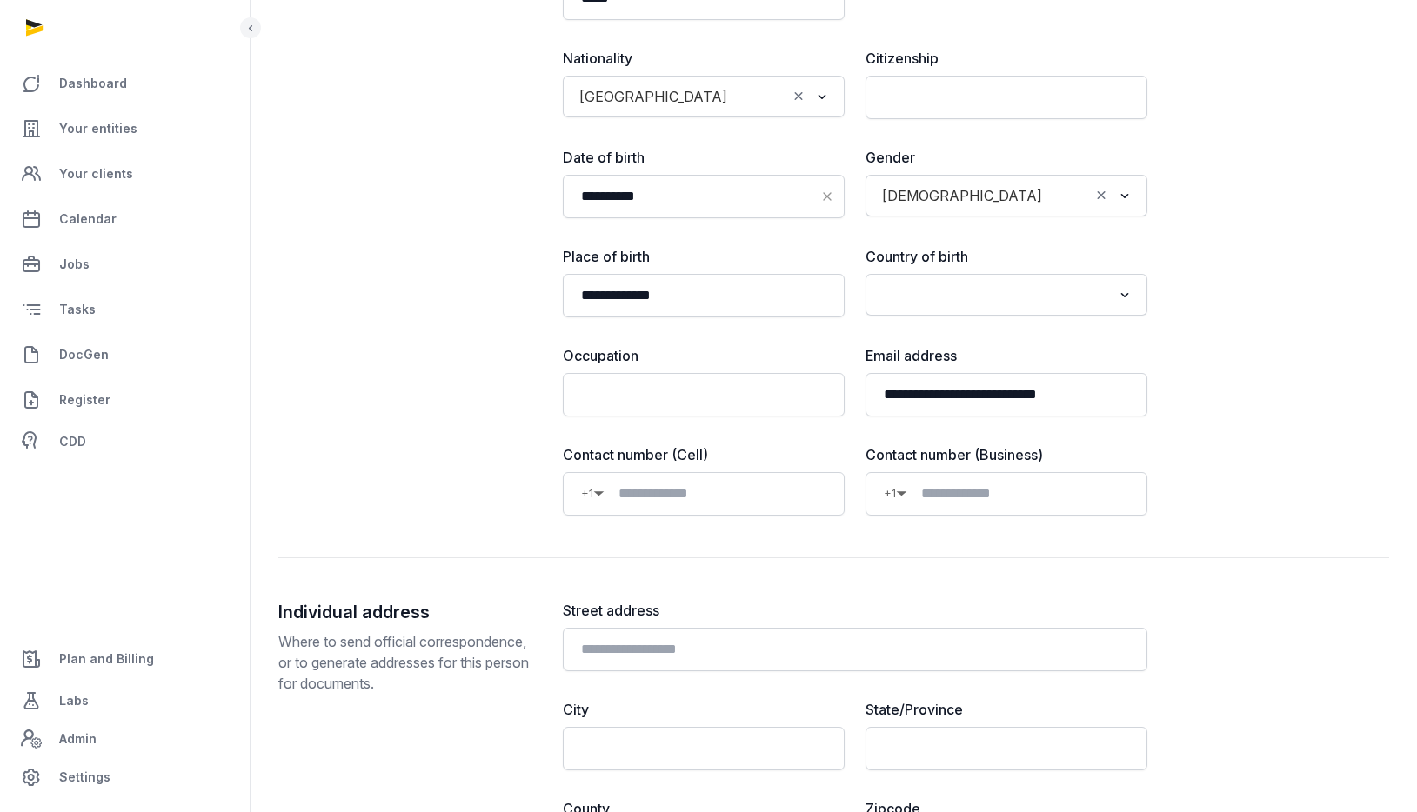
scroll to position [272, 0]
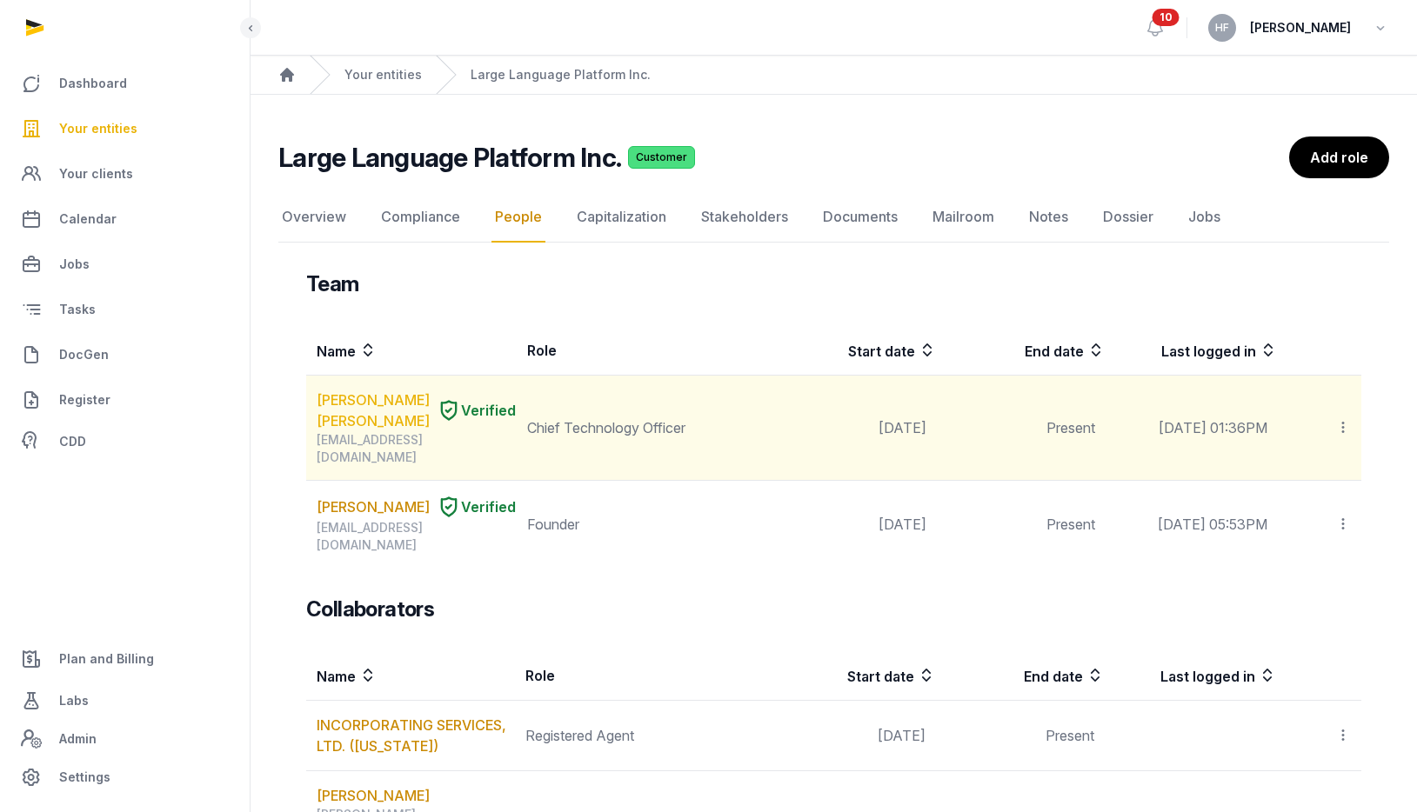
click at [351, 419] on link "[PERSON_NAME] [PERSON_NAME]" at bounding box center [373, 411] width 113 height 42
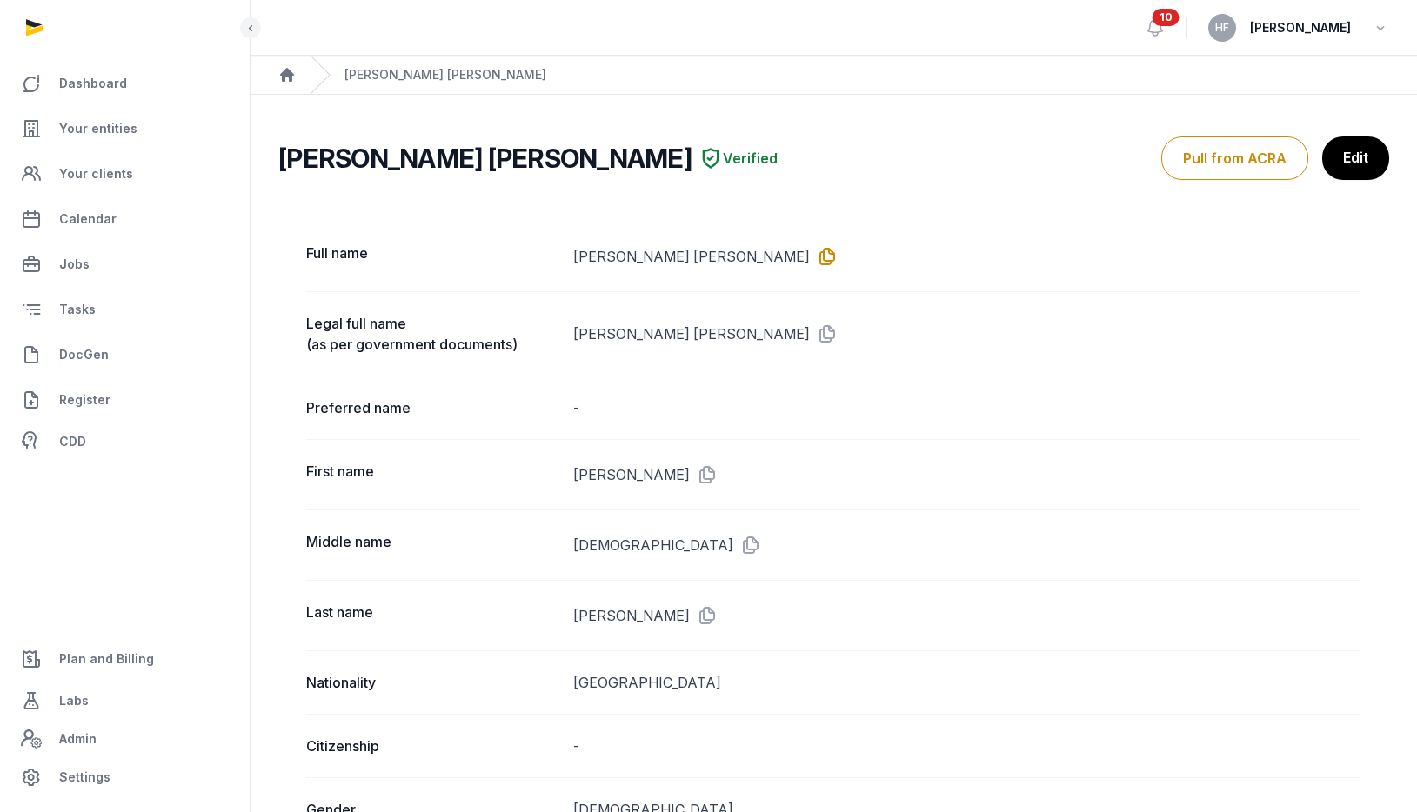
click at [810, 251] on icon at bounding box center [824, 257] width 28 height 28
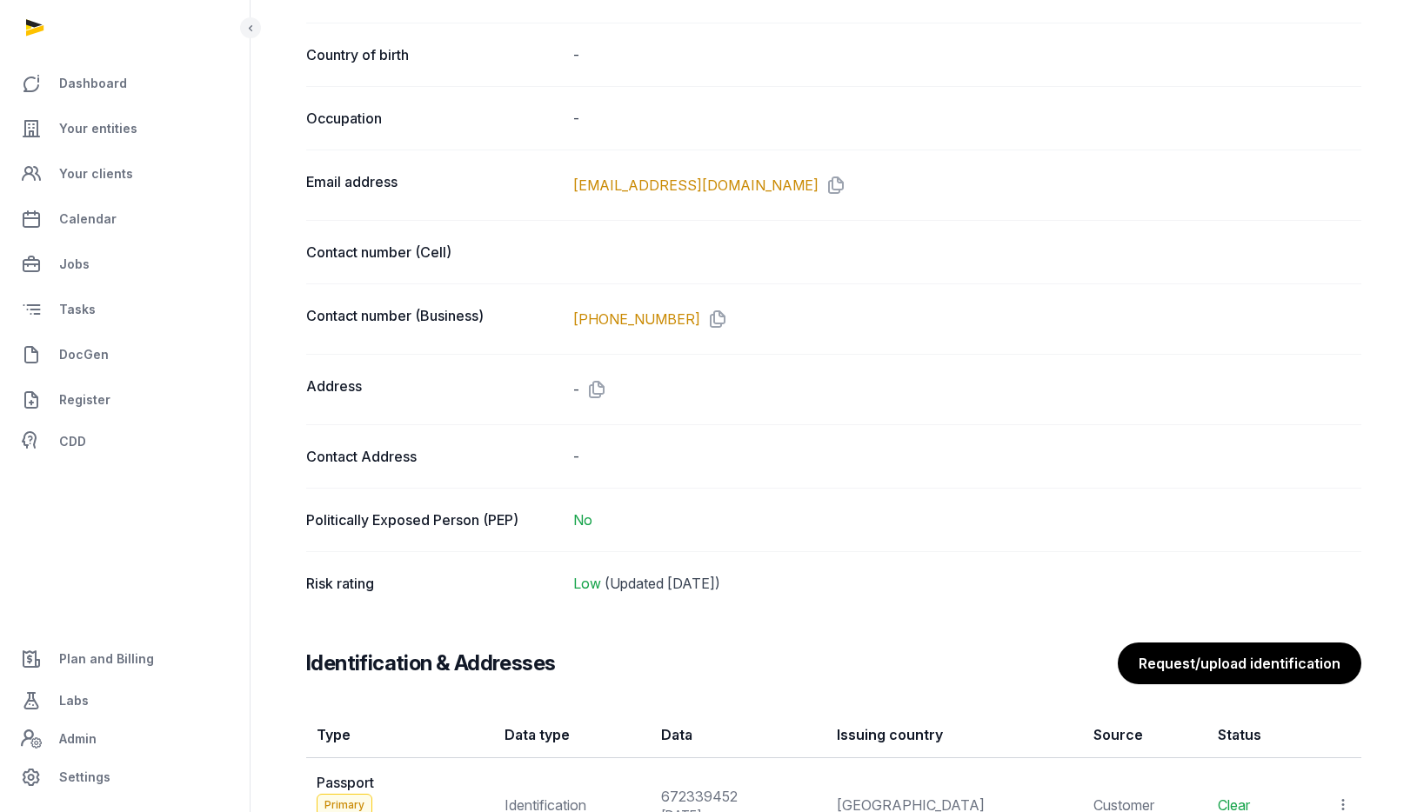
scroll to position [943, 0]
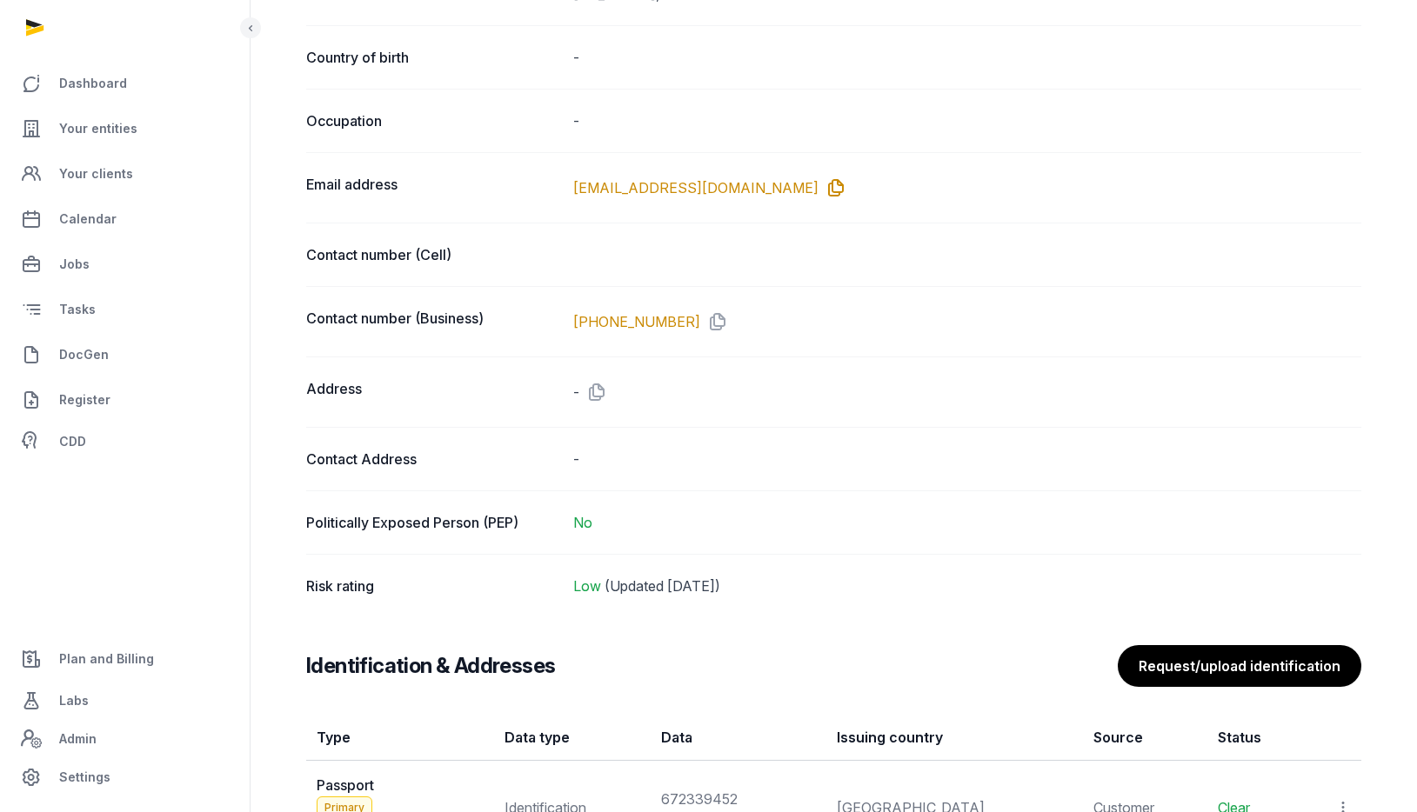
click at [819, 186] on icon at bounding box center [833, 188] width 28 height 28
